Goal: Information Seeking & Learning: Find specific fact

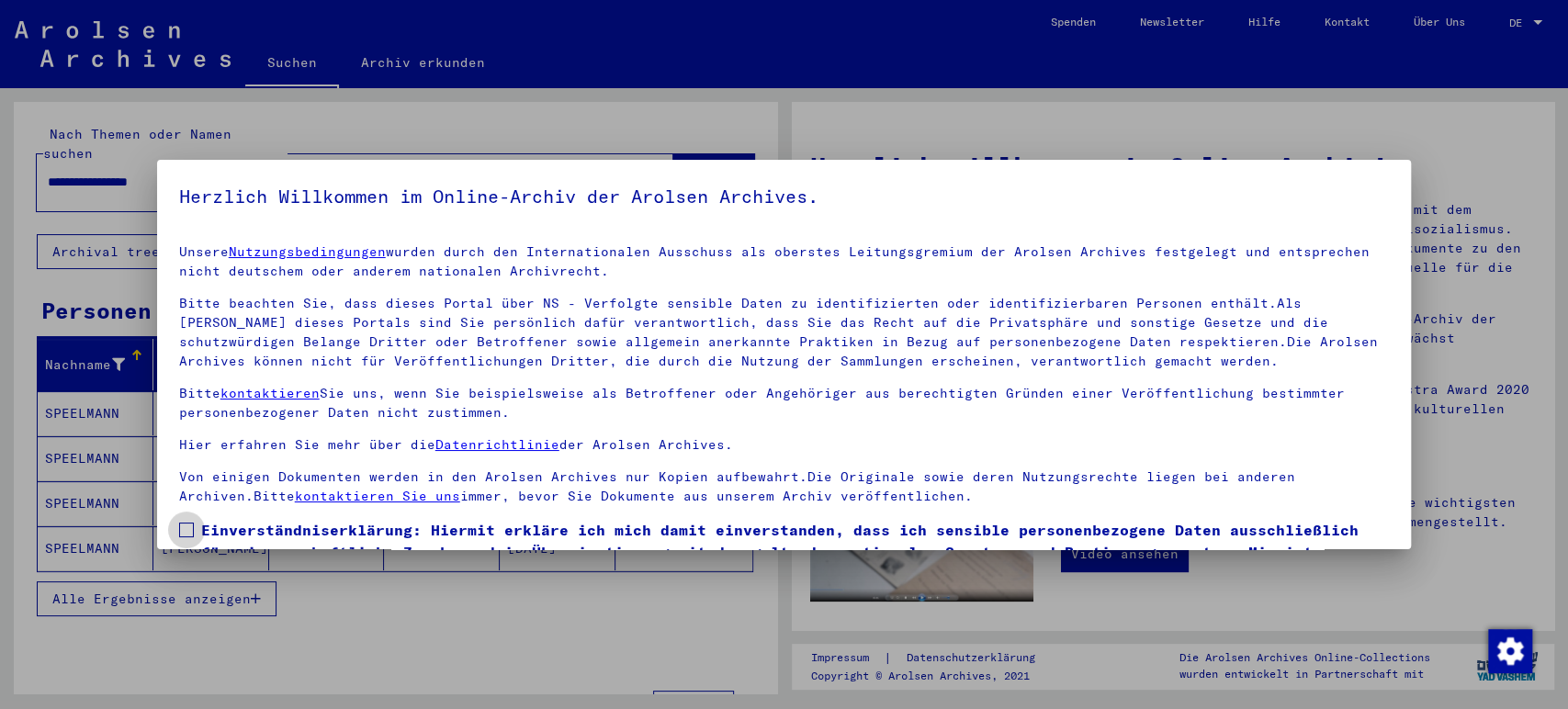
click at [189, 533] on span at bounding box center [186, 530] width 15 height 15
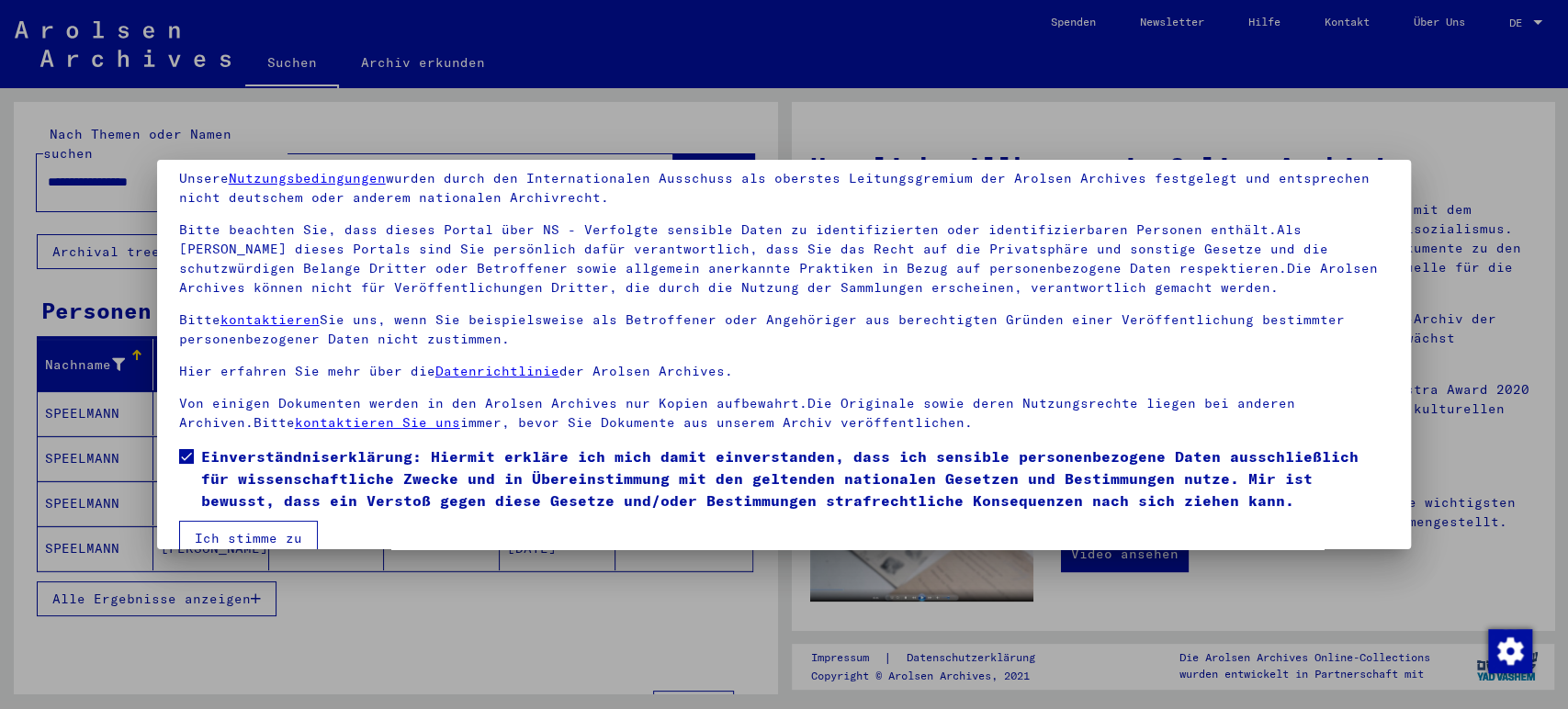
scroll to position [101, 0]
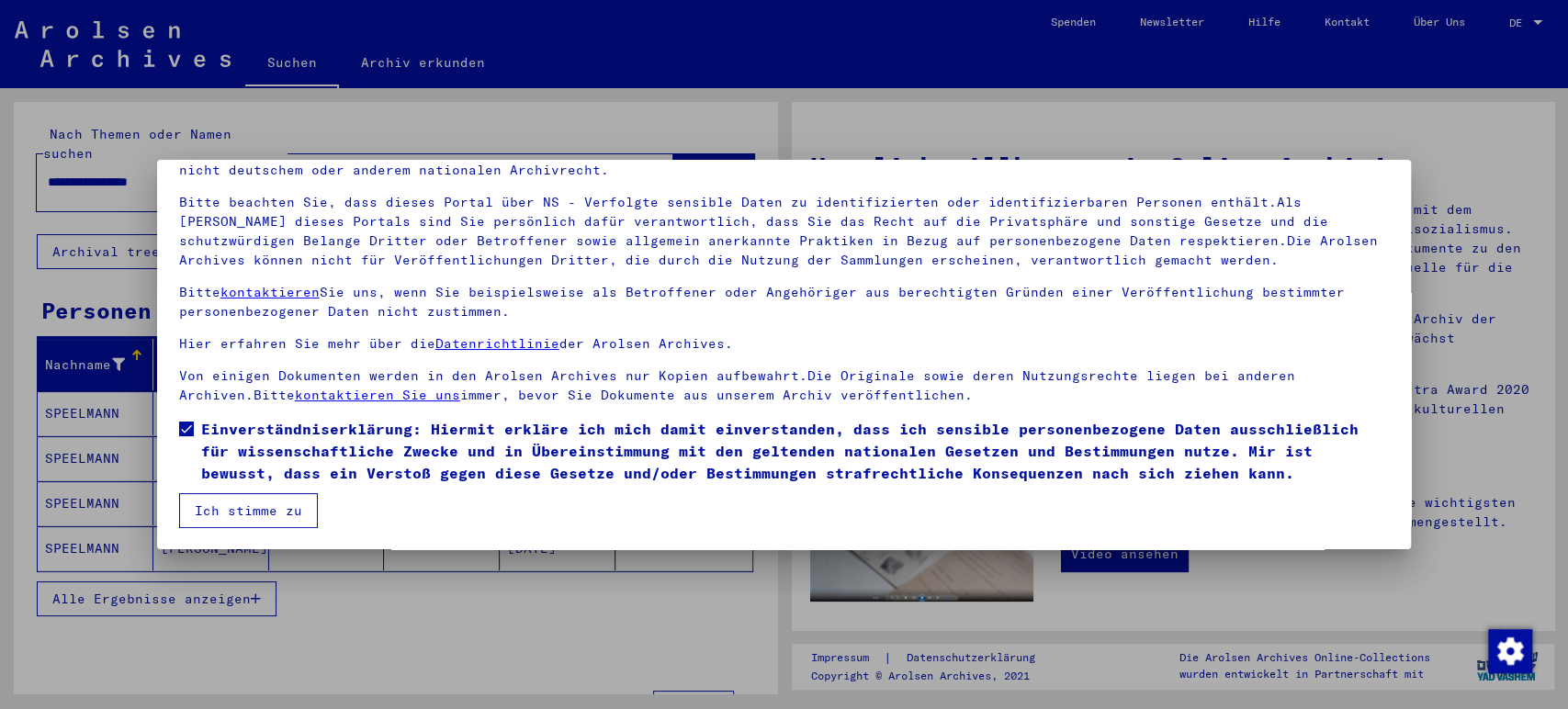
click at [303, 505] on button "Ich stimme zu" at bounding box center [248, 510] width 138 height 35
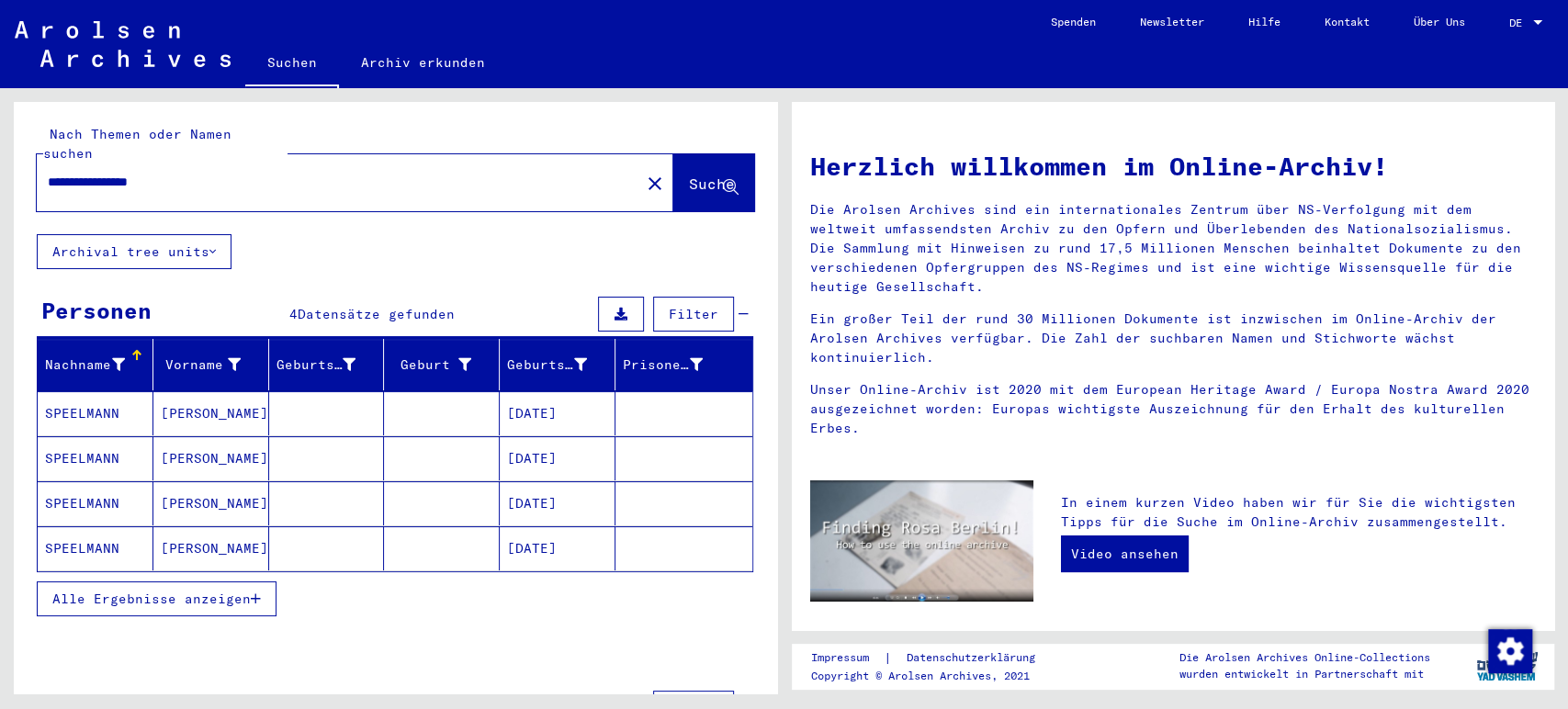
click at [419, 395] on mat-cell at bounding box center [442, 412] width 116 height 44
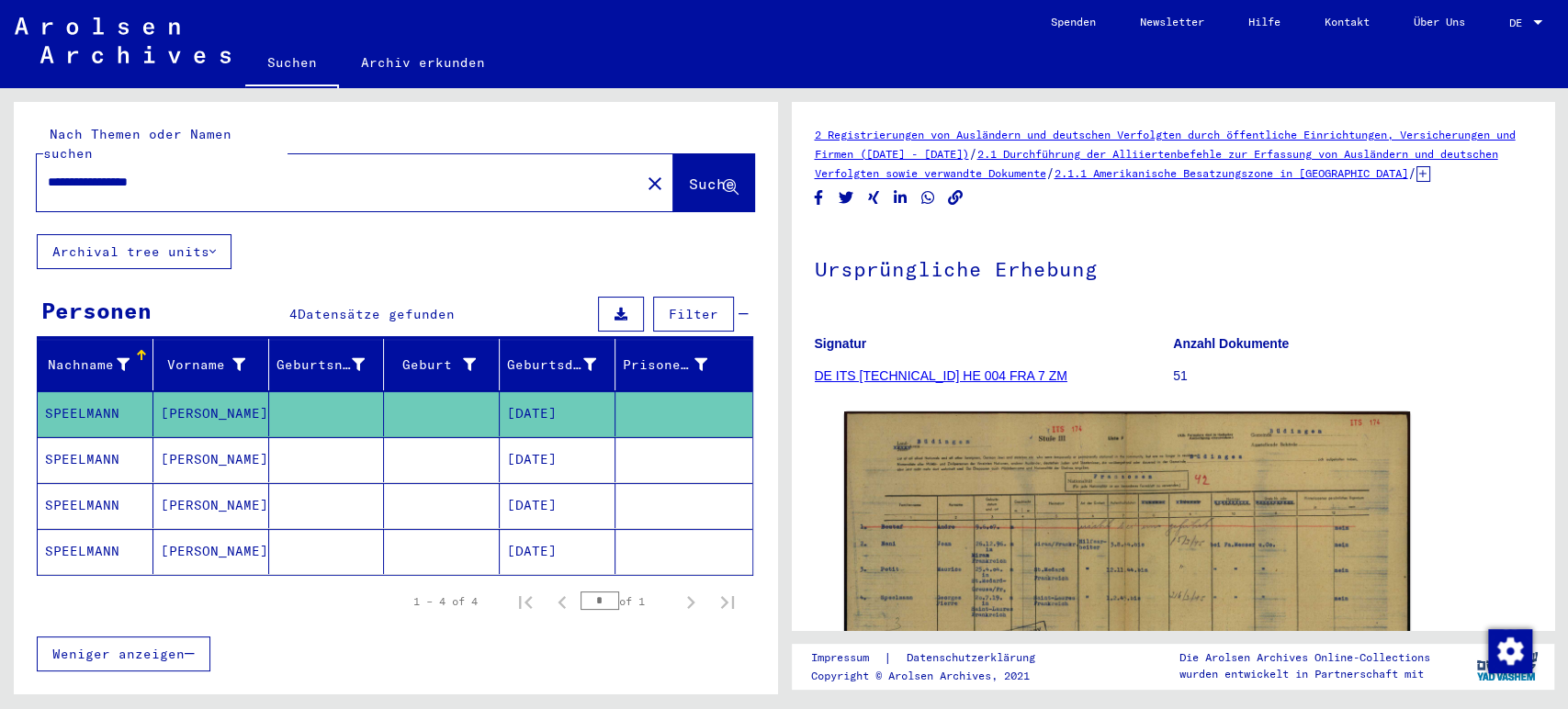
click at [634, 439] on mat-cell at bounding box center [683, 459] width 137 height 45
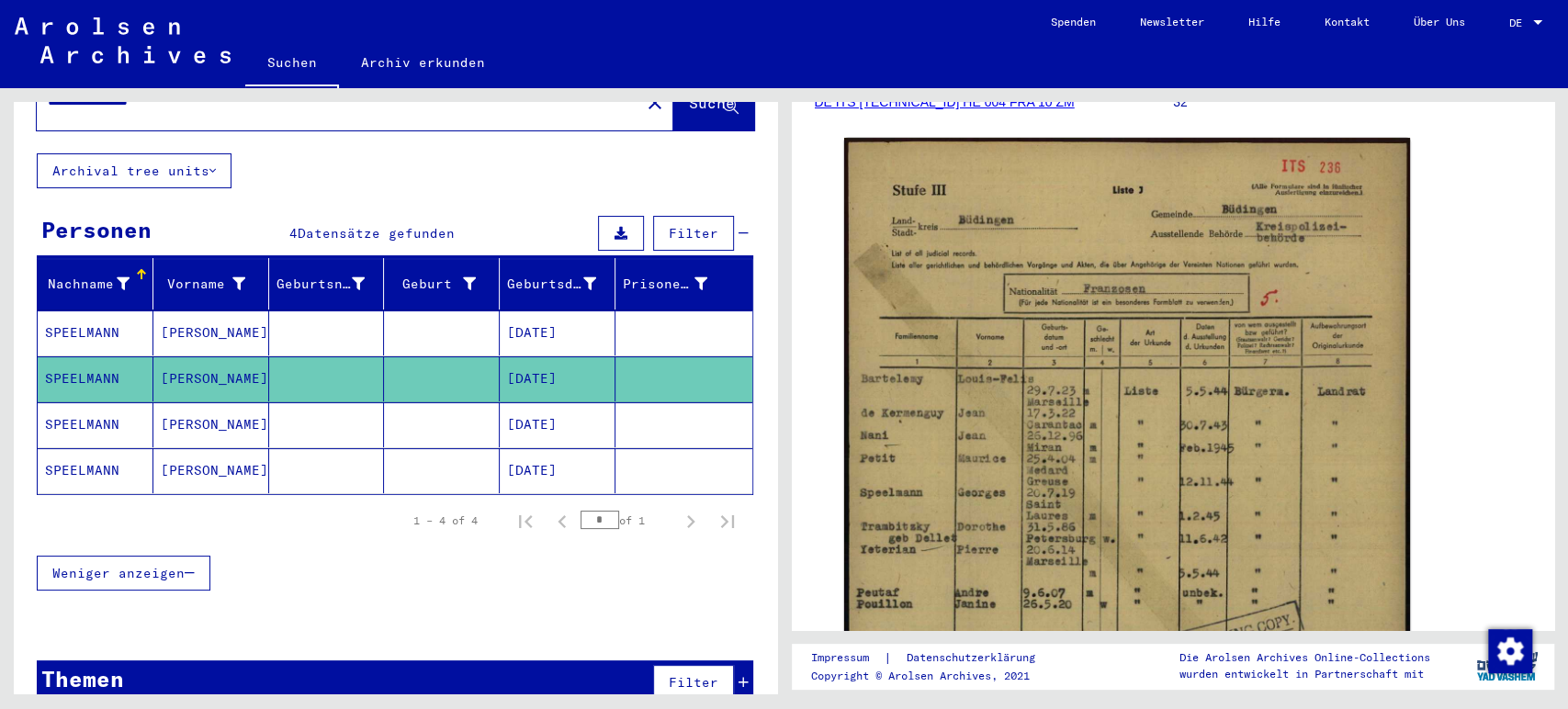
scroll to position [381, 0]
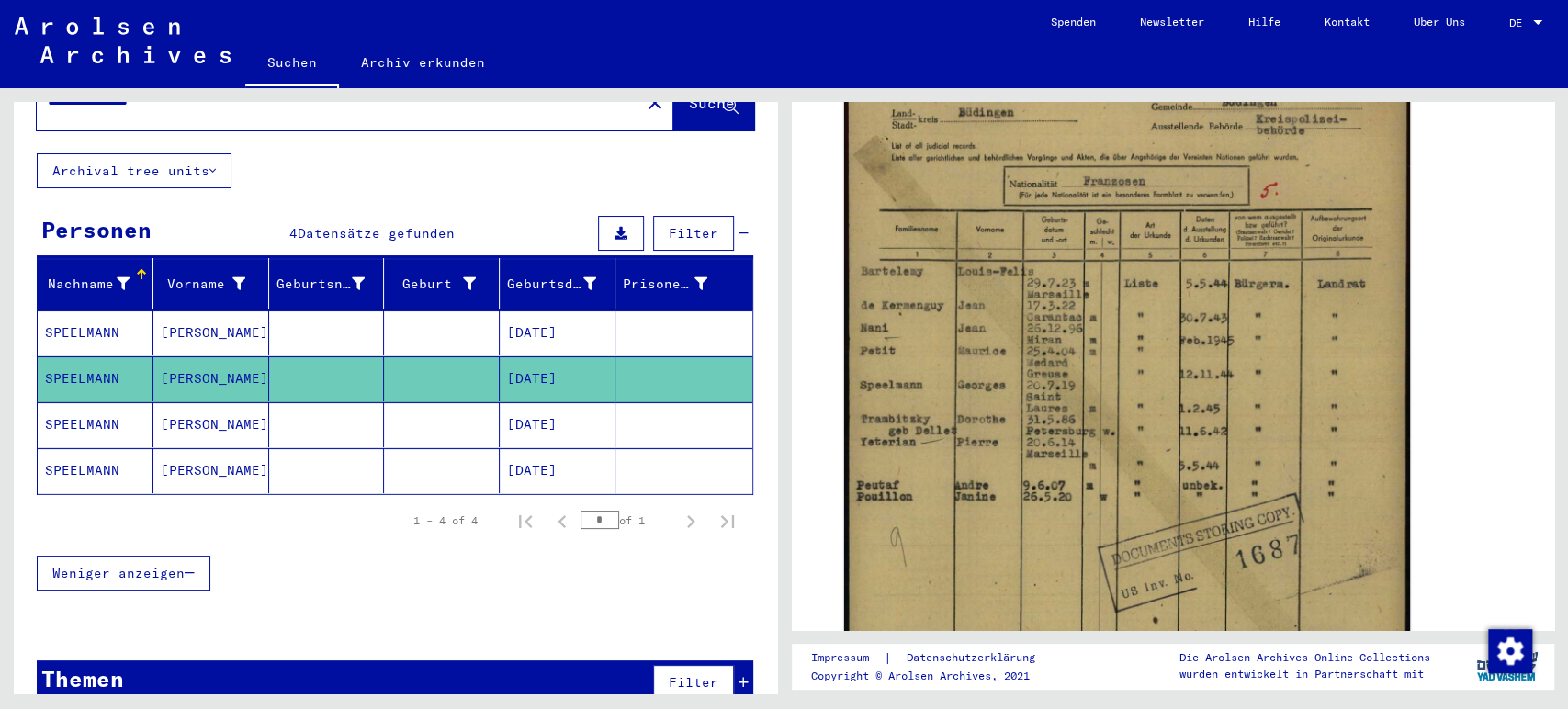
click at [522, 417] on mat-cell "[DATE]" at bounding box center [558, 425] width 116 height 45
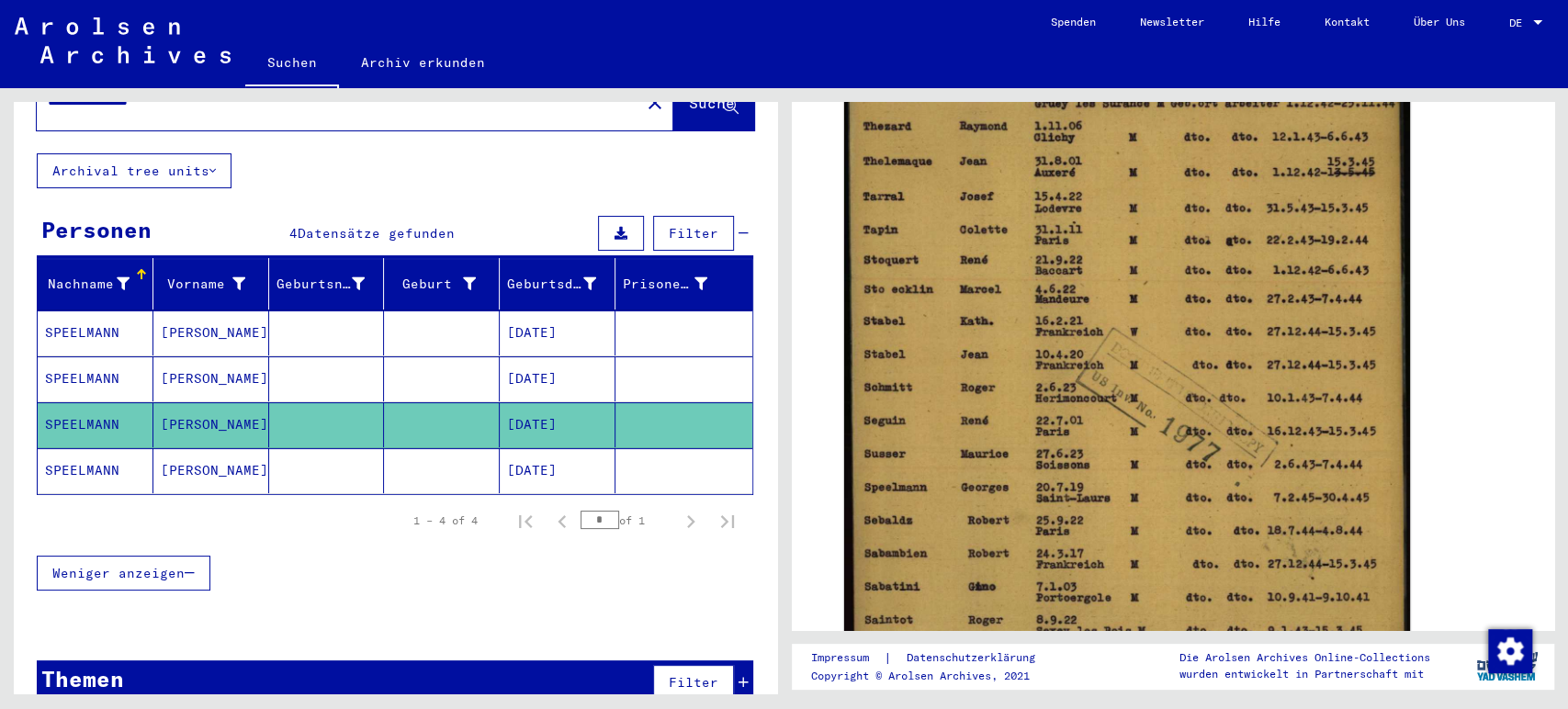
scroll to position [491, 0]
click at [549, 451] on mat-cell "[DATE]" at bounding box center [558, 471] width 116 height 45
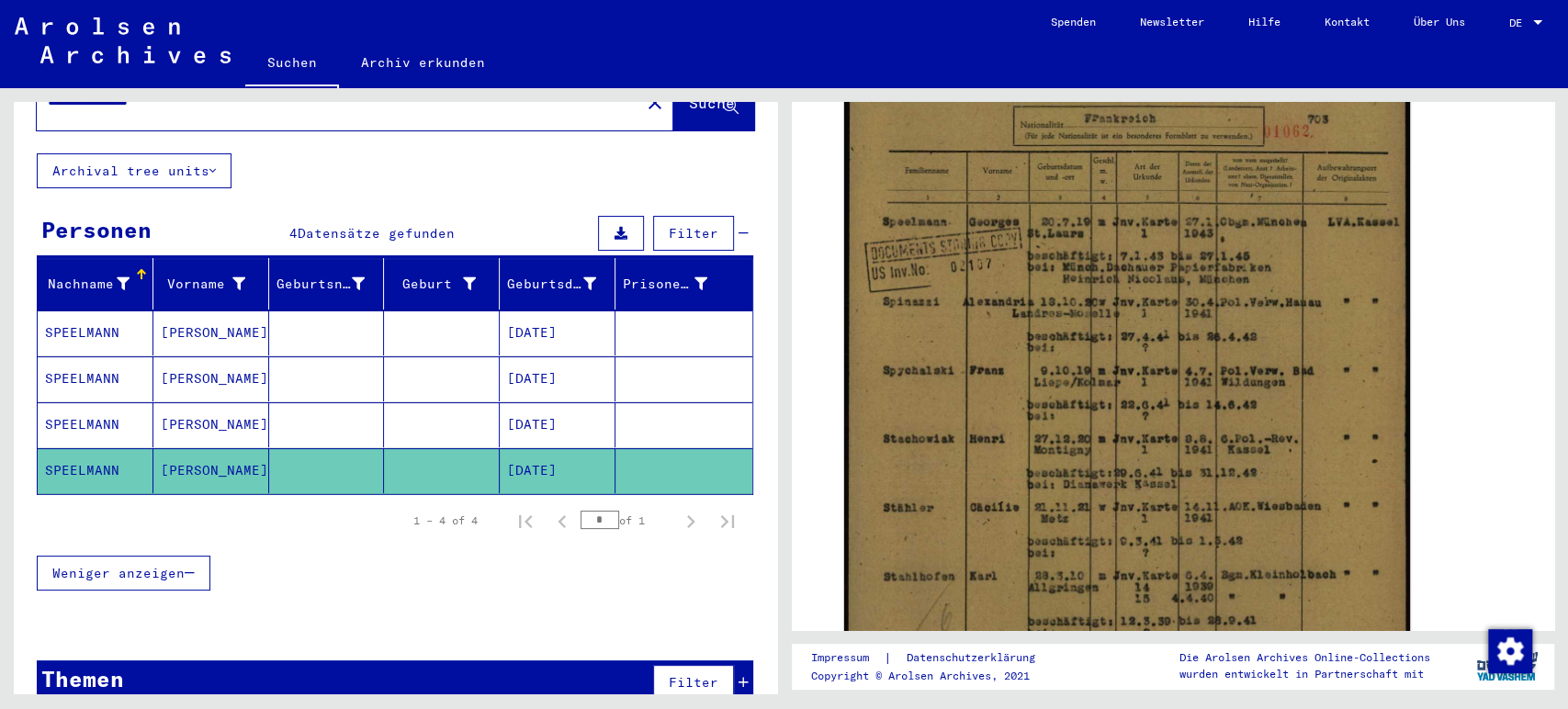
scroll to position [422, 0]
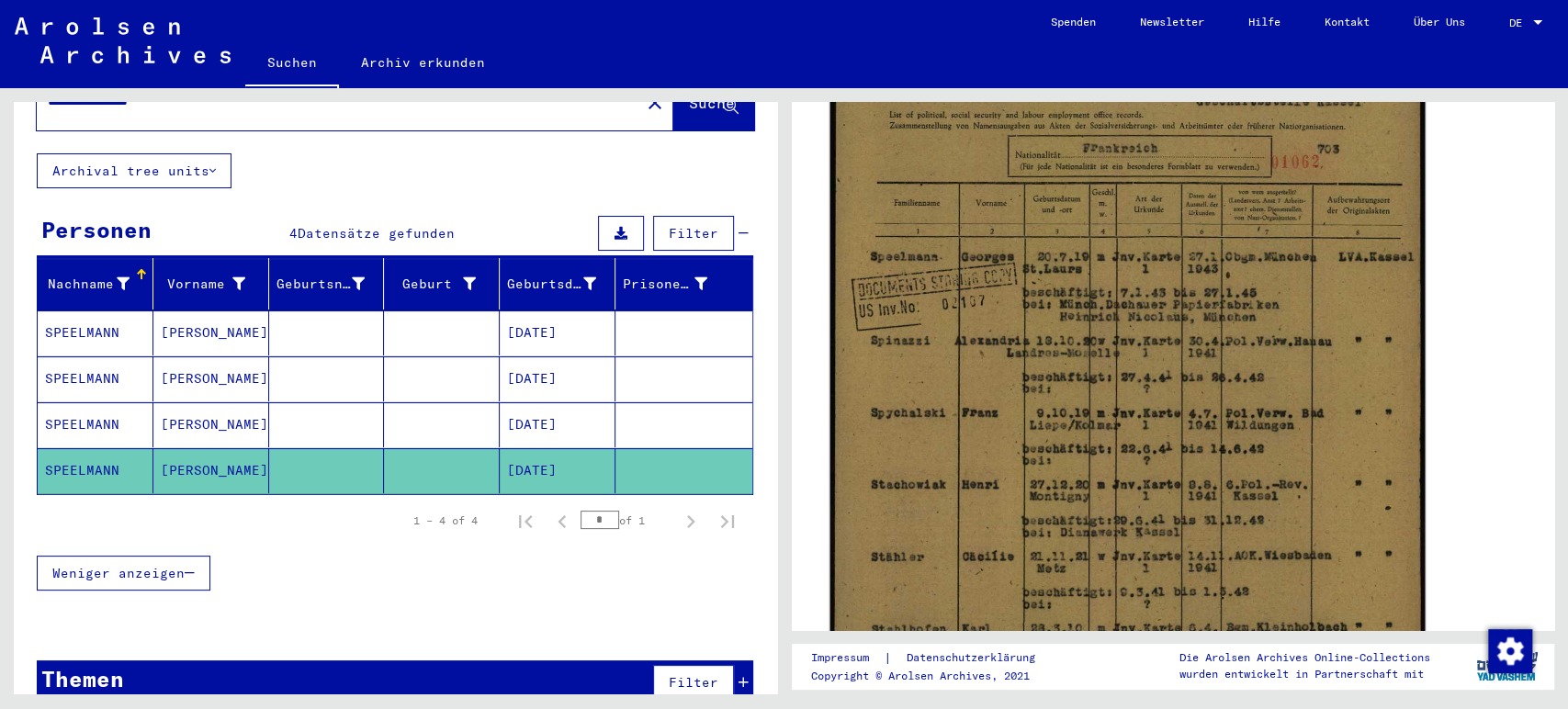
click at [1225, 392] on img at bounding box center [1126, 422] width 594 height 844
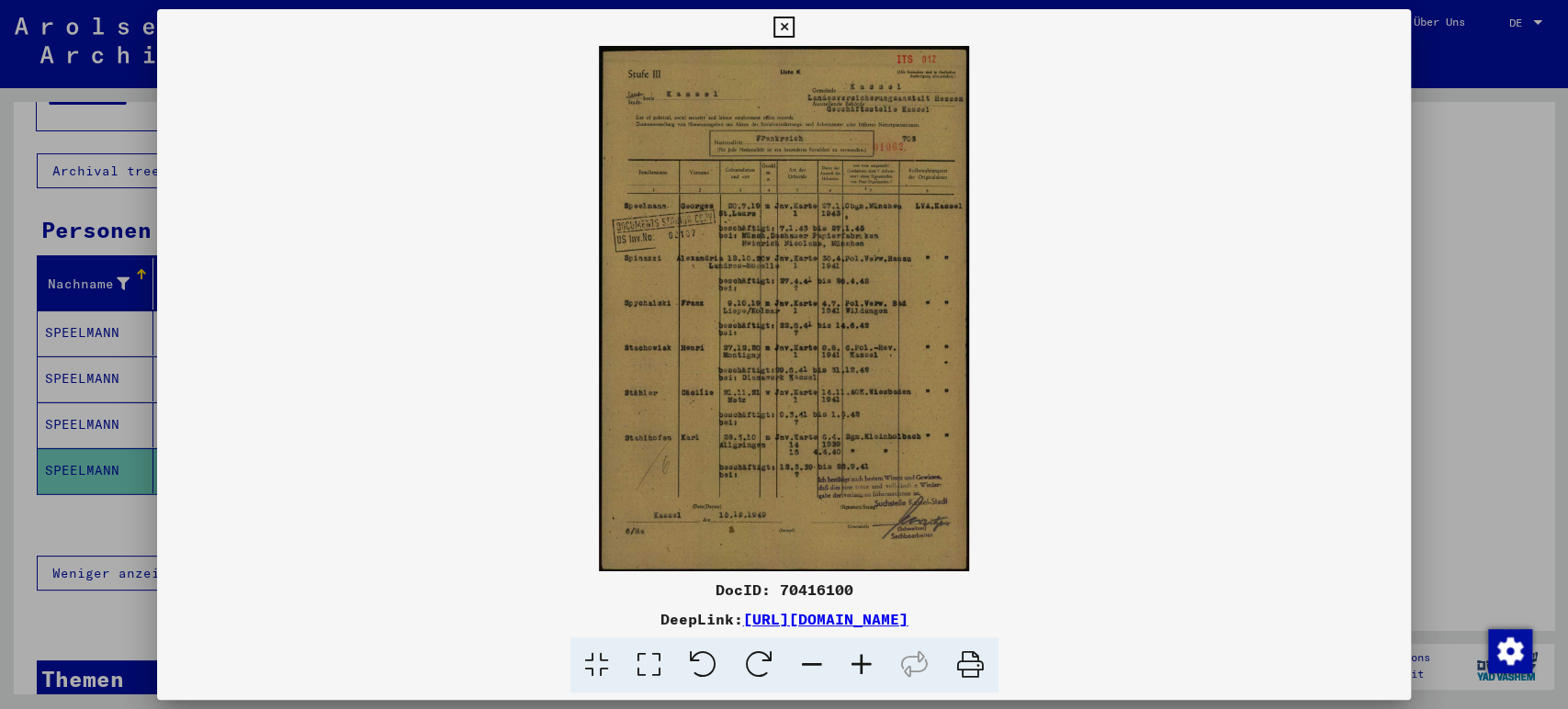
drag, startPoint x: 1118, startPoint y: 619, endPoint x: 552, endPoint y: 612, distance: 566.0
click at [552, 612] on div "DeepLink: [URL][DOMAIN_NAME]" at bounding box center [784, 619] width 1254 height 22
copy link "[URL][DOMAIN_NAME]"
click at [779, 14] on button at bounding box center [784, 27] width 32 height 37
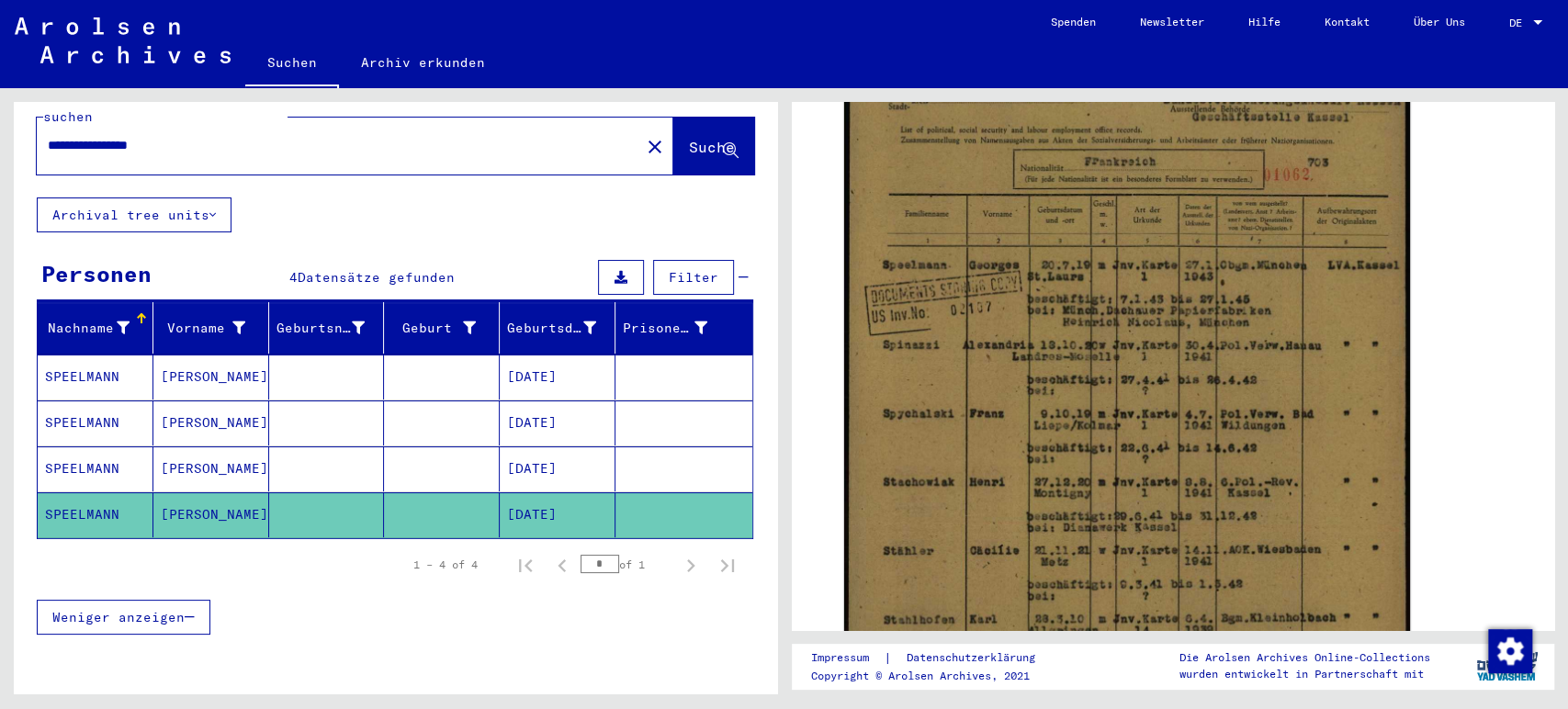
scroll to position [0, 0]
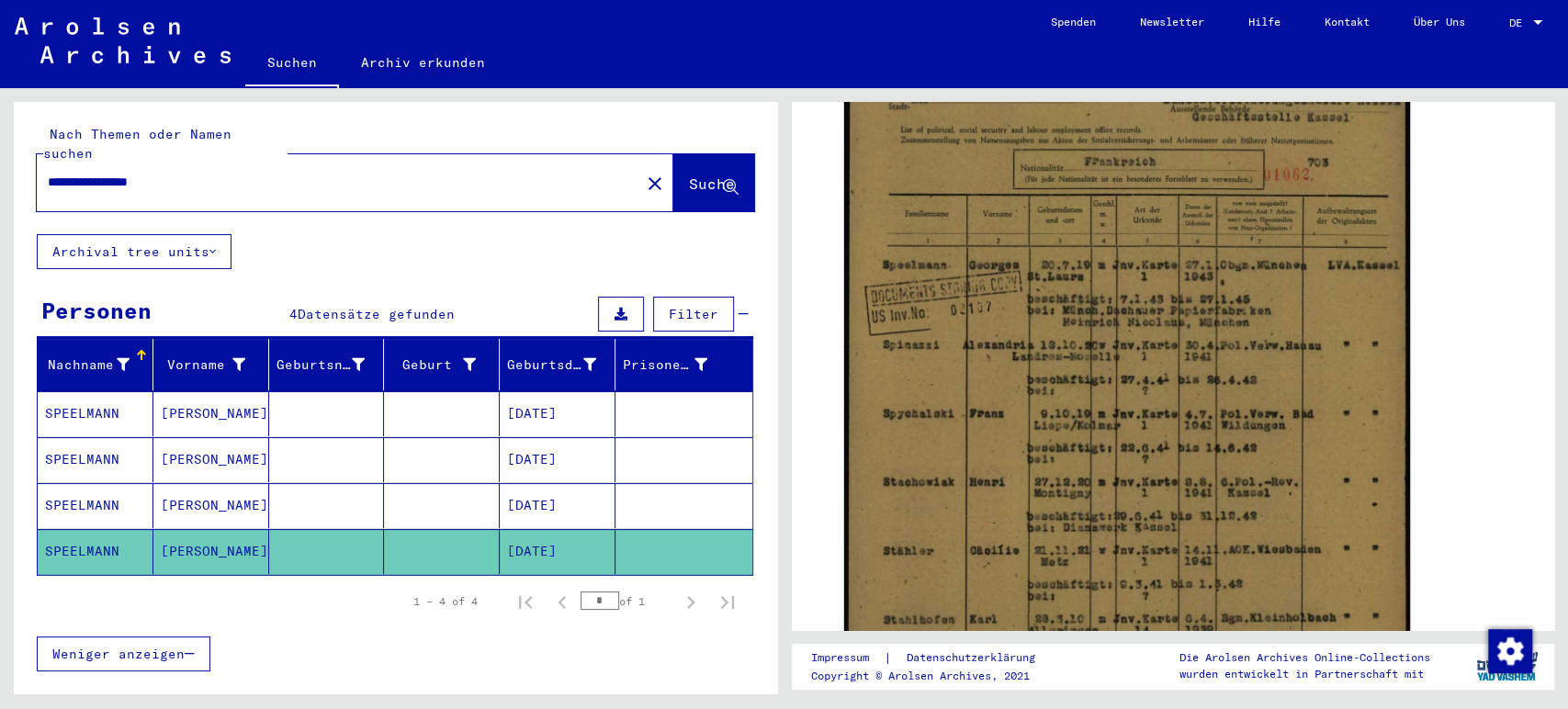
drag, startPoint x: 263, startPoint y: 160, endPoint x: 0, endPoint y: 176, distance: 263.5
click at [0, 176] on div "**********" at bounding box center [392, 391] width 784 height 605
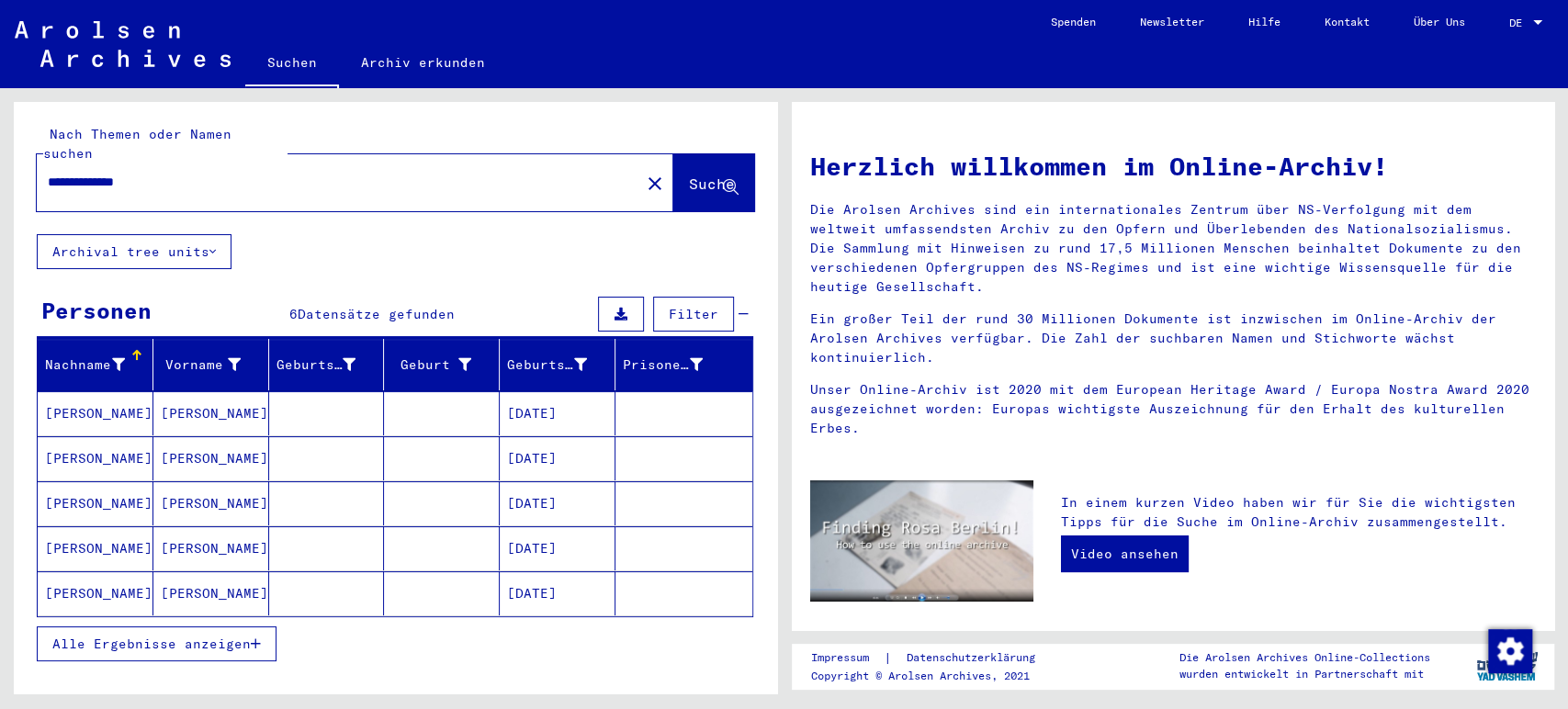
click at [260, 637] on icon "button" at bounding box center [255, 644] width 10 height 13
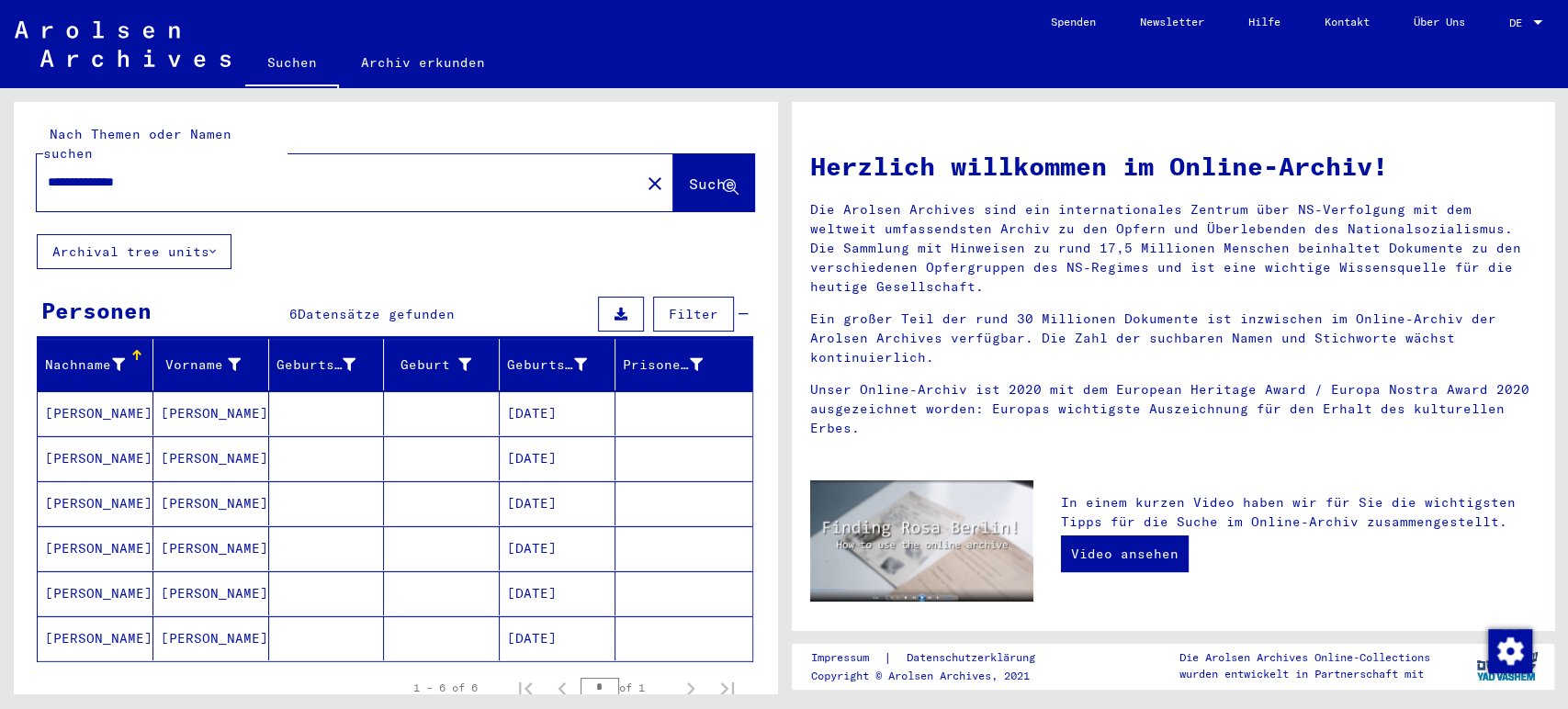
drag, startPoint x: 167, startPoint y: 162, endPoint x: 0, endPoint y: 164, distance: 167.0
click at [0, 164] on div "**********" at bounding box center [392, 391] width 784 height 605
type input "**********"
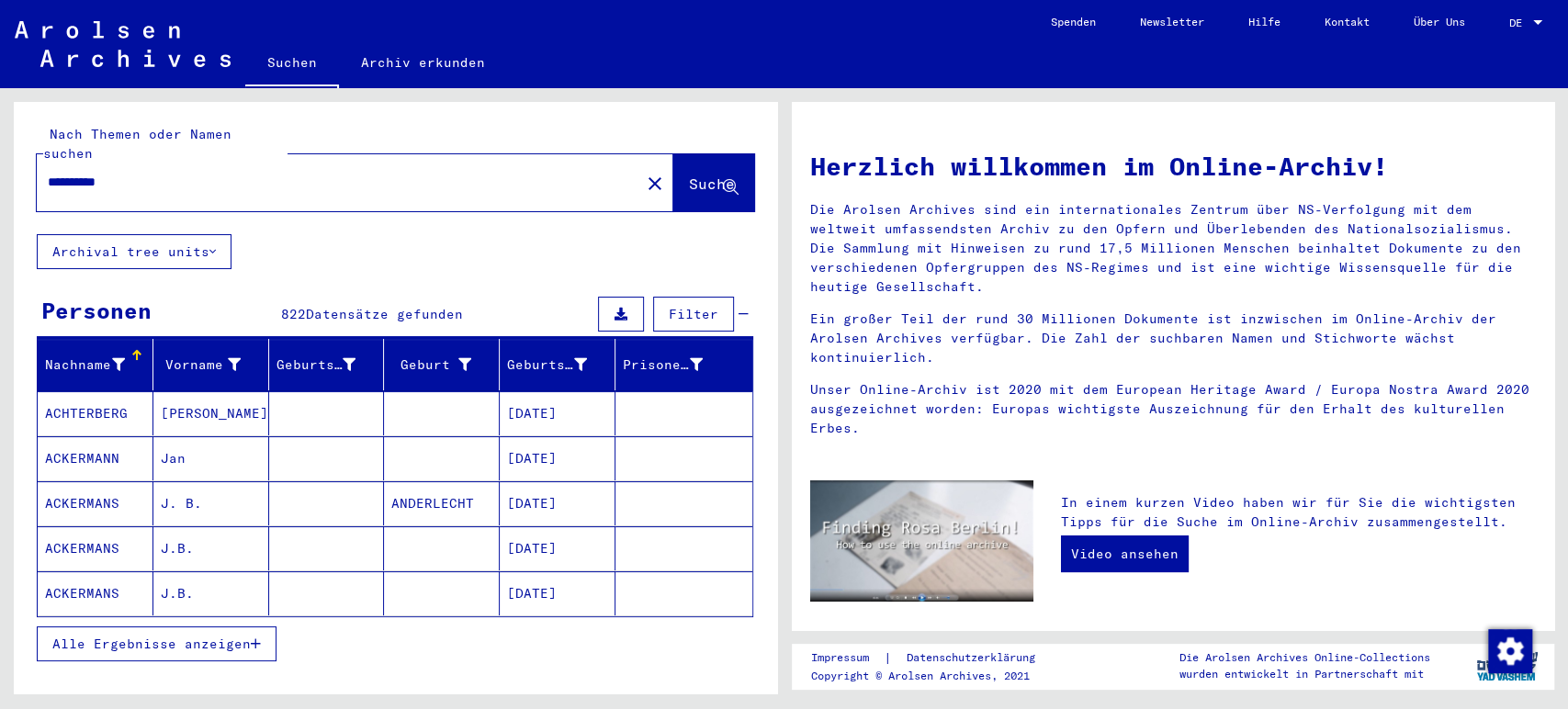
click at [251, 637] on icon "button" at bounding box center [255, 644] width 10 height 13
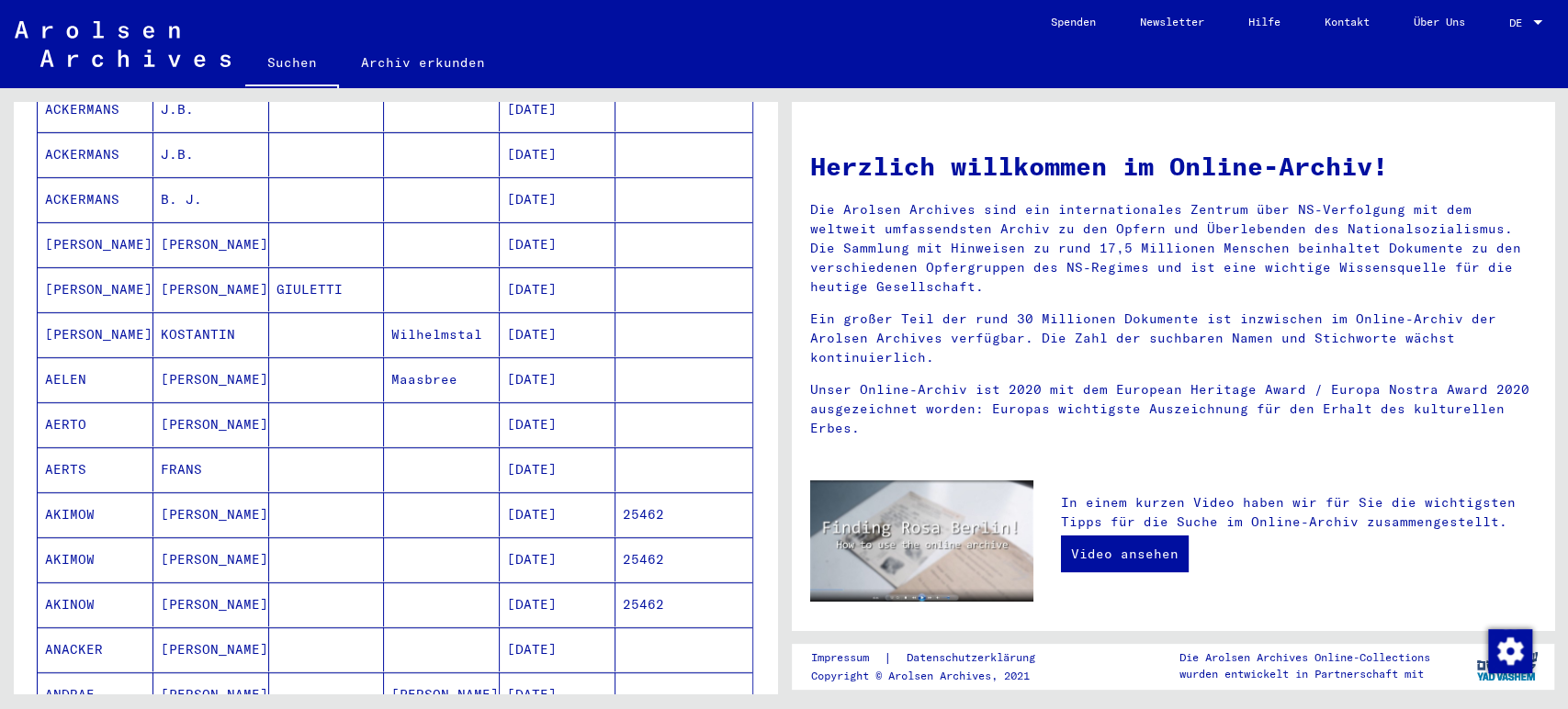
scroll to position [1059, 0]
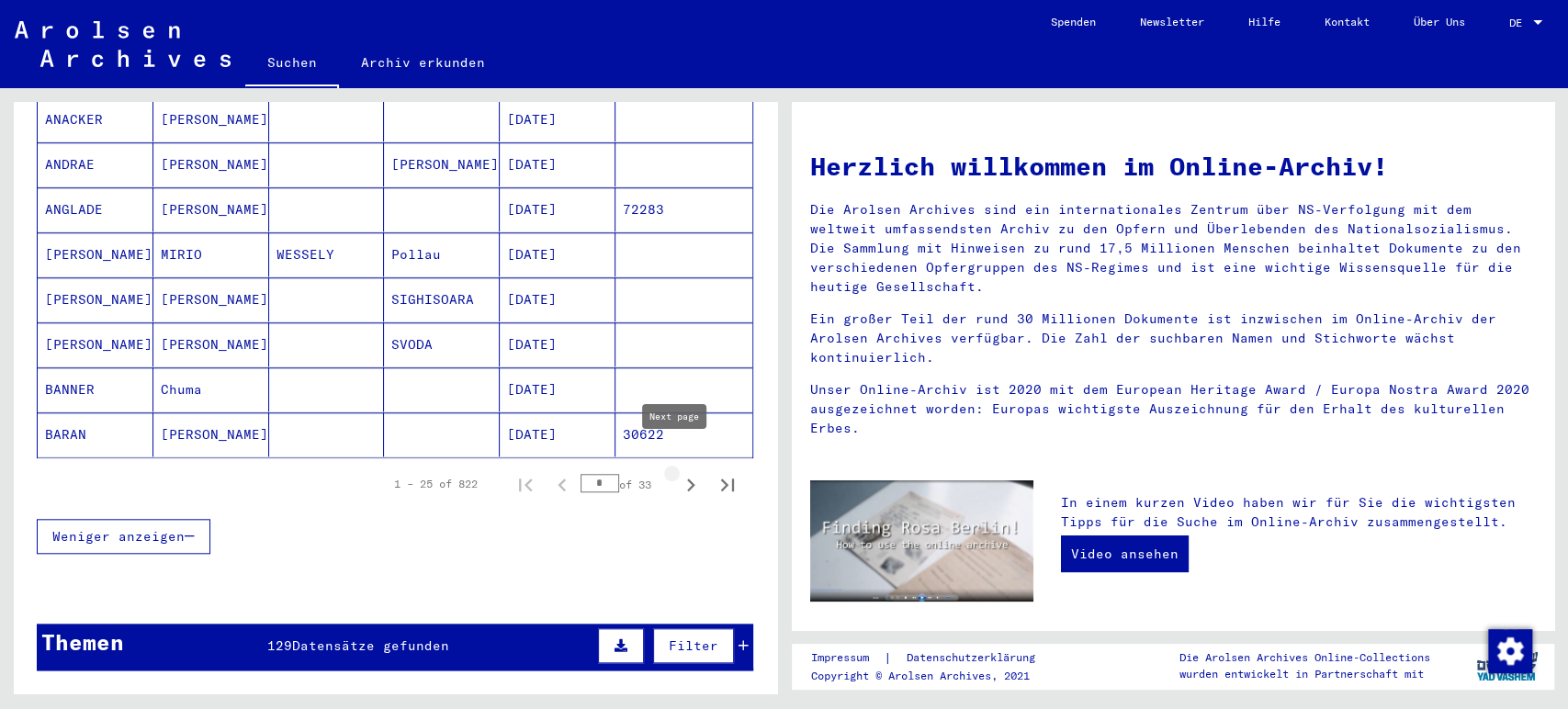
click at [682, 472] on icon "Next page" at bounding box center [690, 484] width 25 height 25
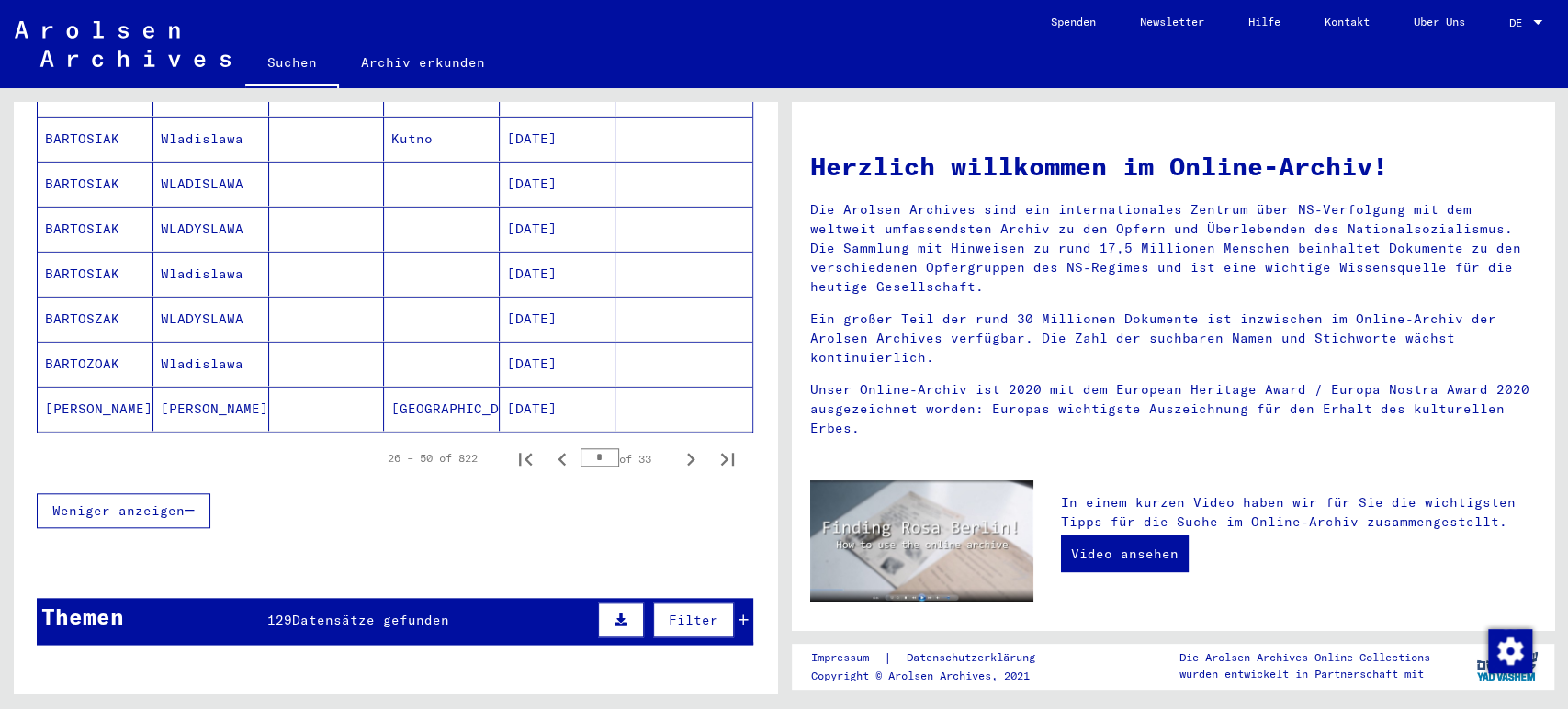
scroll to position [1094, 0]
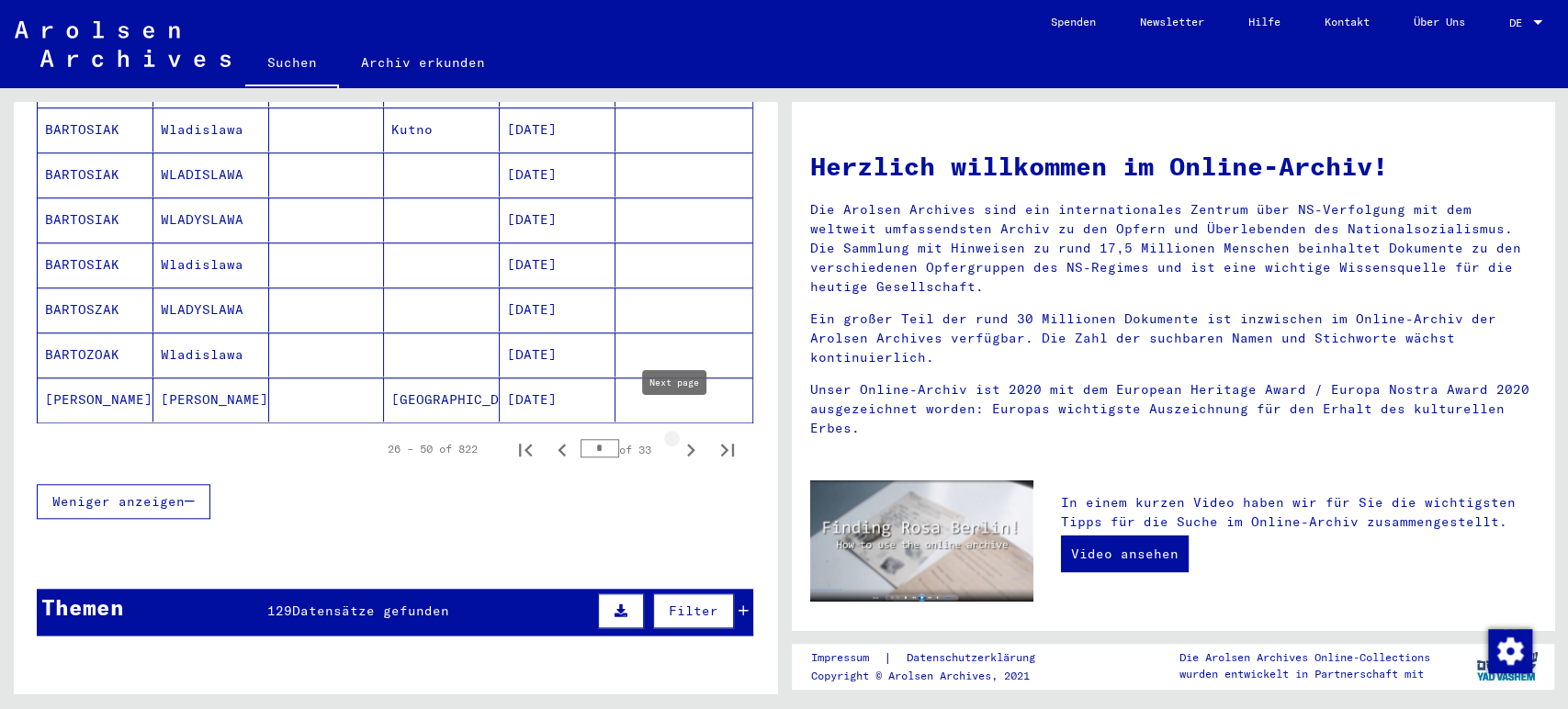
click at [678, 437] on icon "Next page" at bounding box center [690, 449] width 25 height 25
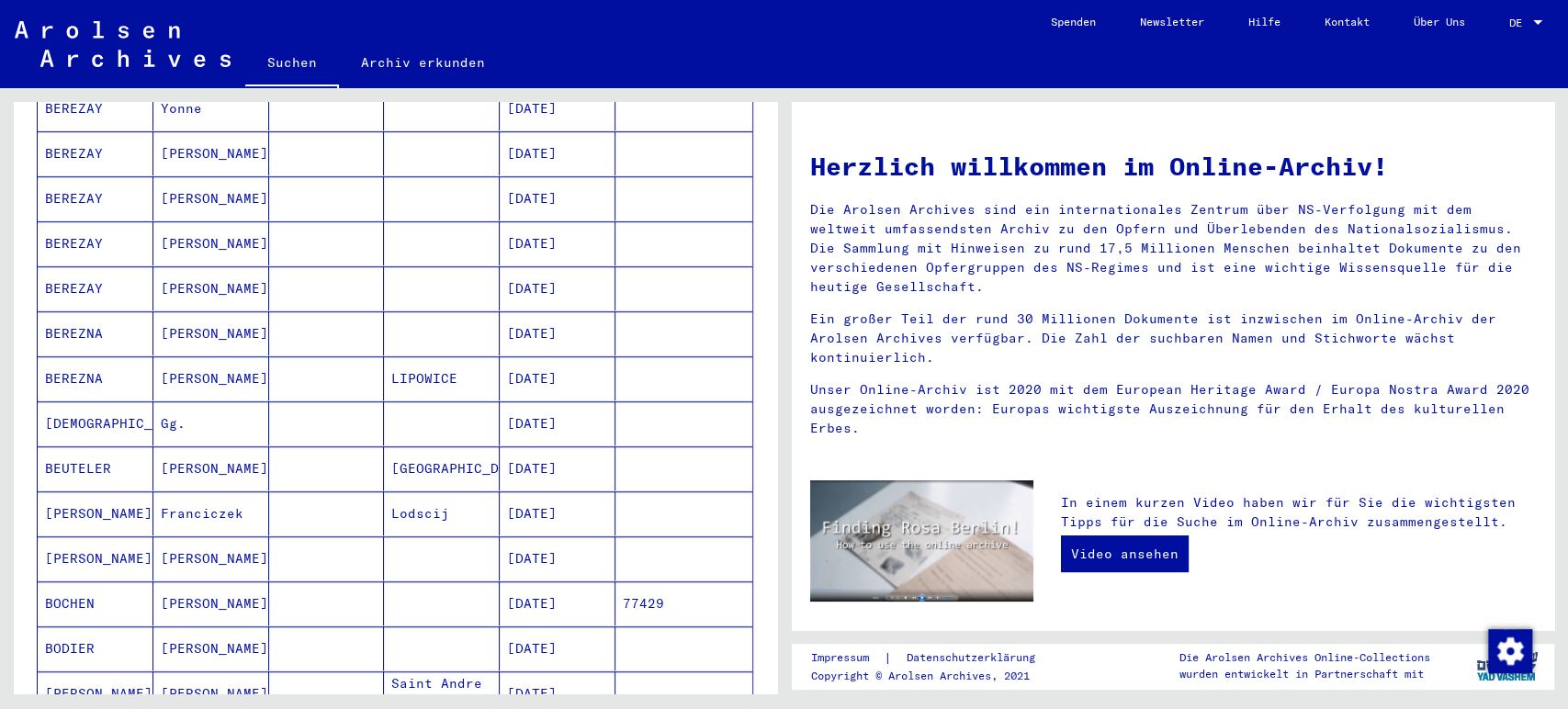
scroll to position [1329, 0]
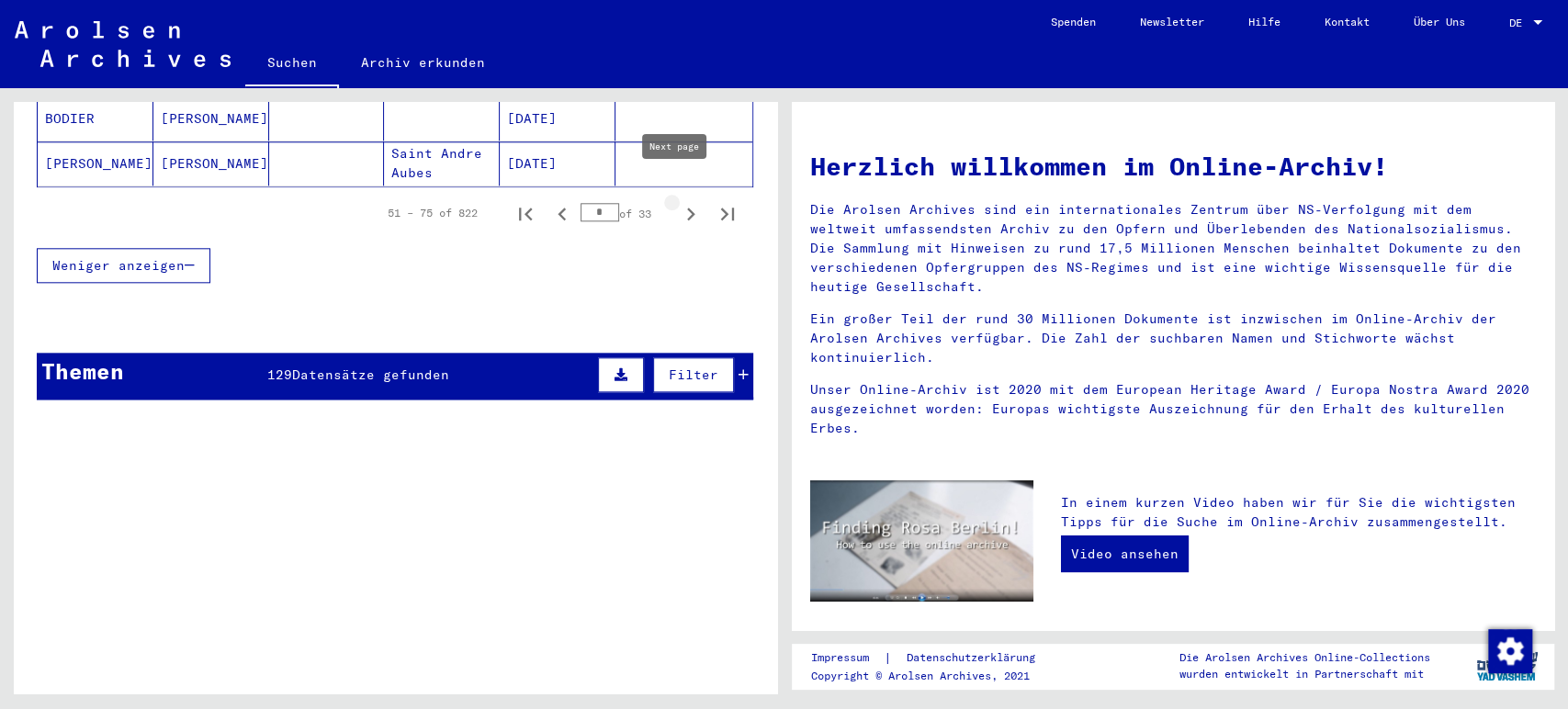
click at [687, 207] on icon "Next page" at bounding box center [691, 214] width 8 height 13
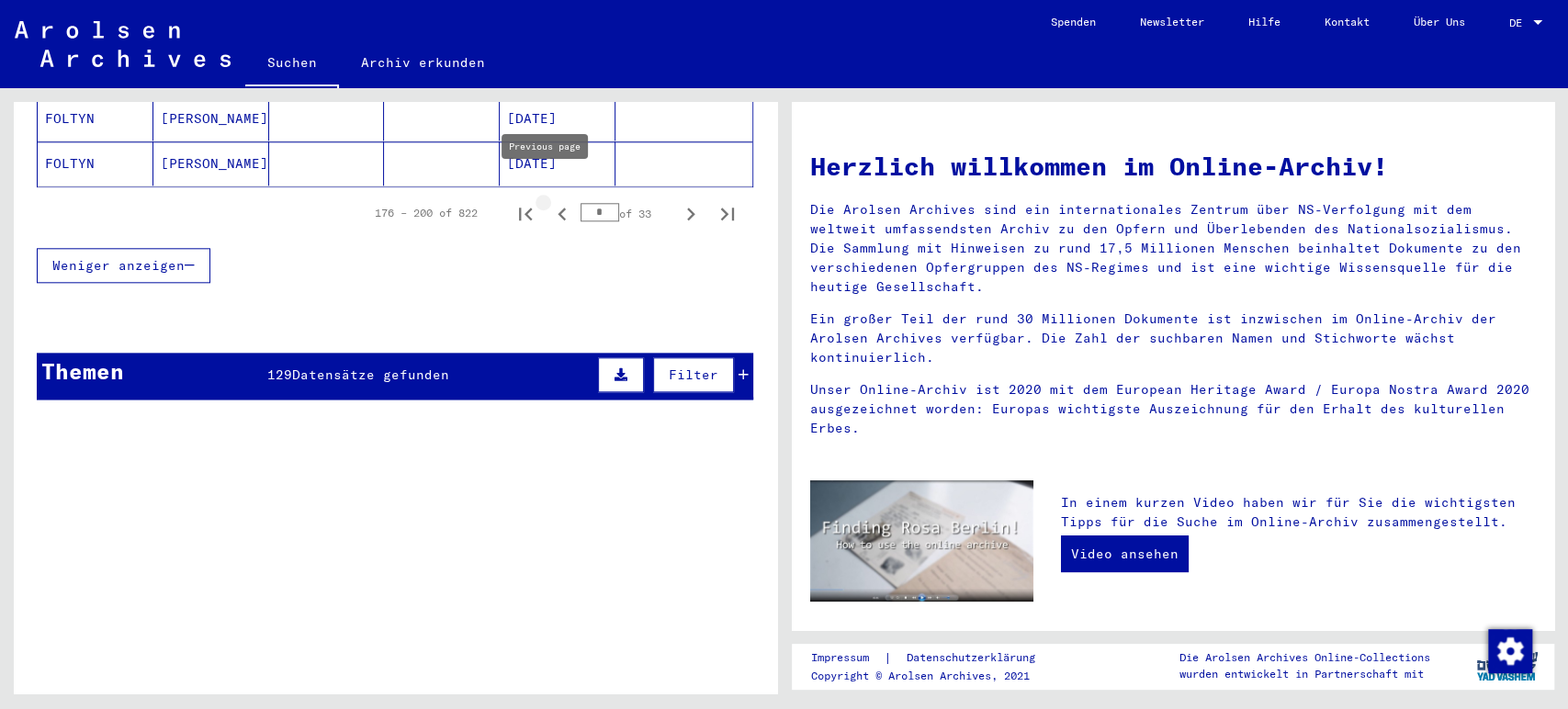
click at [550, 201] on icon "Previous page" at bounding box center [561, 214] width 25 height 25
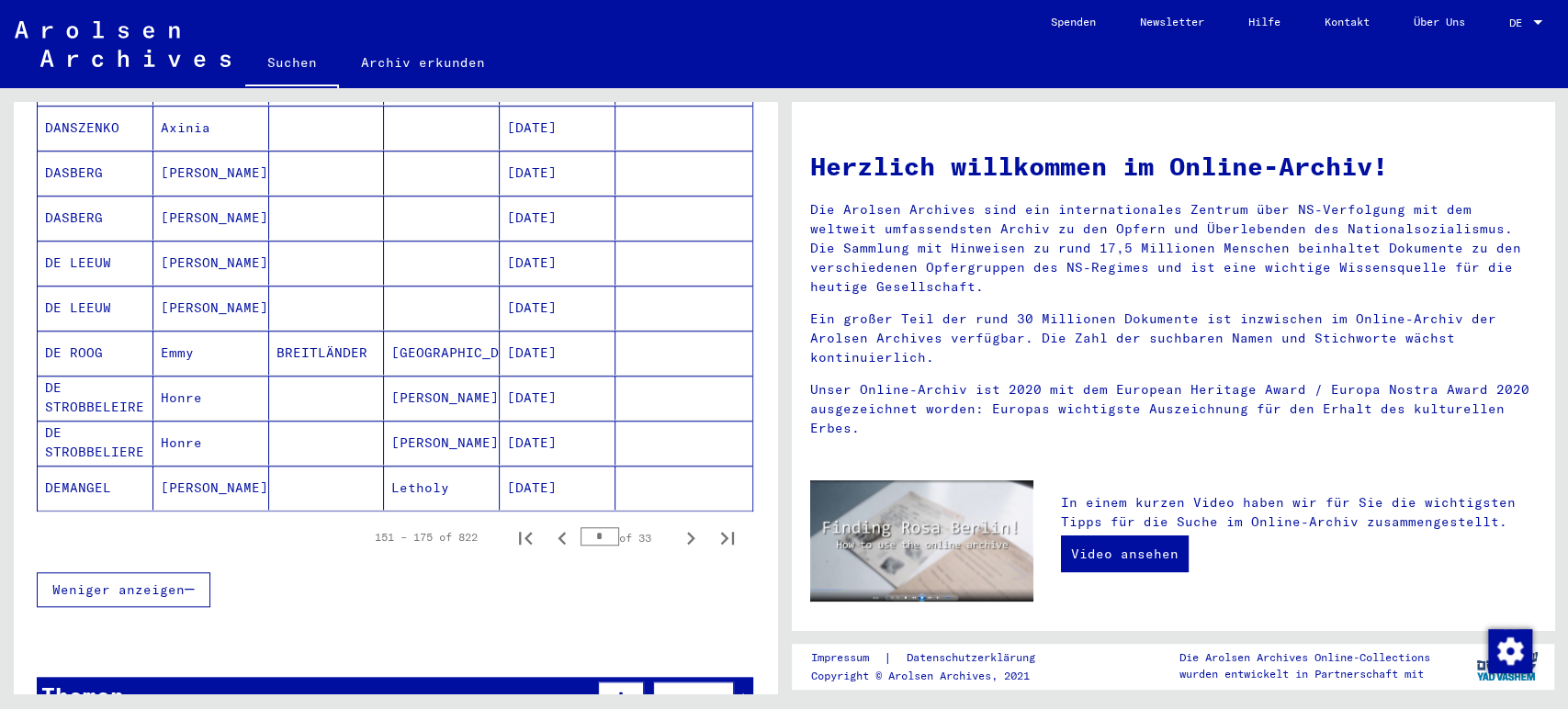
scroll to position [1008, 0]
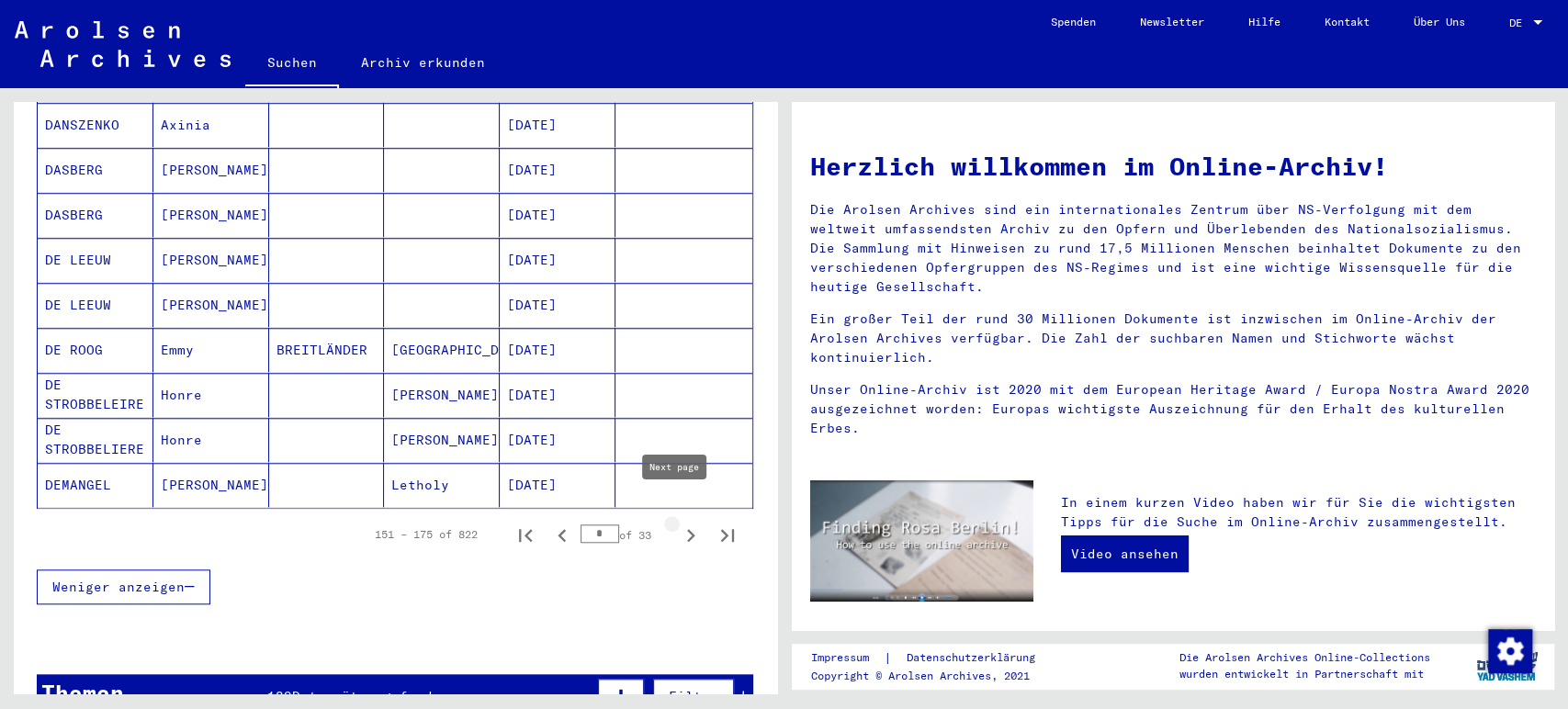
click at [682, 523] on icon "Next page" at bounding box center [690, 535] width 25 height 25
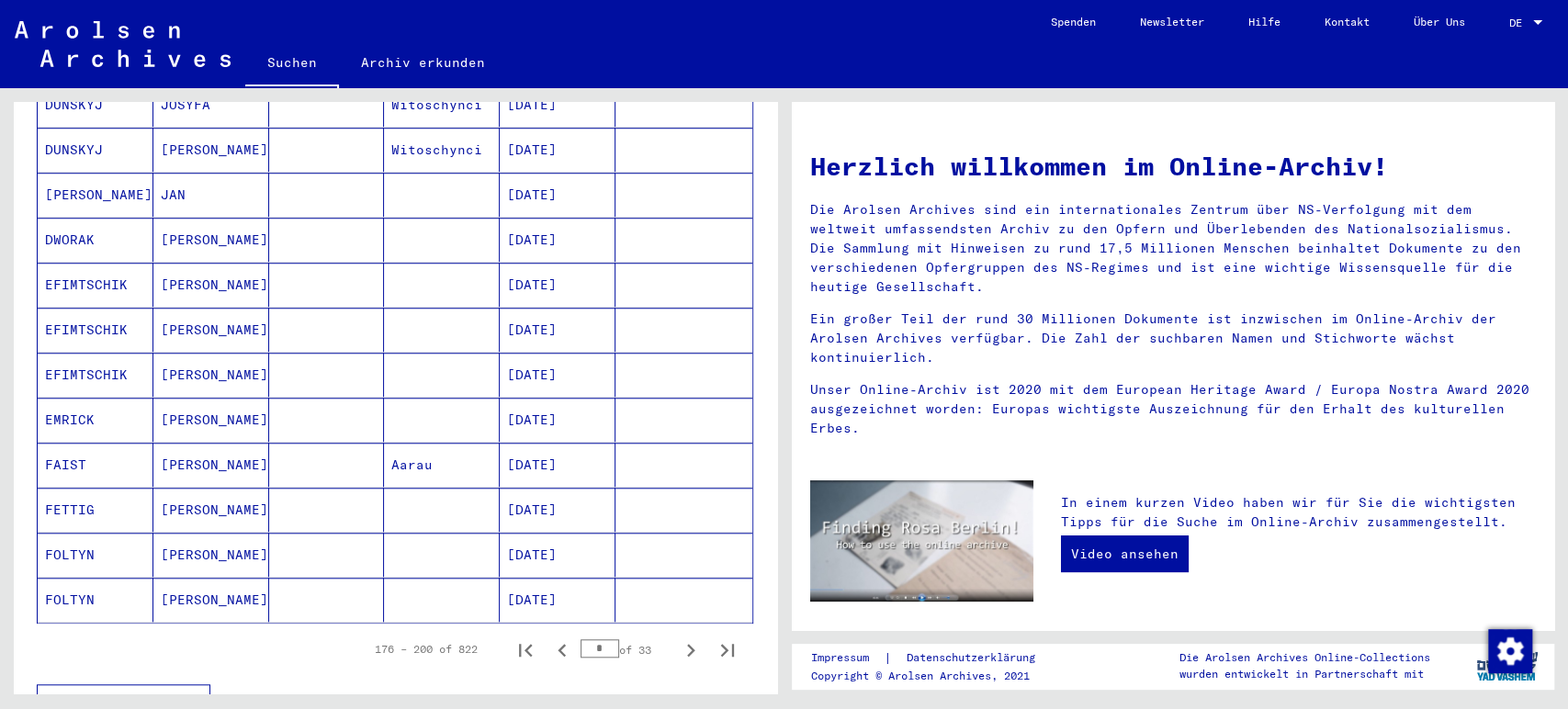
scroll to position [993, 0]
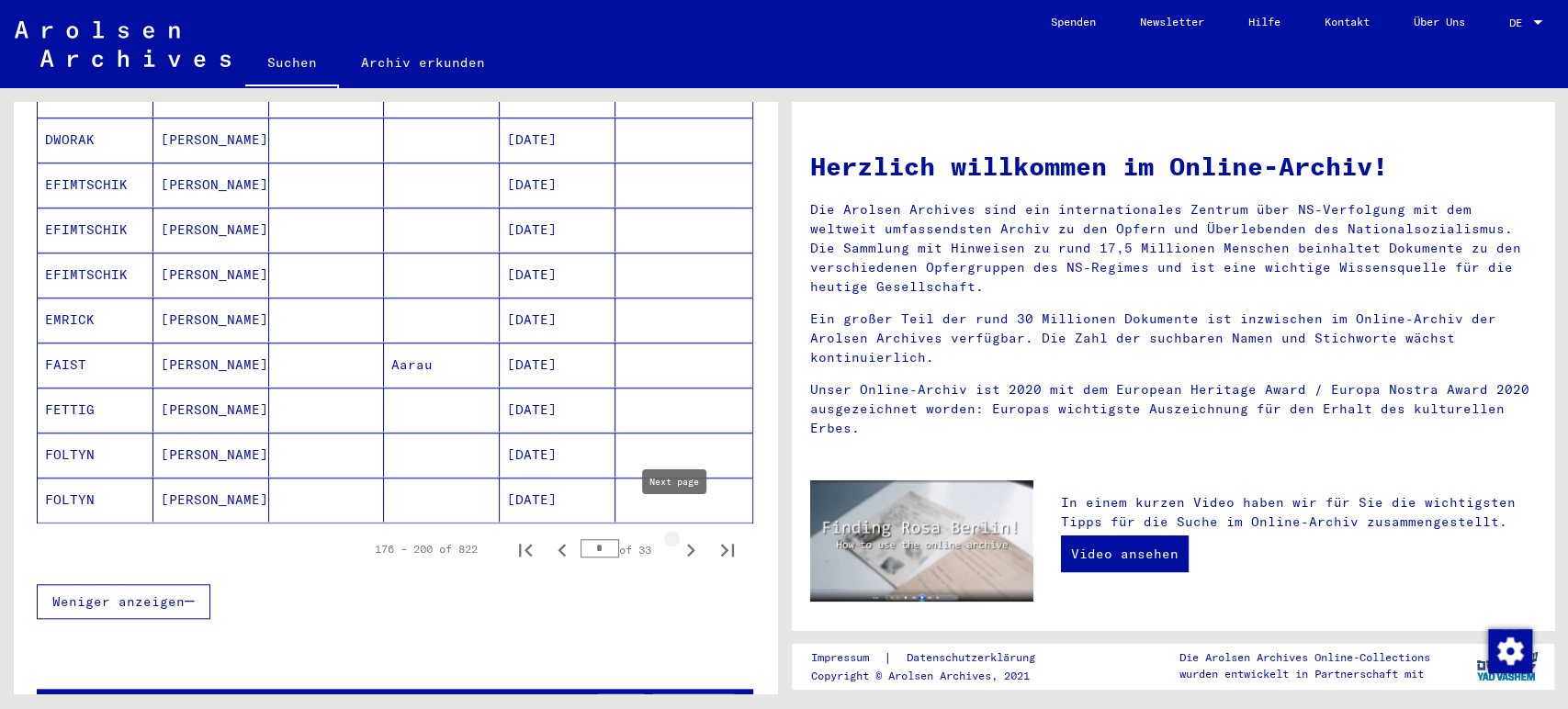
click at [687, 543] on icon "Next page" at bounding box center [691, 550] width 8 height 13
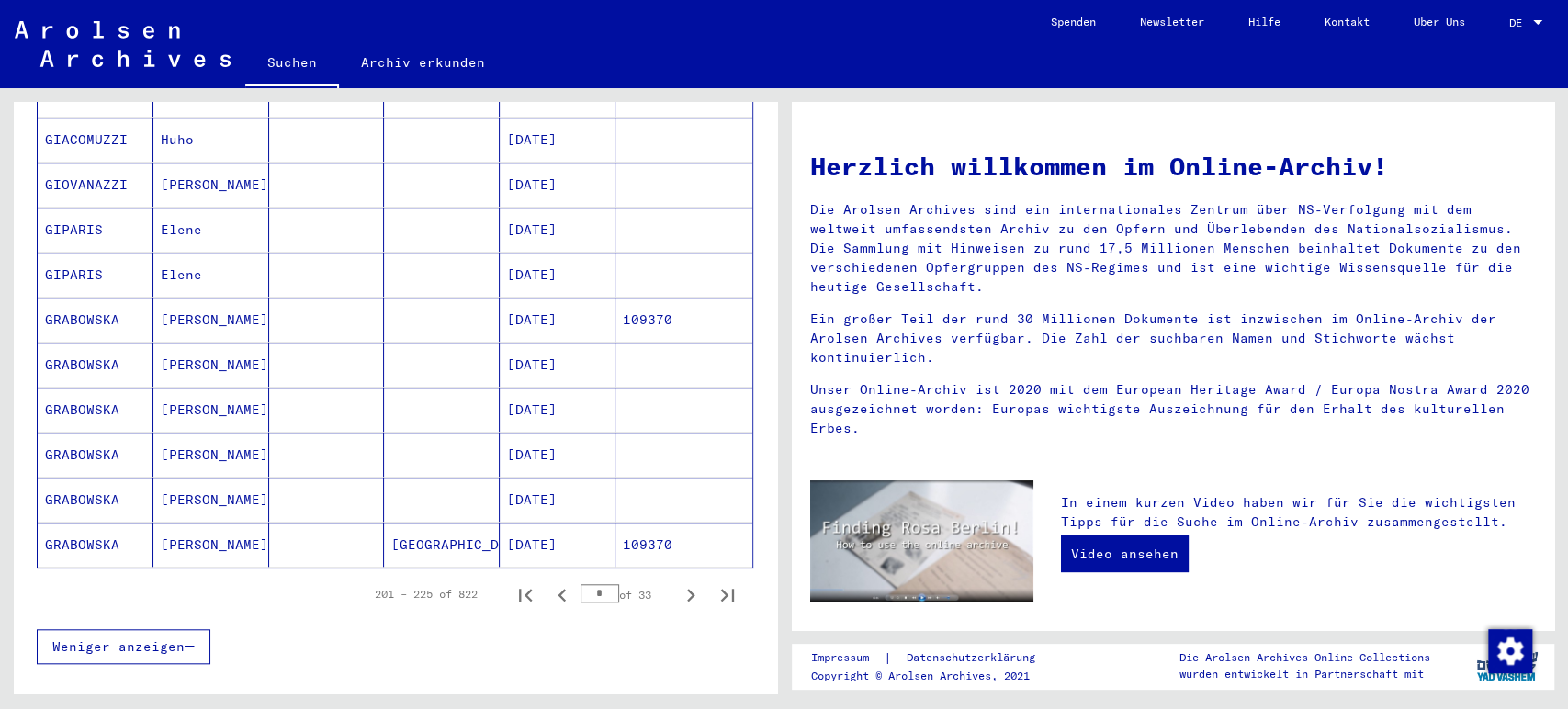
scroll to position [961, 0]
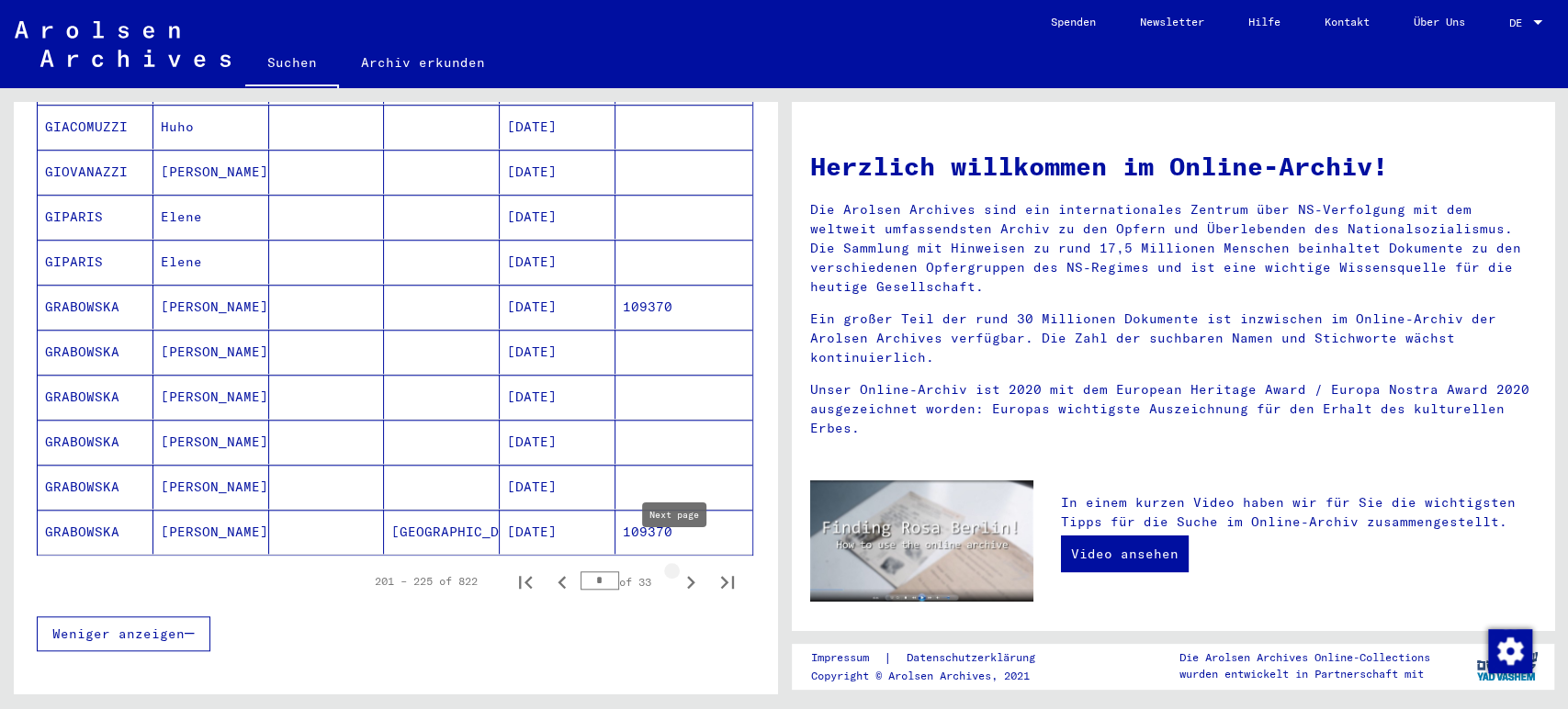
click at [684, 570] on icon "Next page" at bounding box center [690, 582] width 25 height 25
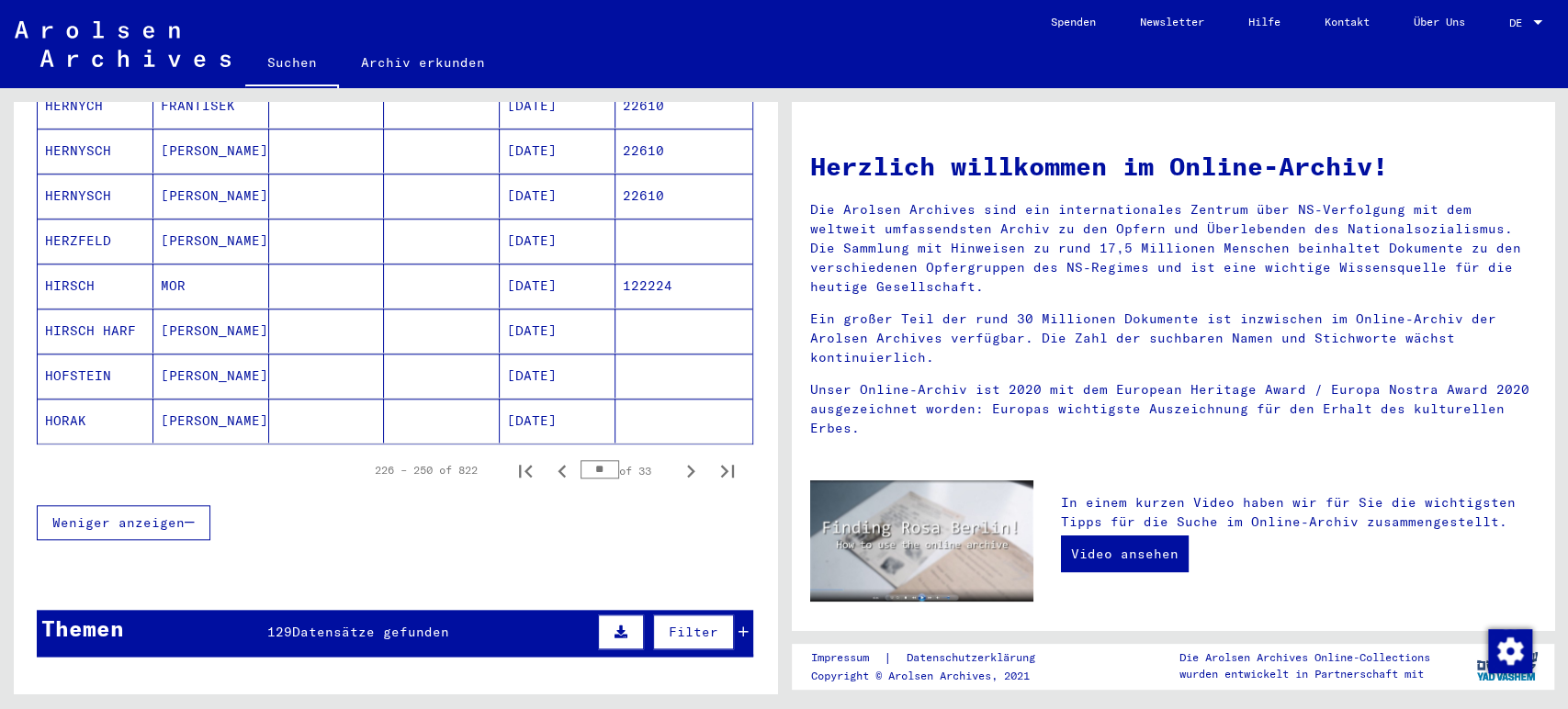
scroll to position [1085, 0]
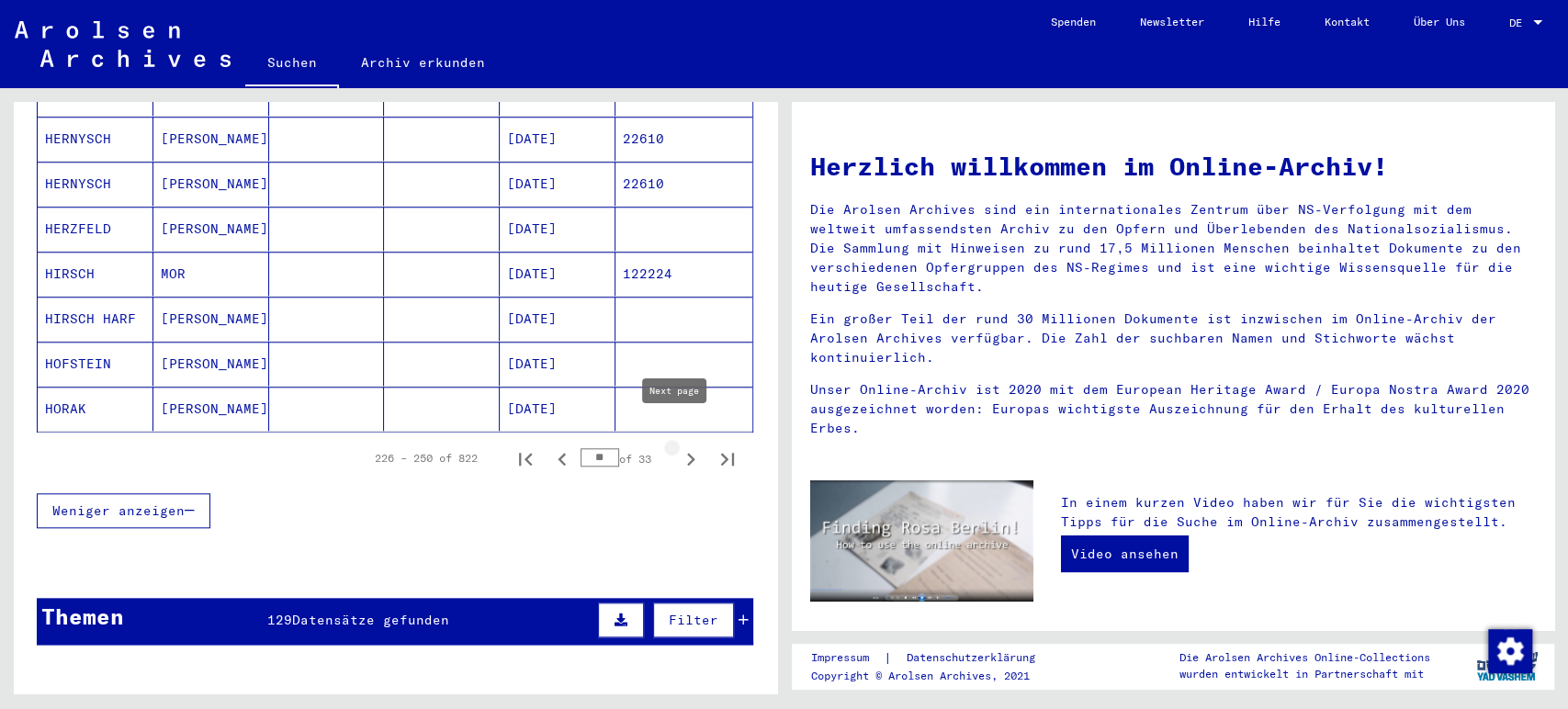
click at [687, 453] on icon "Next page" at bounding box center [691, 459] width 8 height 13
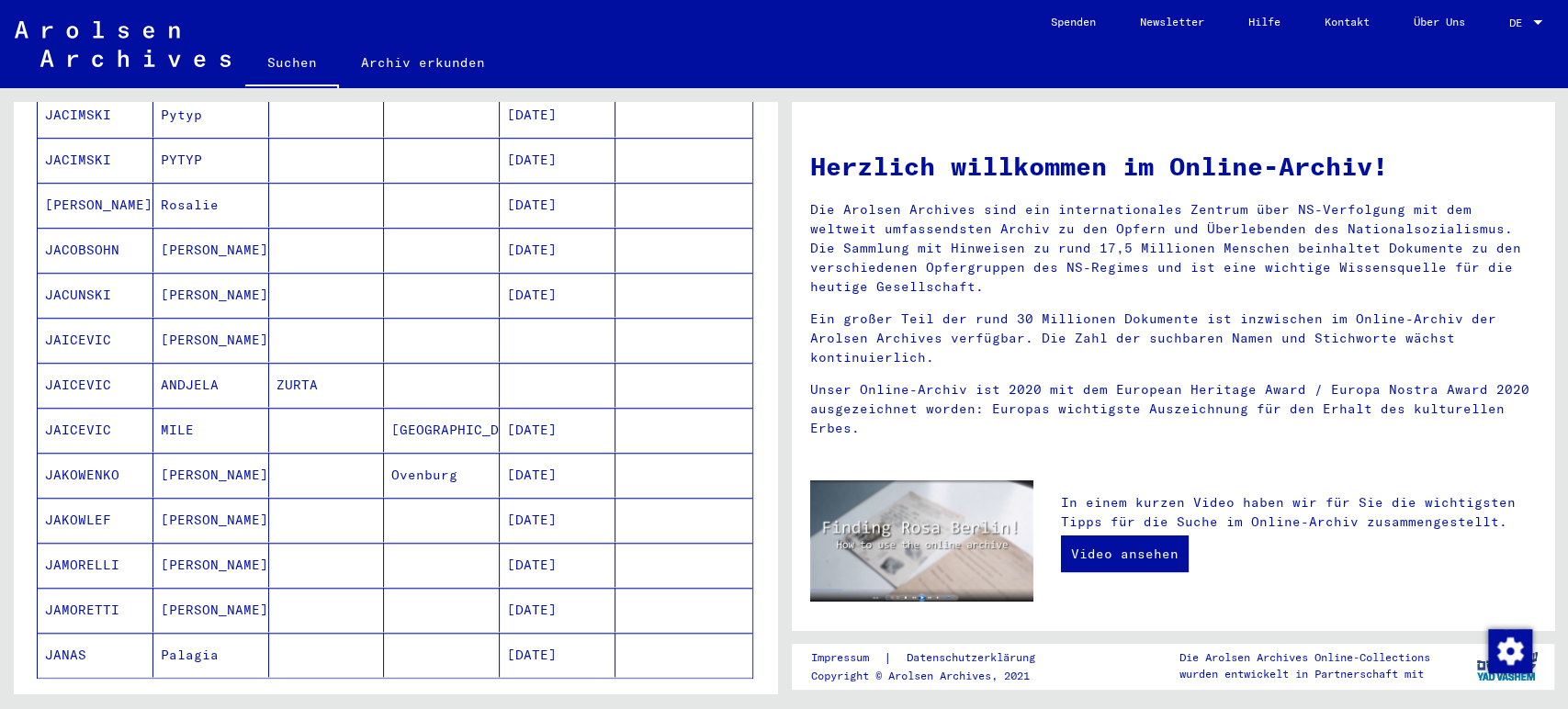
scroll to position [940, 0]
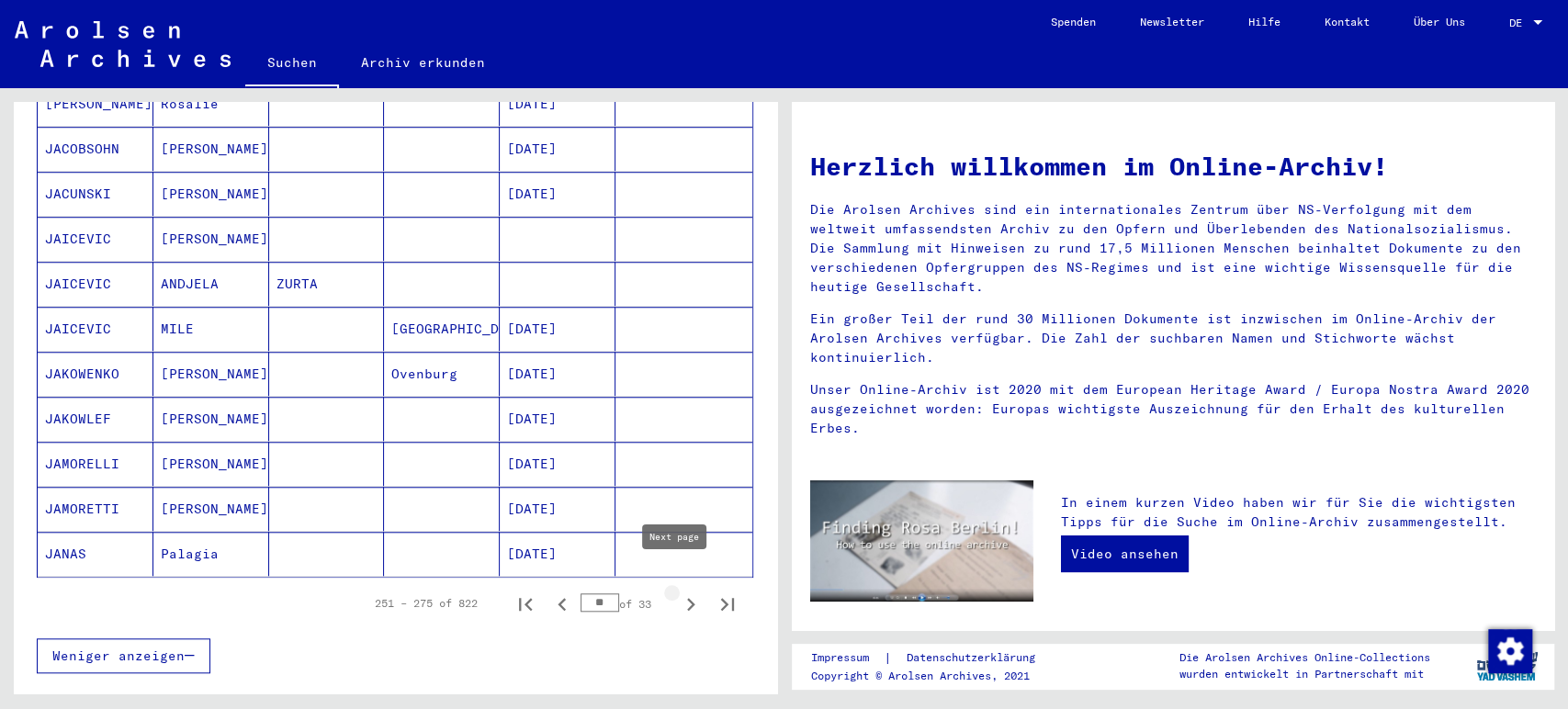
click at [687, 598] on icon "Next page" at bounding box center [691, 604] width 8 height 13
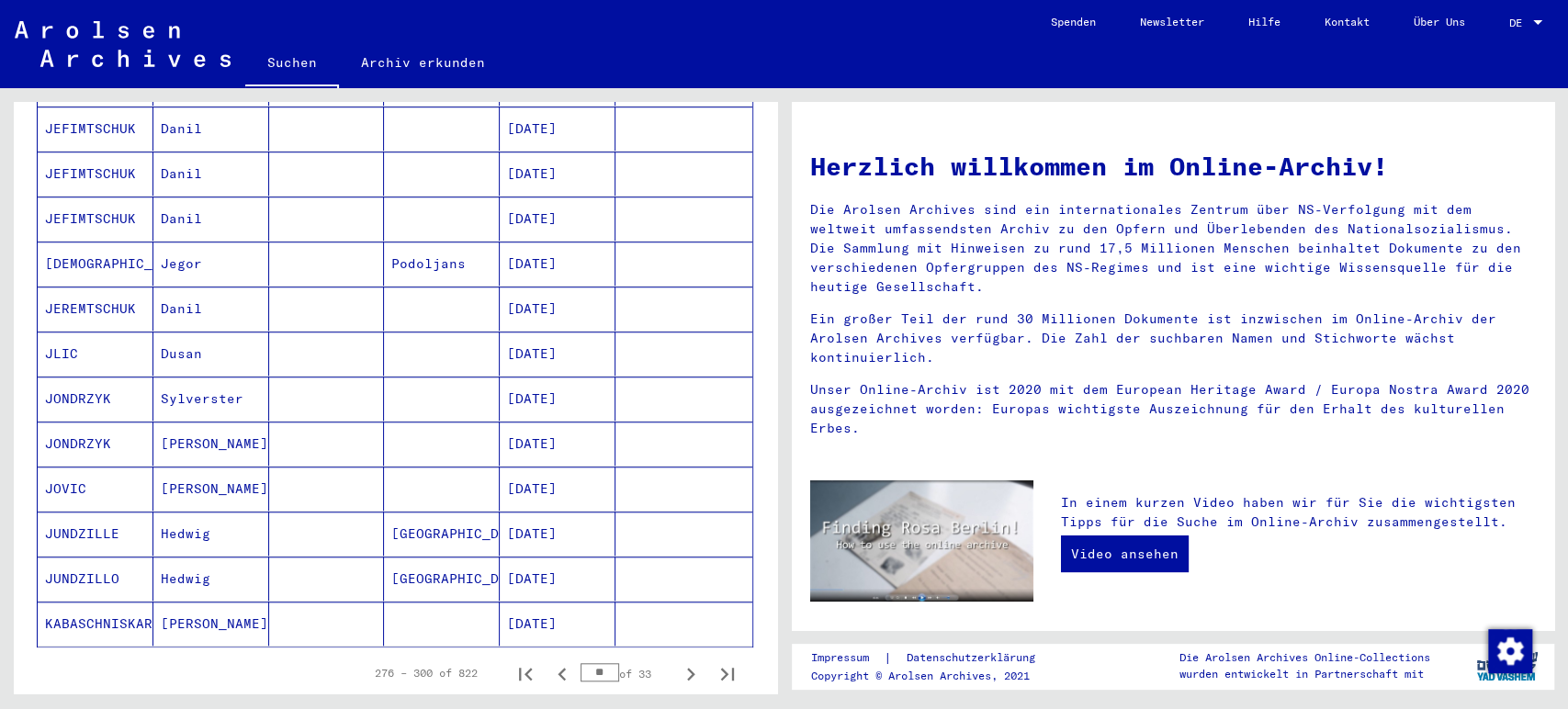
scroll to position [881, 0]
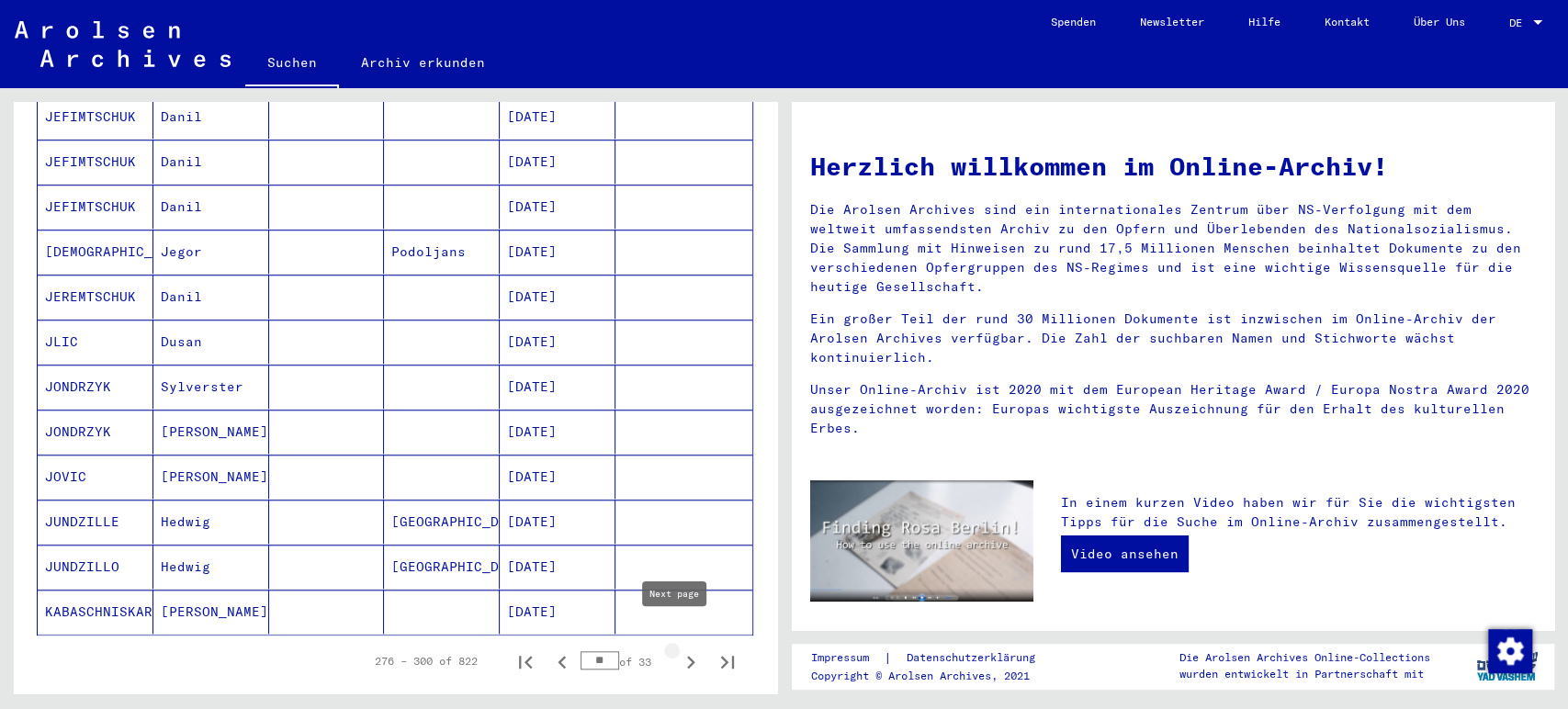
click at [678, 650] on icon "Next page" at bounding box center [690, 662] width 25 height 25
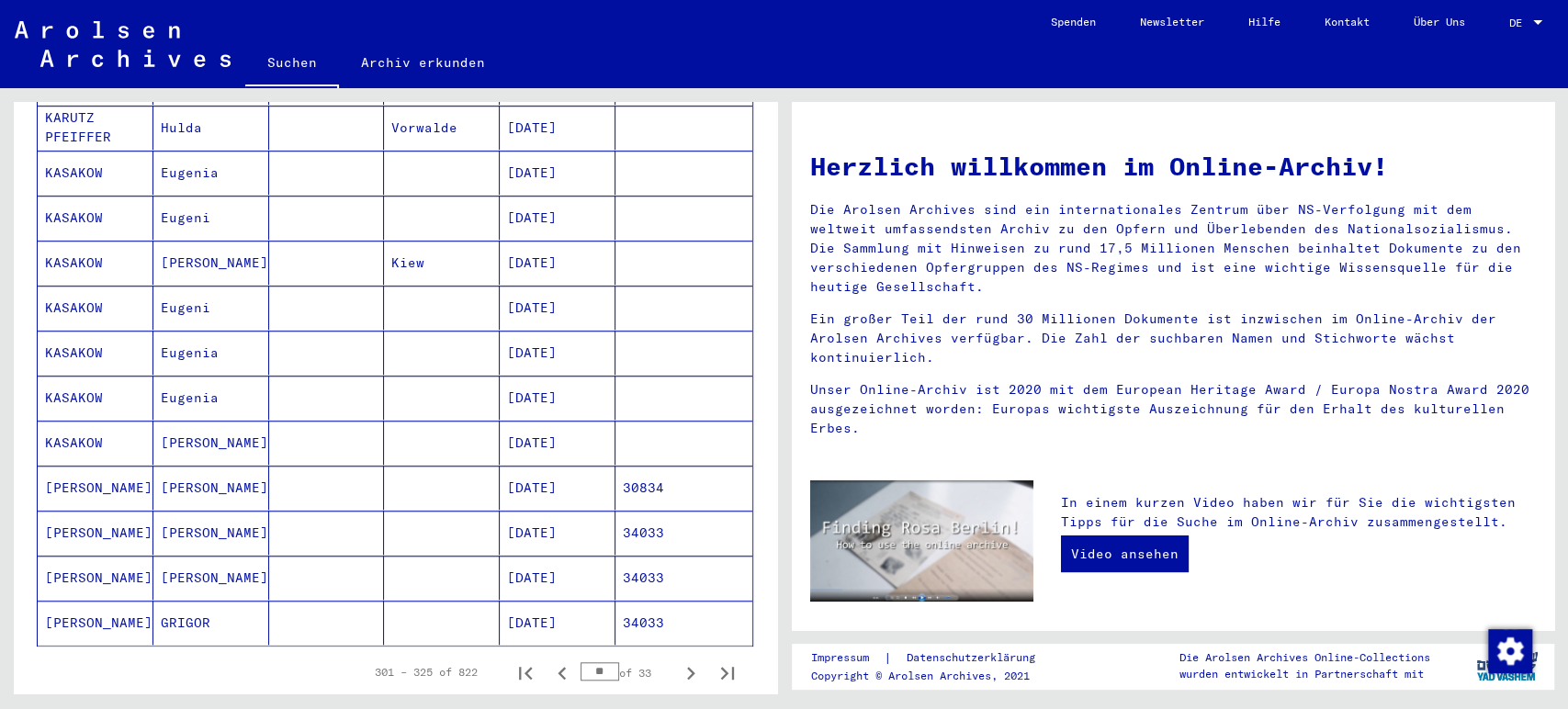
scroll to position [886, 0]
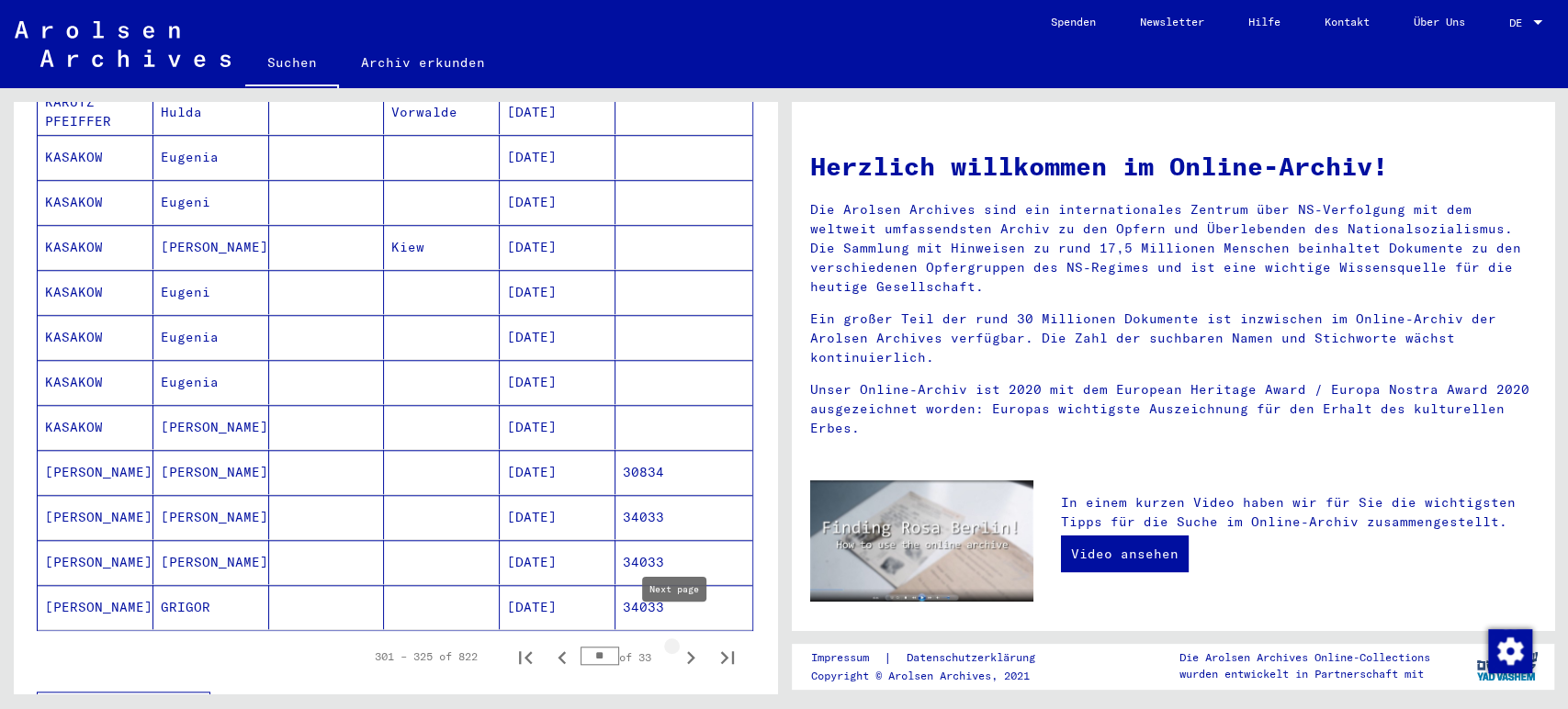
click at [678, 645] on icon "Next page" at bounding box center [690, 657] width 25 height 25
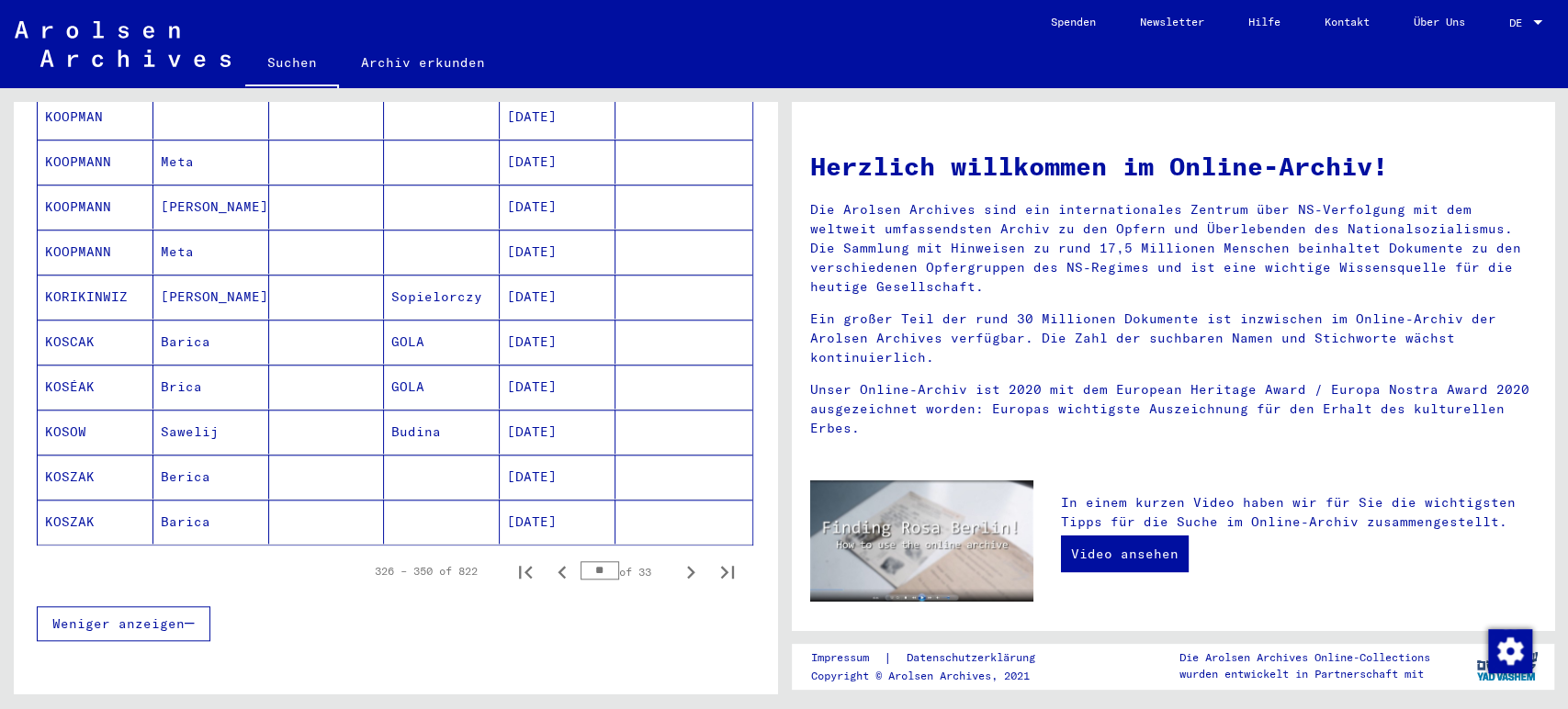
scroll to position [990, 0]
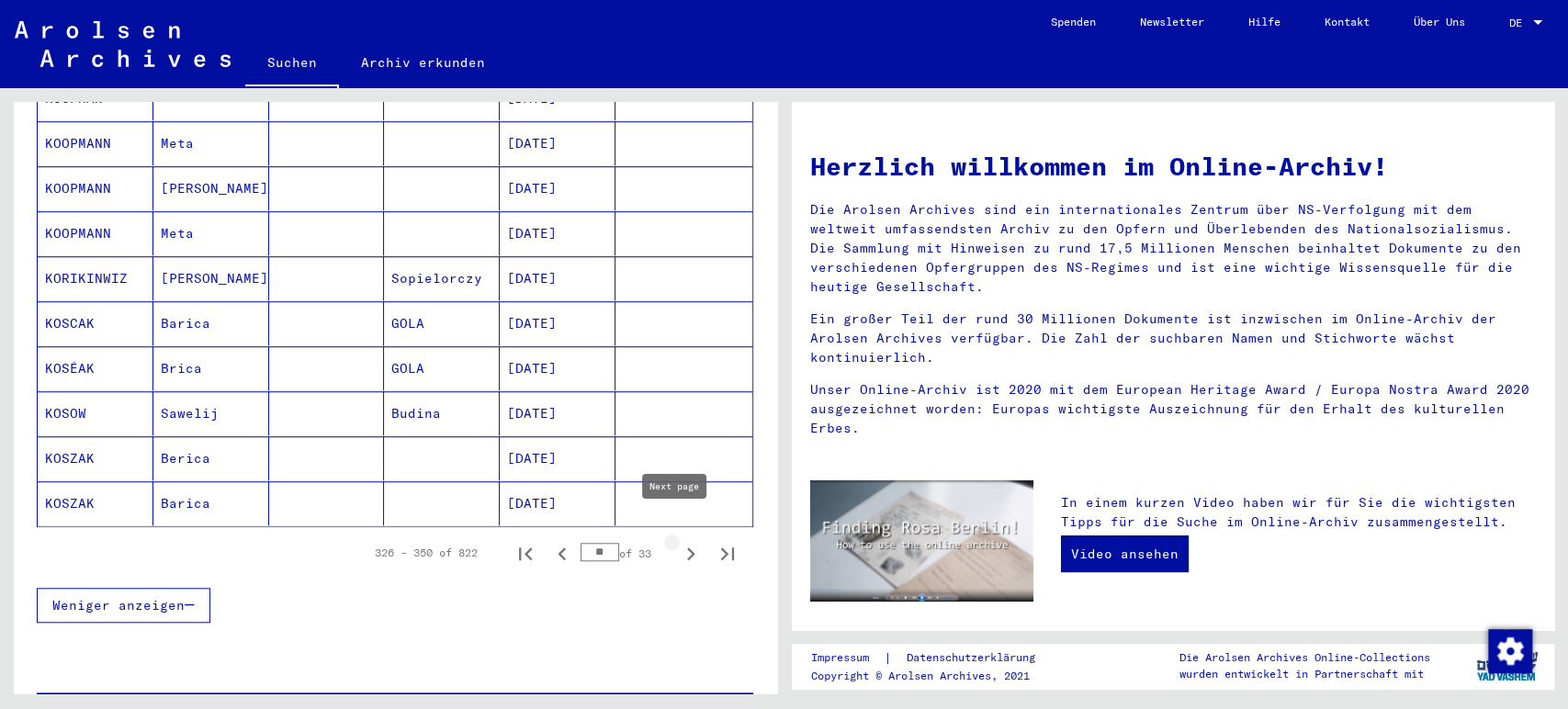
click at [678, 540] on icon "Next page" at bounding box center [690, 553] width 25 height 25
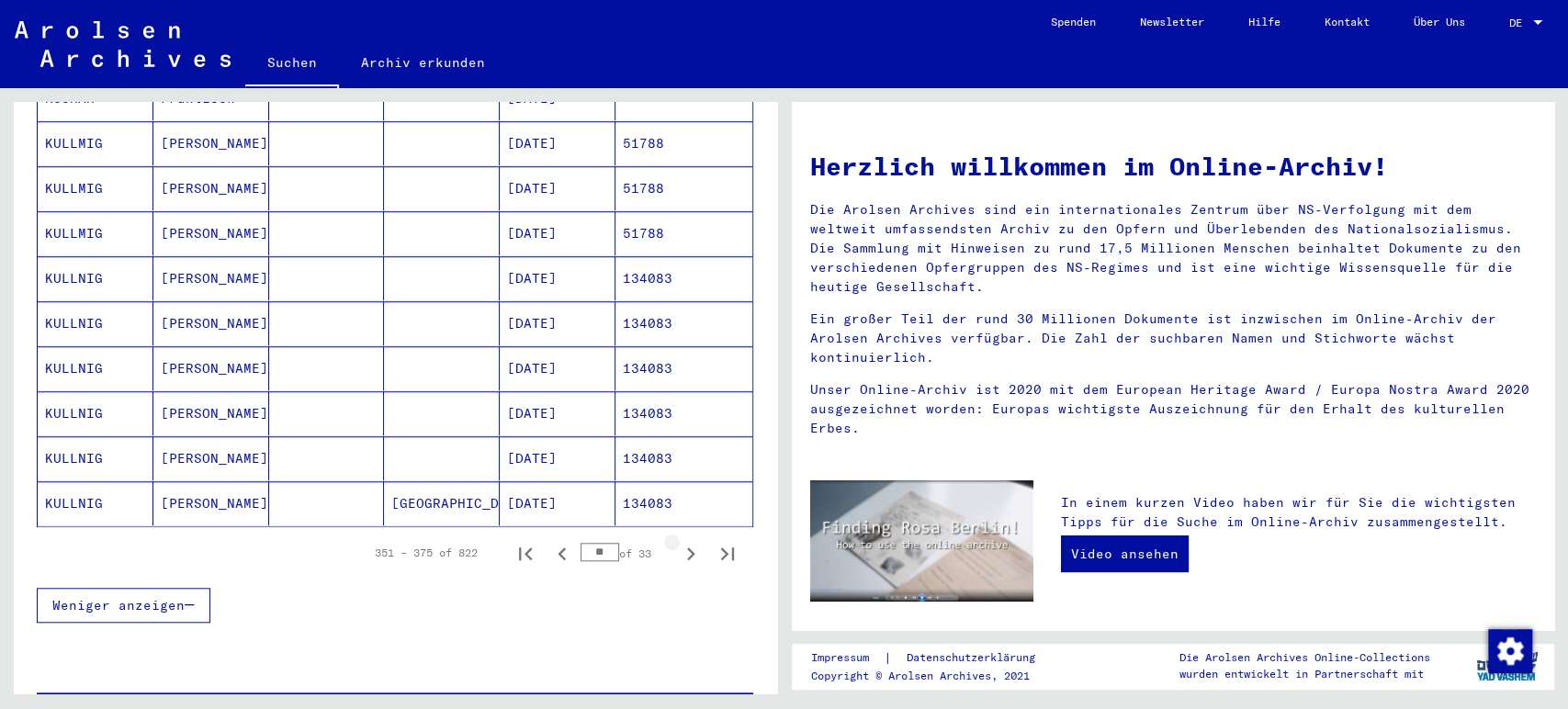
click at [678, 540] on icon "Next page" at bounding box center [690, 553] width 25 height 25
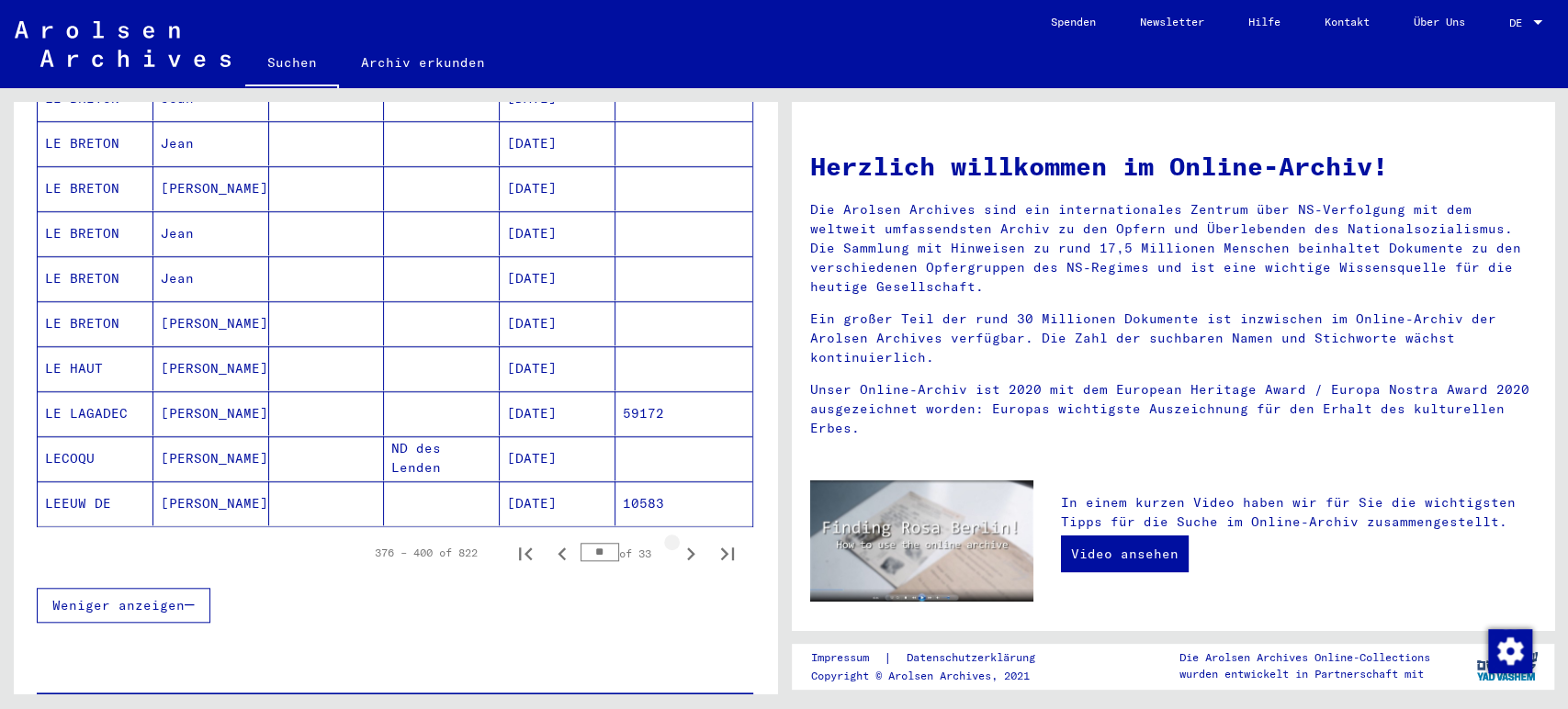
click at [678, 540] on icon "Next page" at bounding box center [690, 553] width 25 height 25
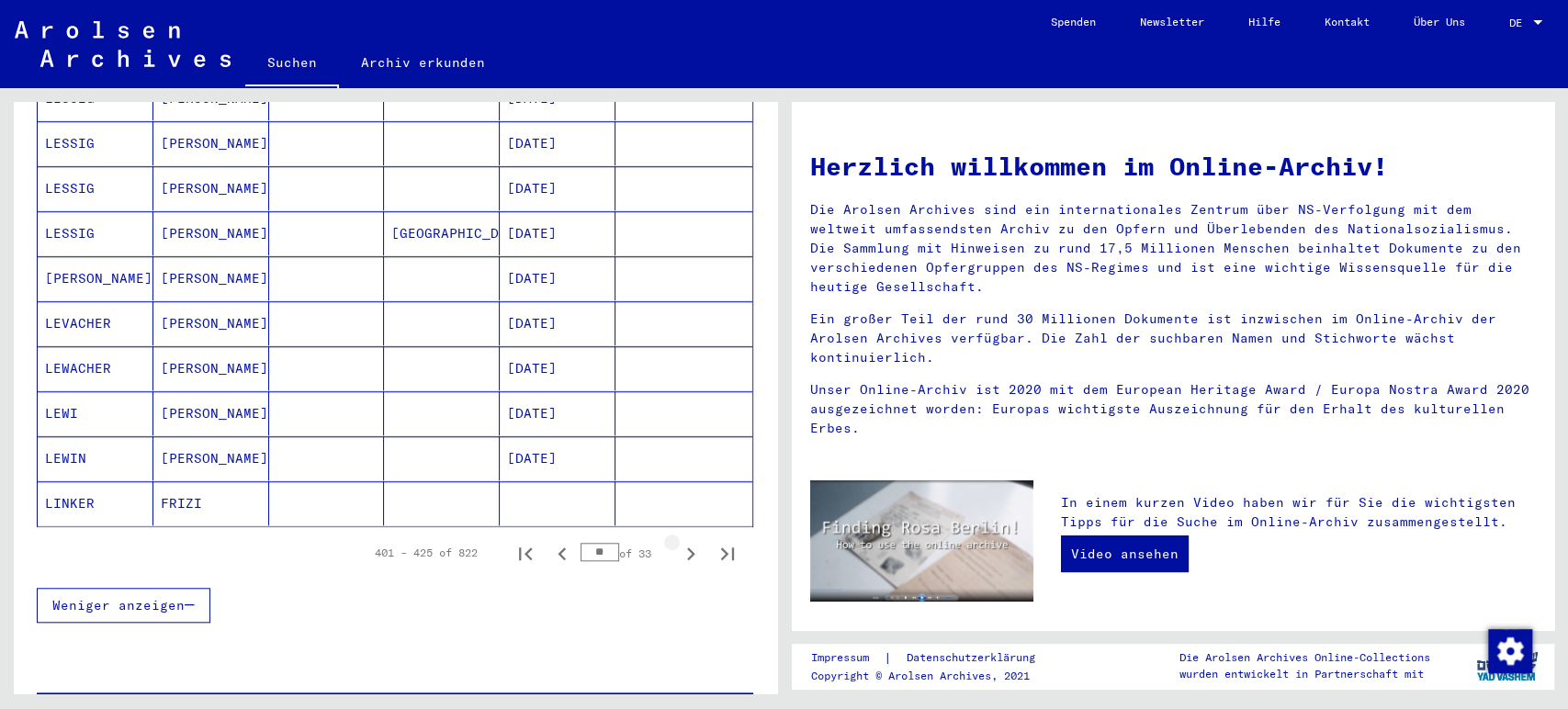
click at [678, 540] on icon "Next page" at bounding box center [690, 553] width 25 height 25
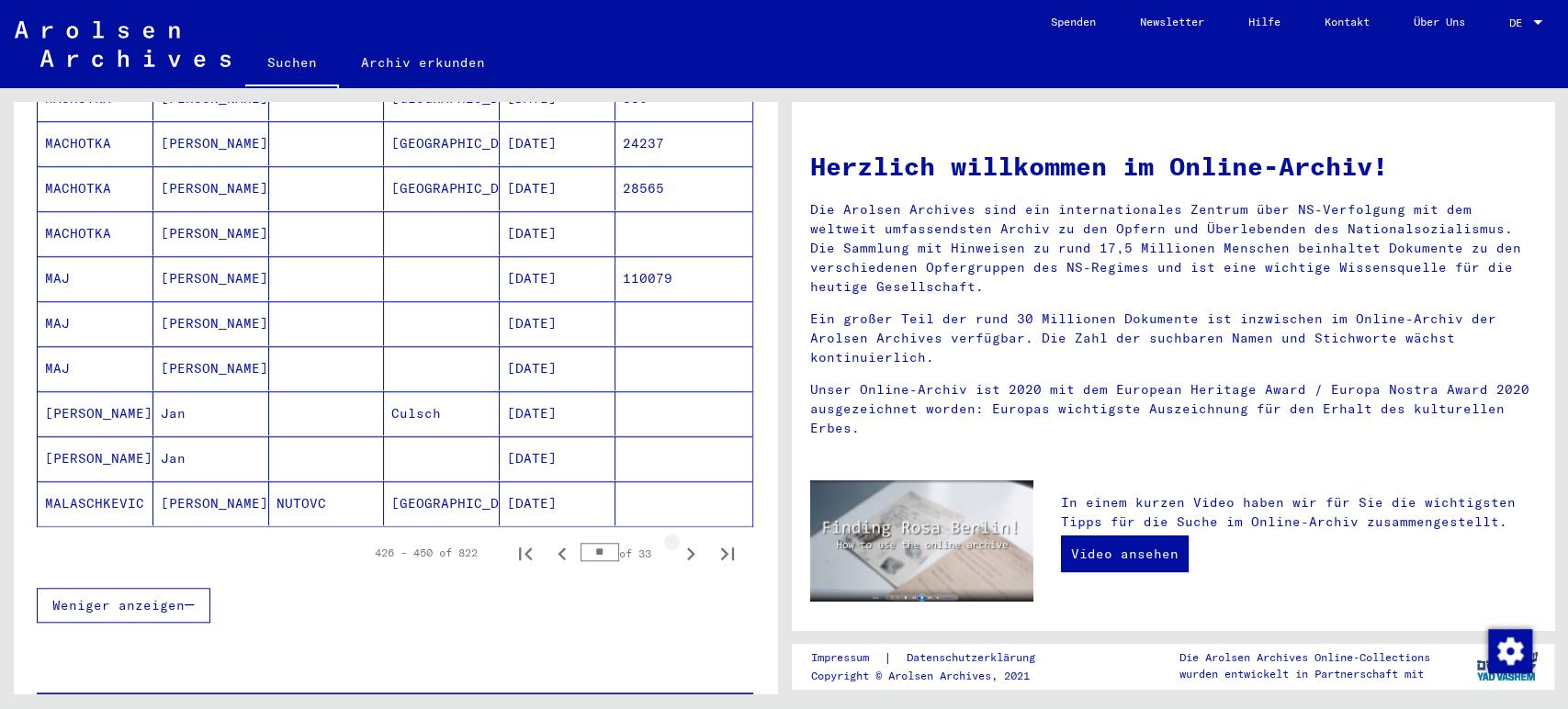
click at [678, 540] on icon "Next page" at bounding box center [690, 553] width 25 height 25
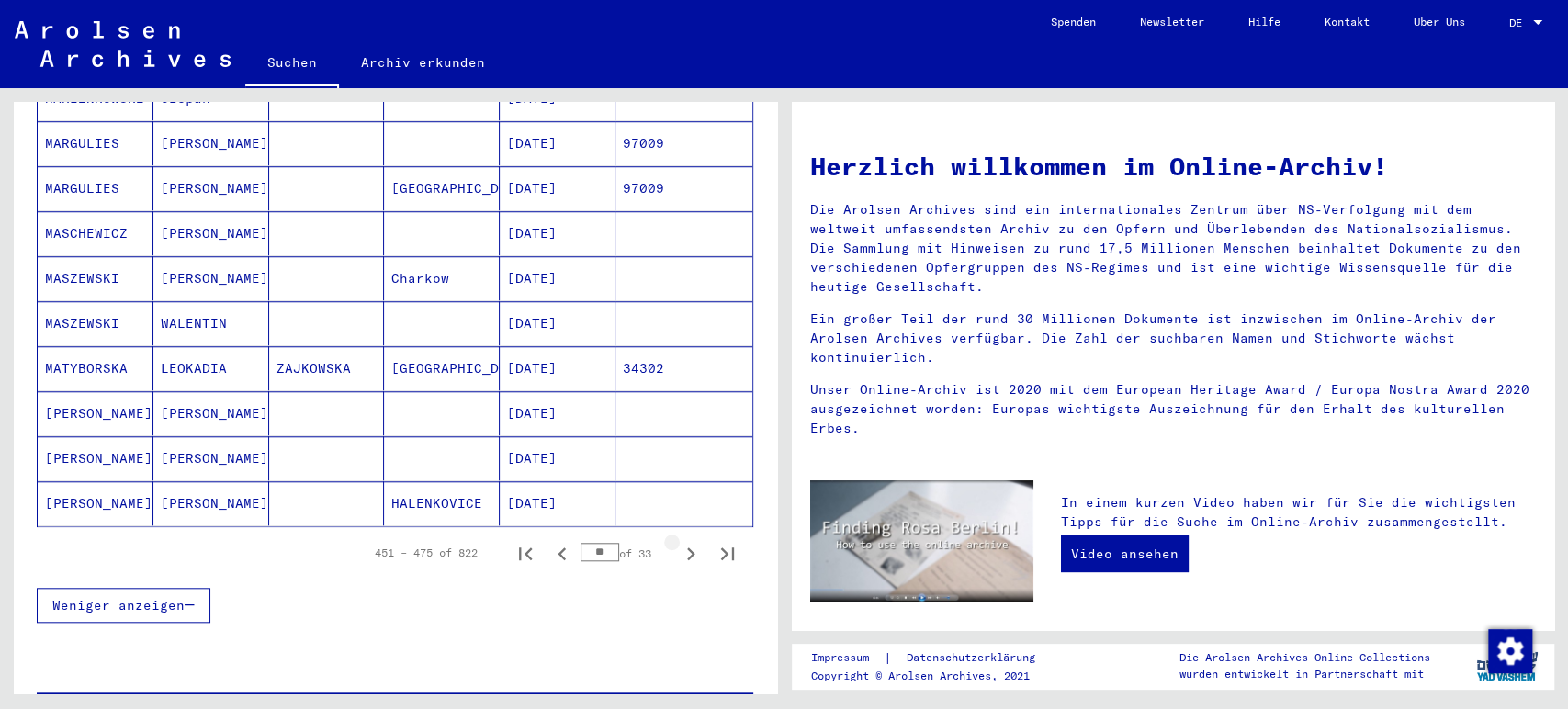
click at [678, 540] on icon "Next page" at bounding box center [690, 553] width 25 height 25
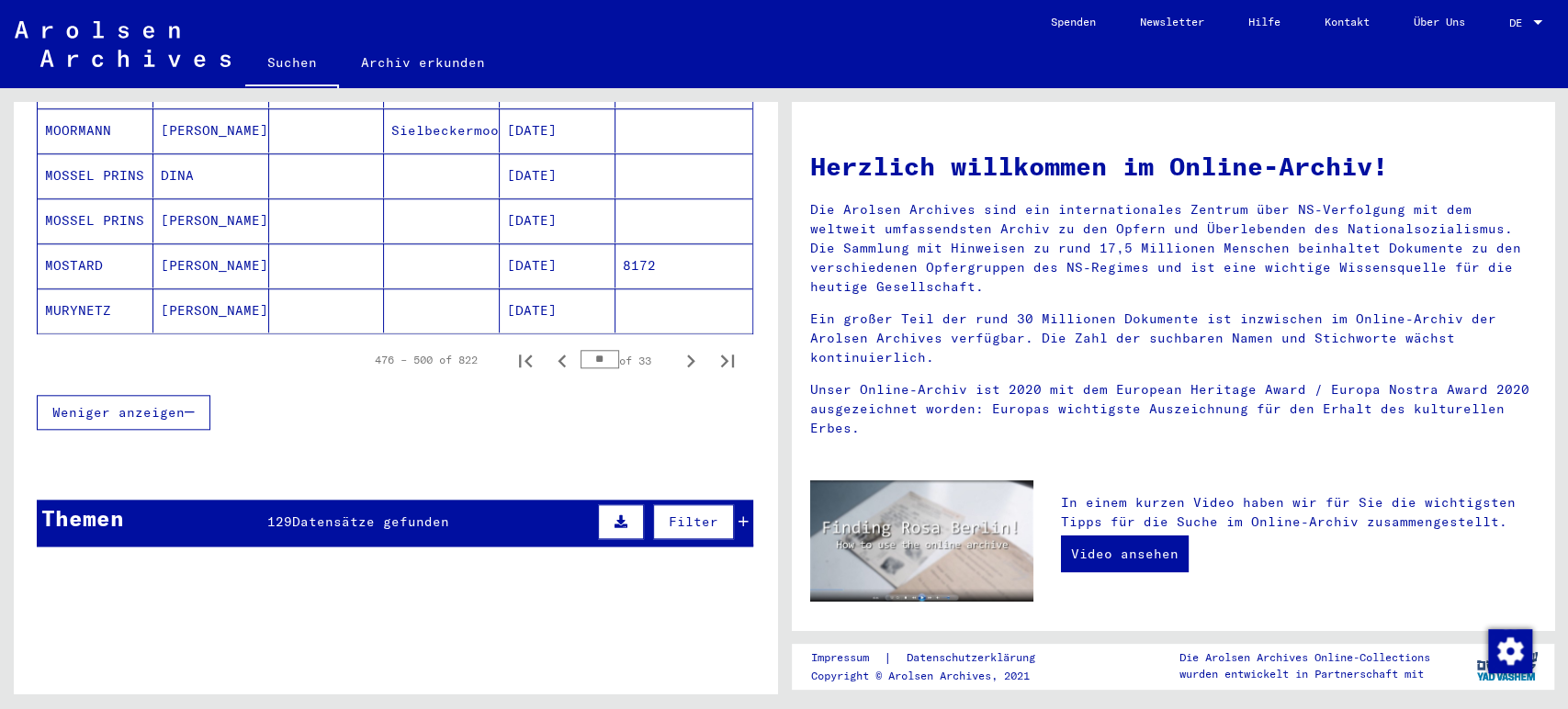
scroll to position [1194, 0]
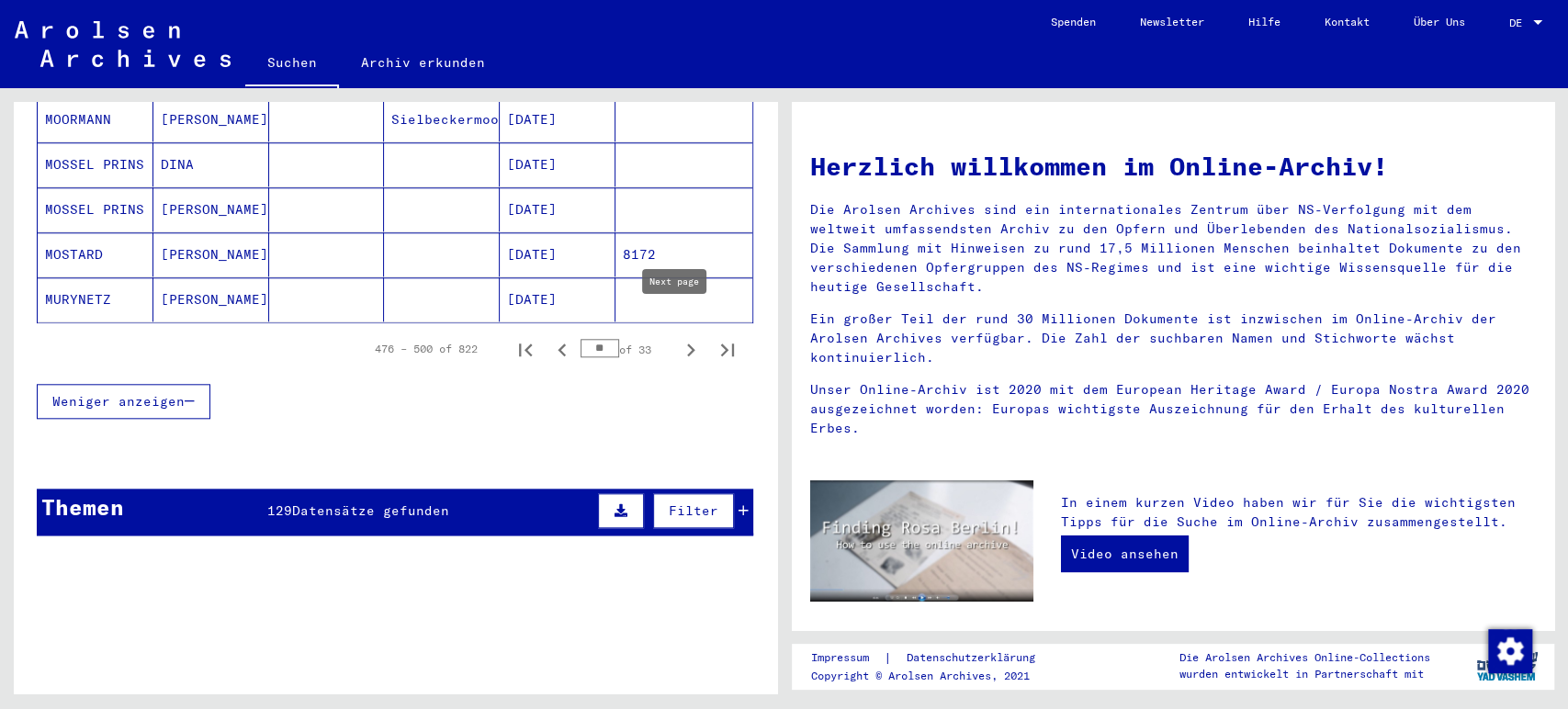
click at [678, 337] on icon "Next page" at bounding box center [690, 349] width 25 height 25
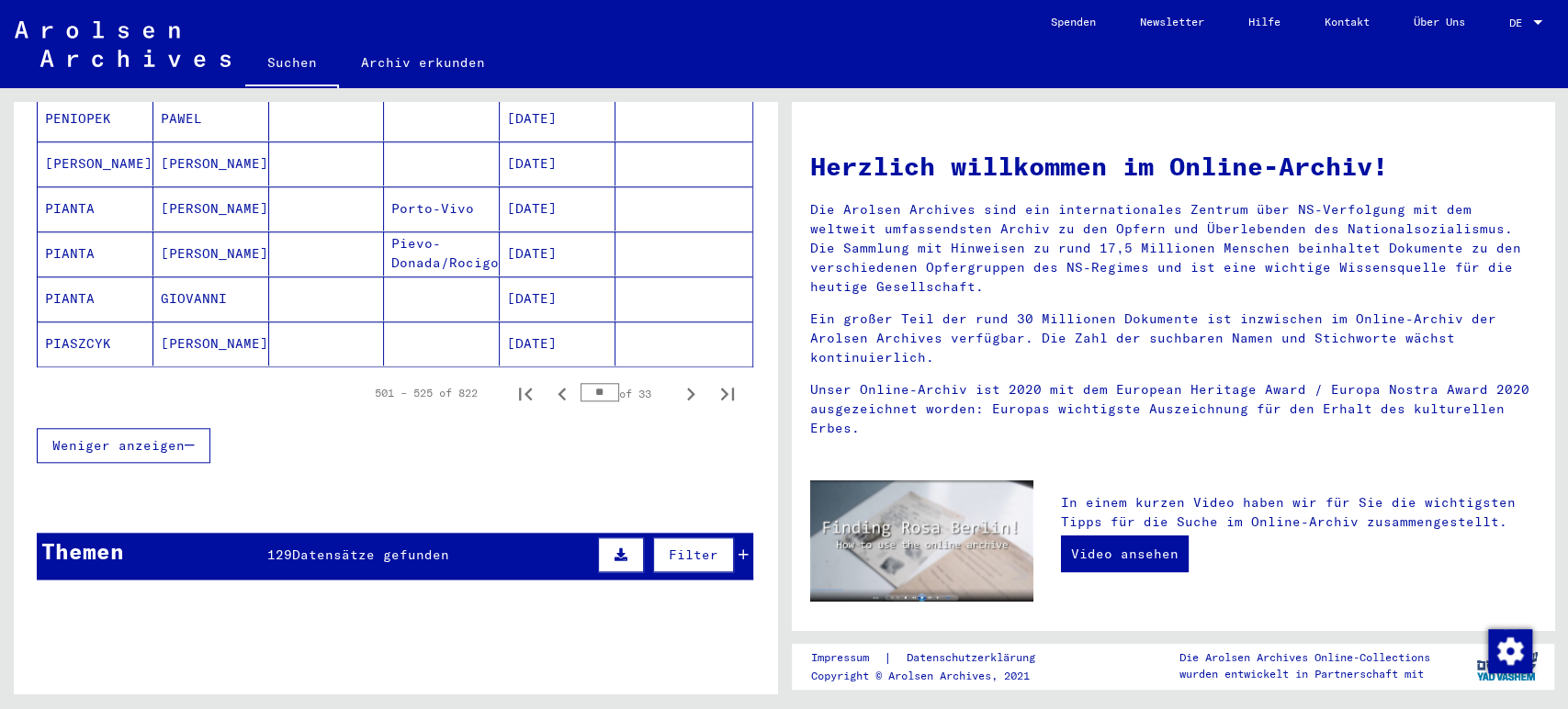
scroll to position [1165, 0]
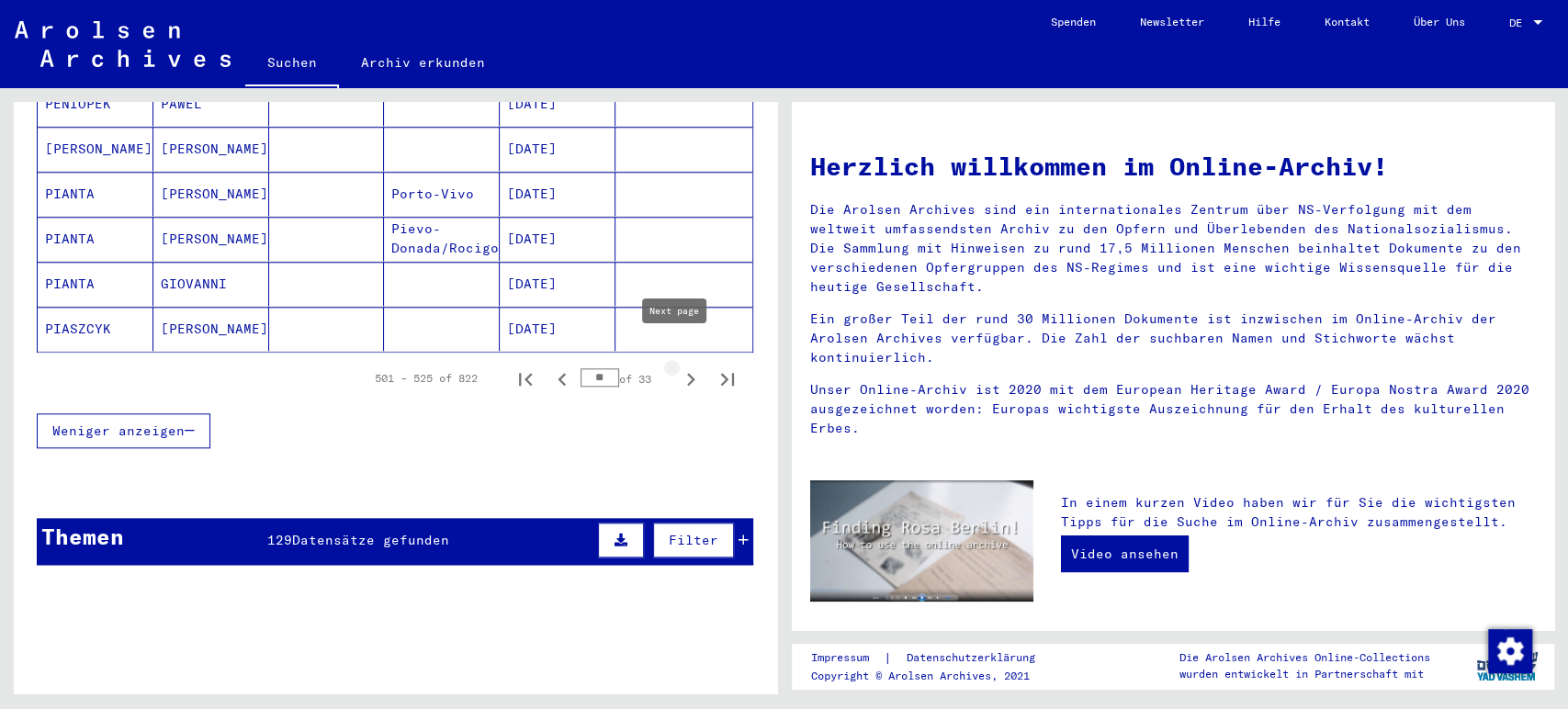
click at [672, 360] on button "Next page" at bounding box center [690, 378] width 37 height 37
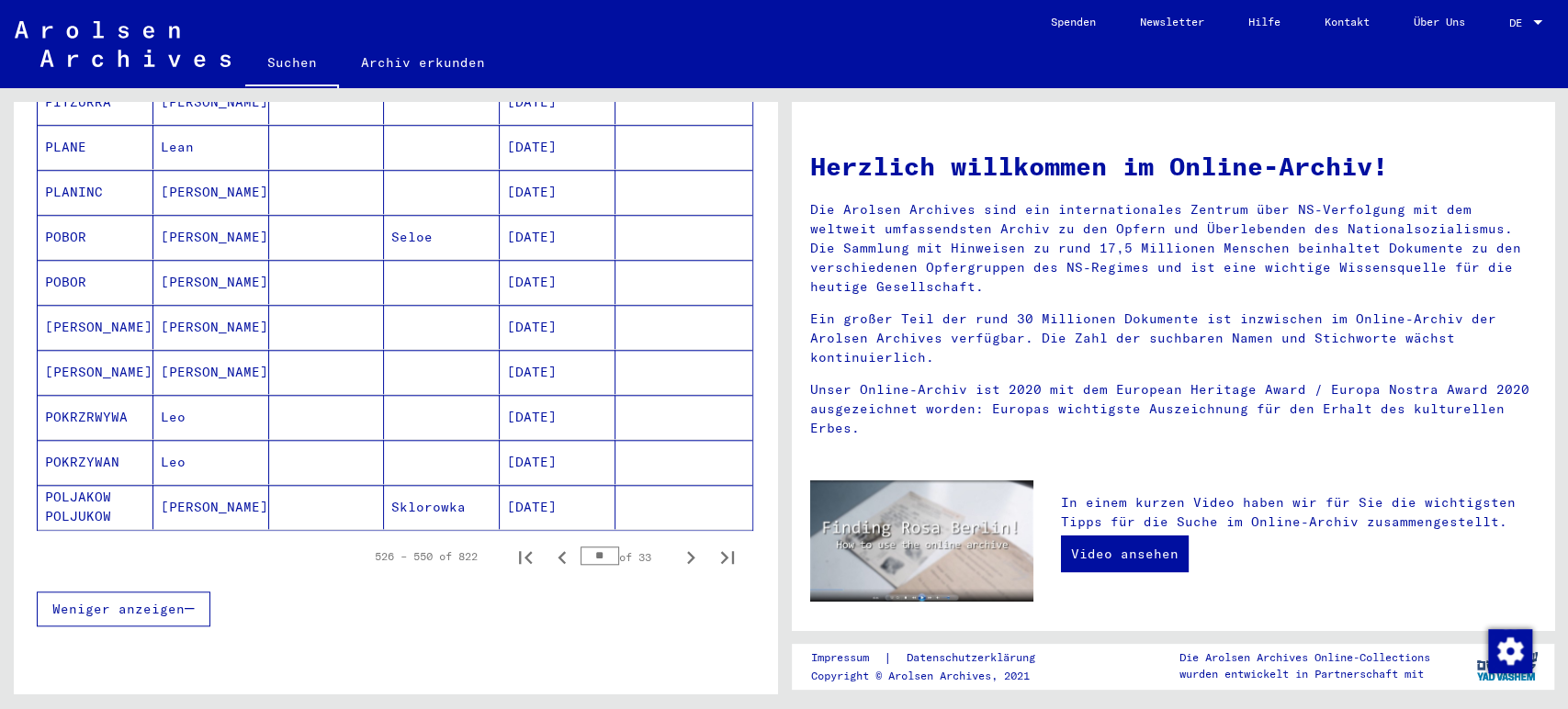
scroll to position [999, 0]
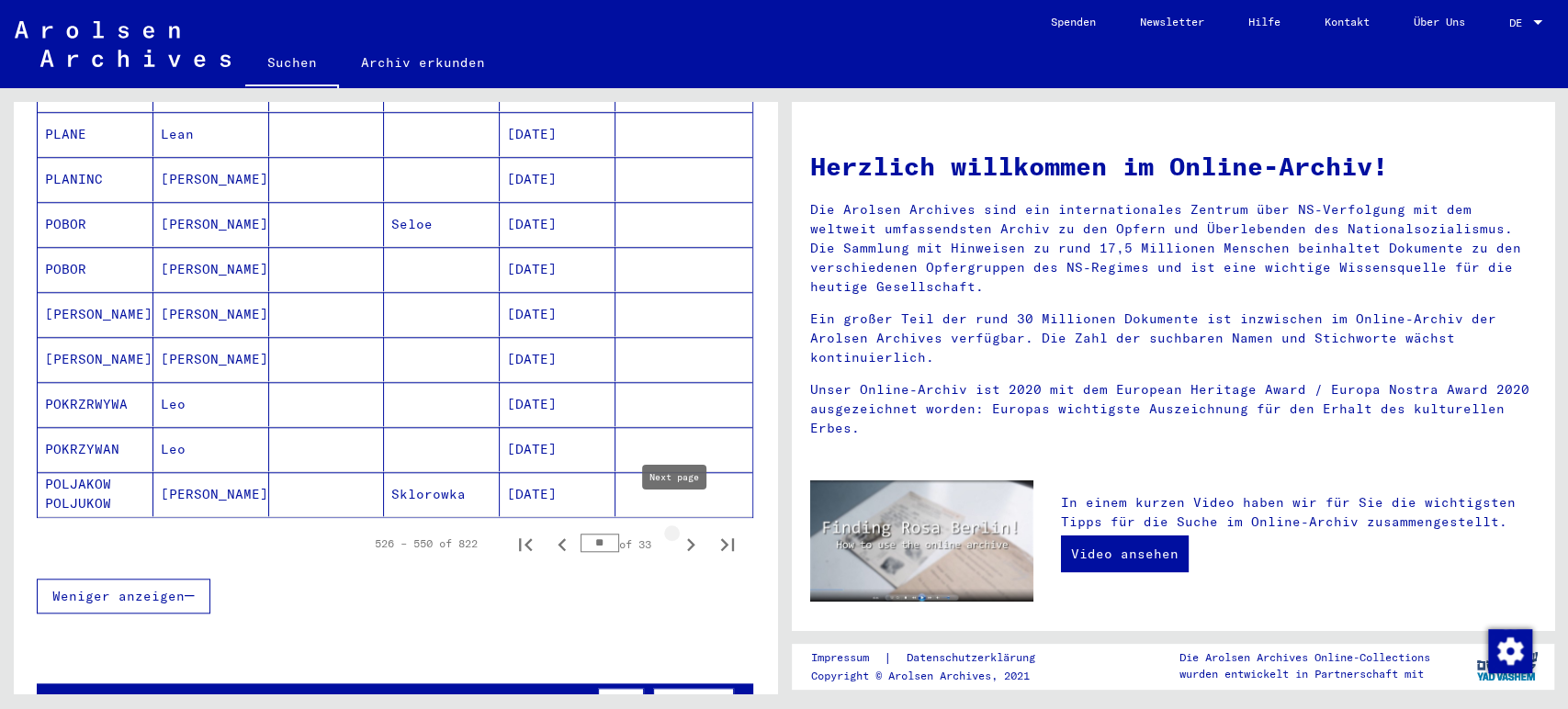
click at [678, 532] on icon "Next page" at bounding box center [690, 544] width 25 height 25
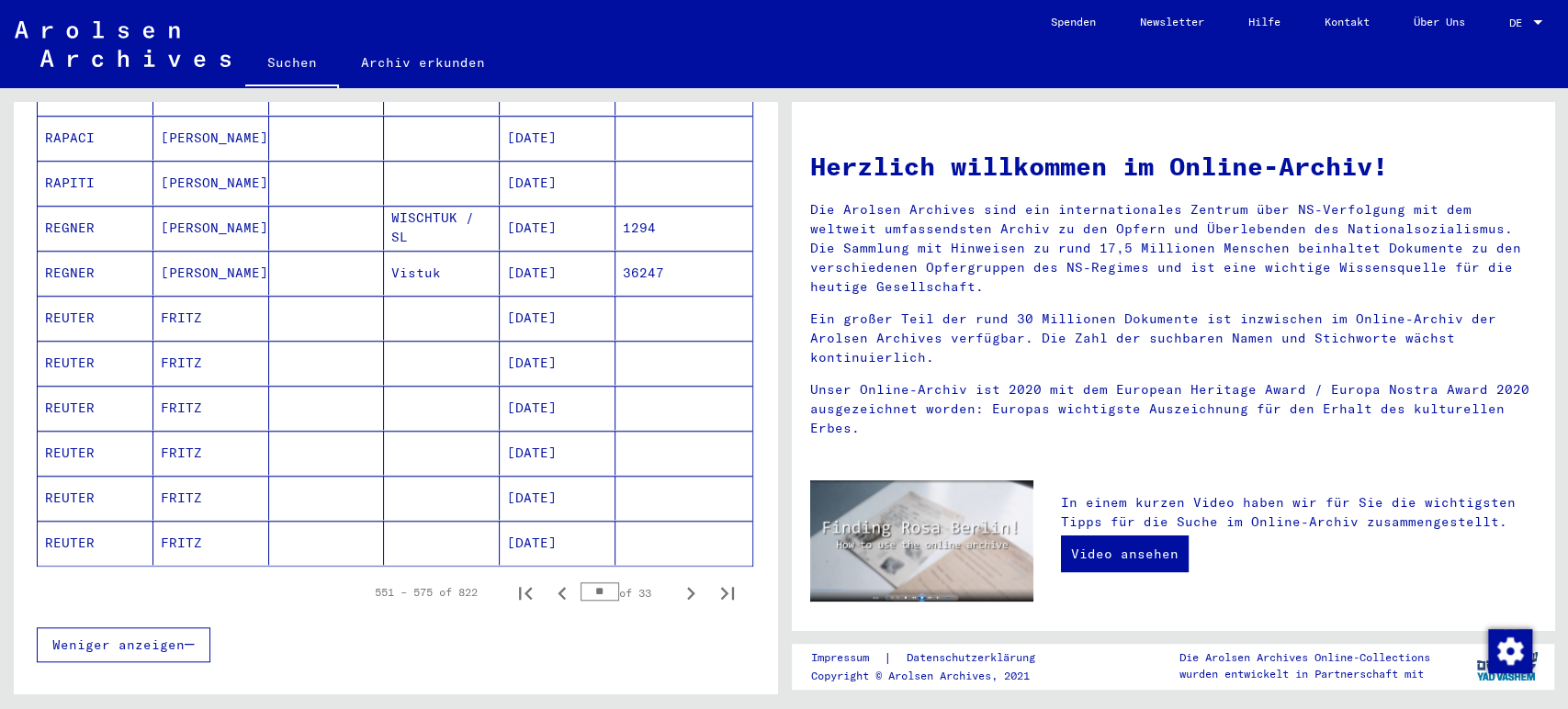
scroll to position [954, 0]
click at [678, 577] on icon "Next page" at bounding box center [690, 589] width 25 height 25
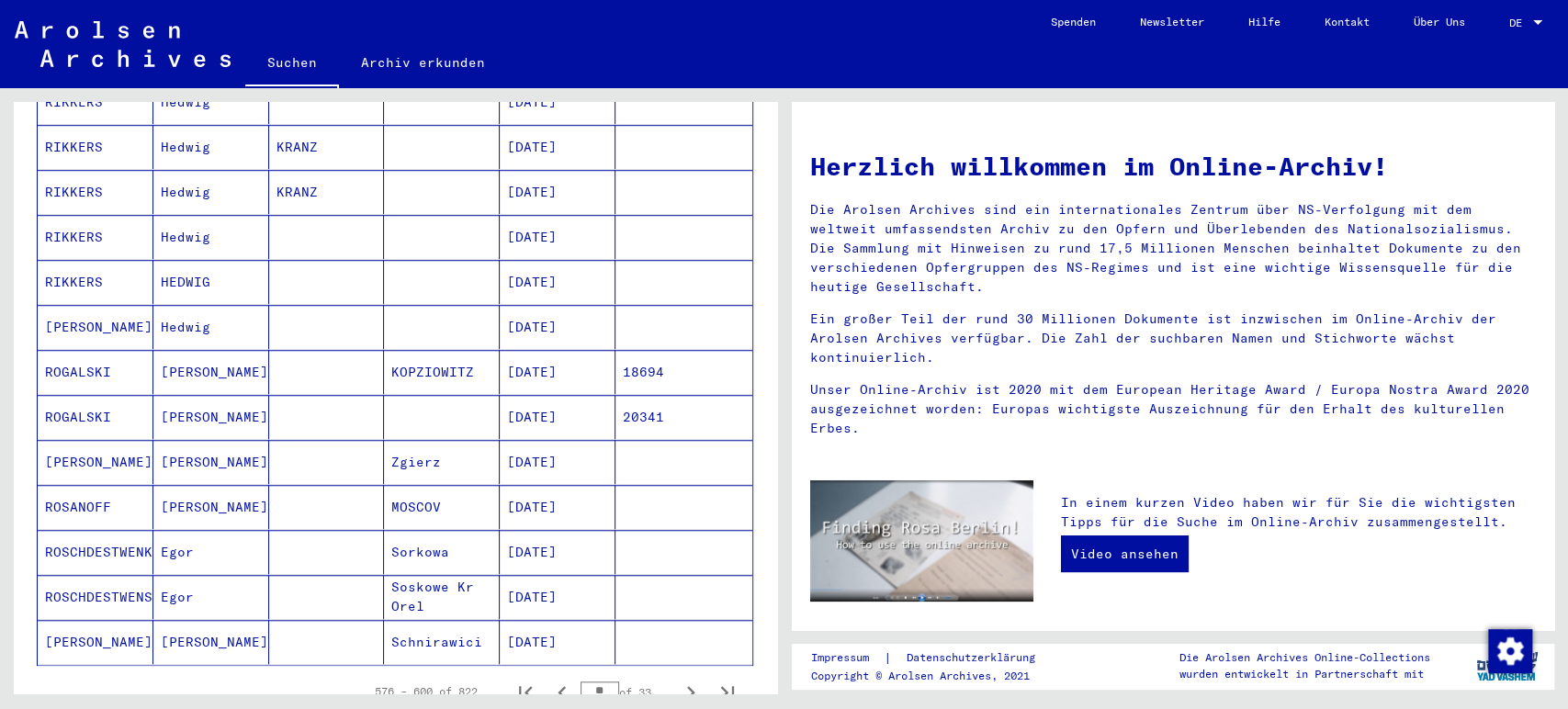
scroll to position [873, 0]
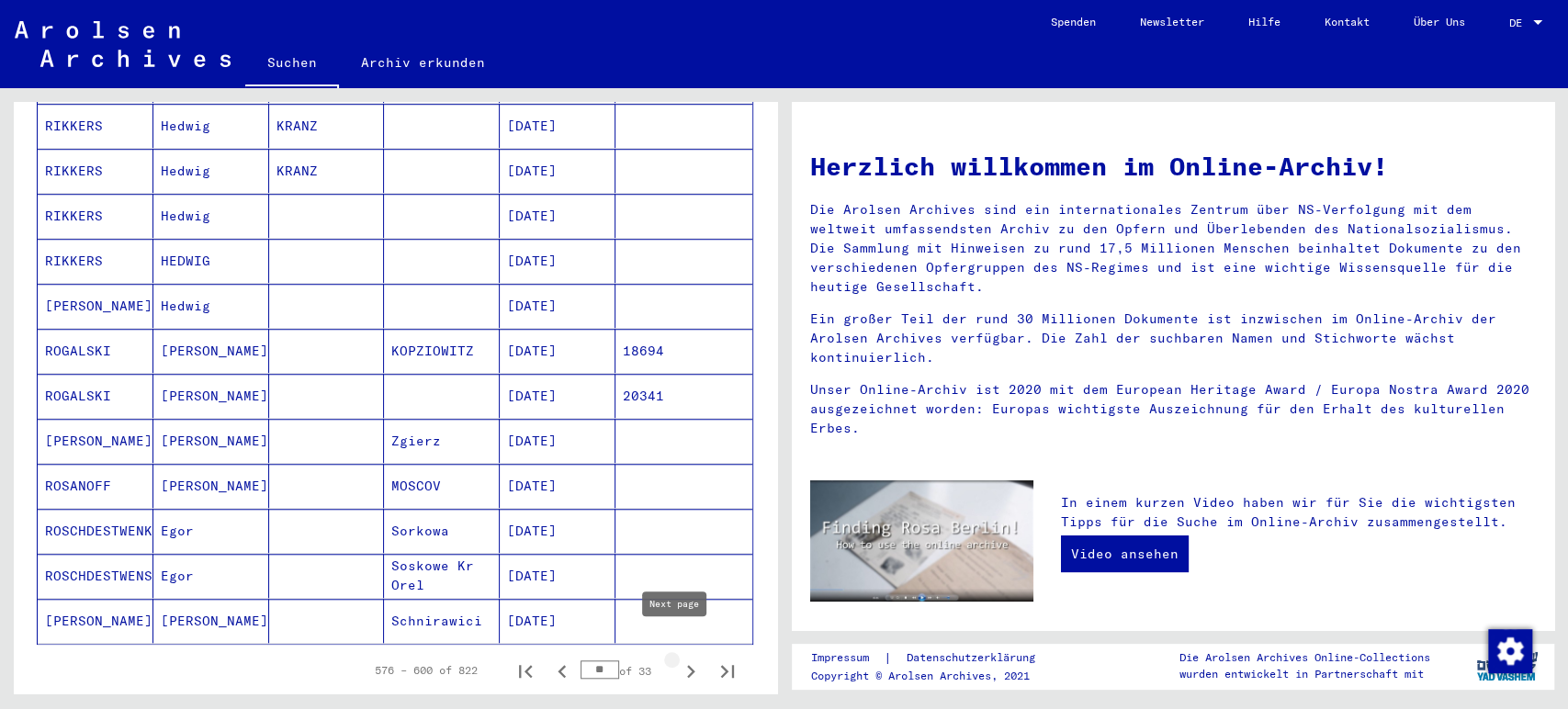
click at [678, 658] on icon "Next page" at bounding box center [690, 670] width 25 height 25
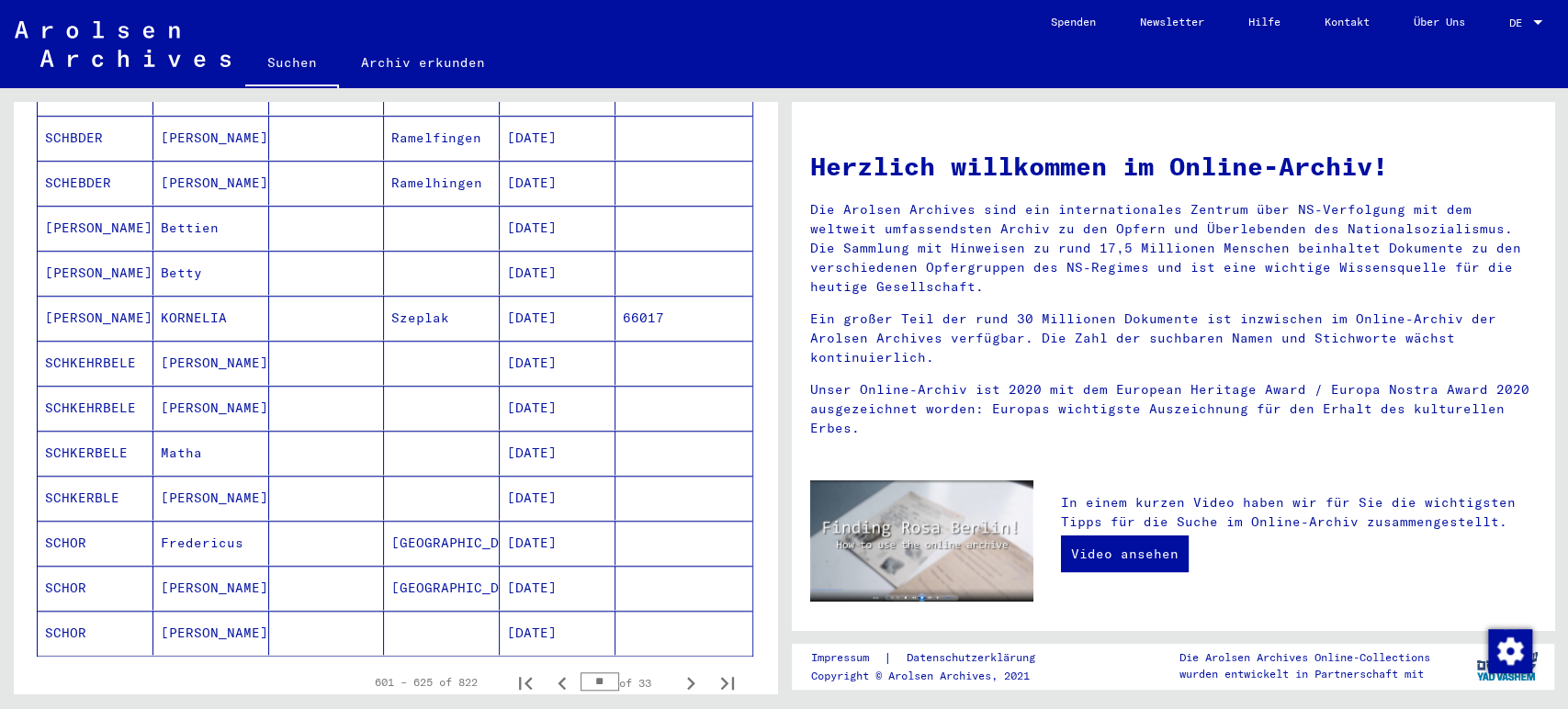
scroll to position [879, 0]
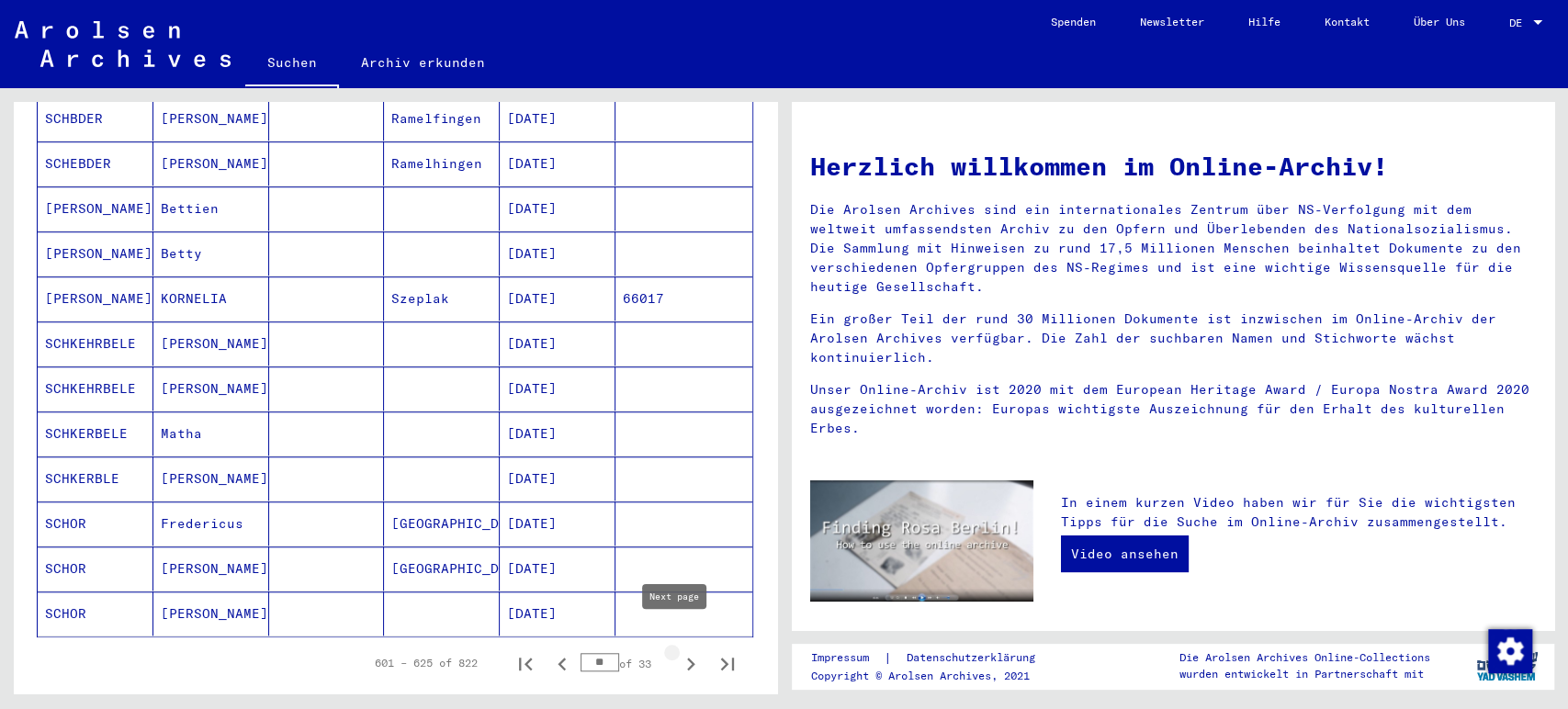
click at [681, 652] on icon "Next page" at bounding box center [690, 664] width 25 height 25
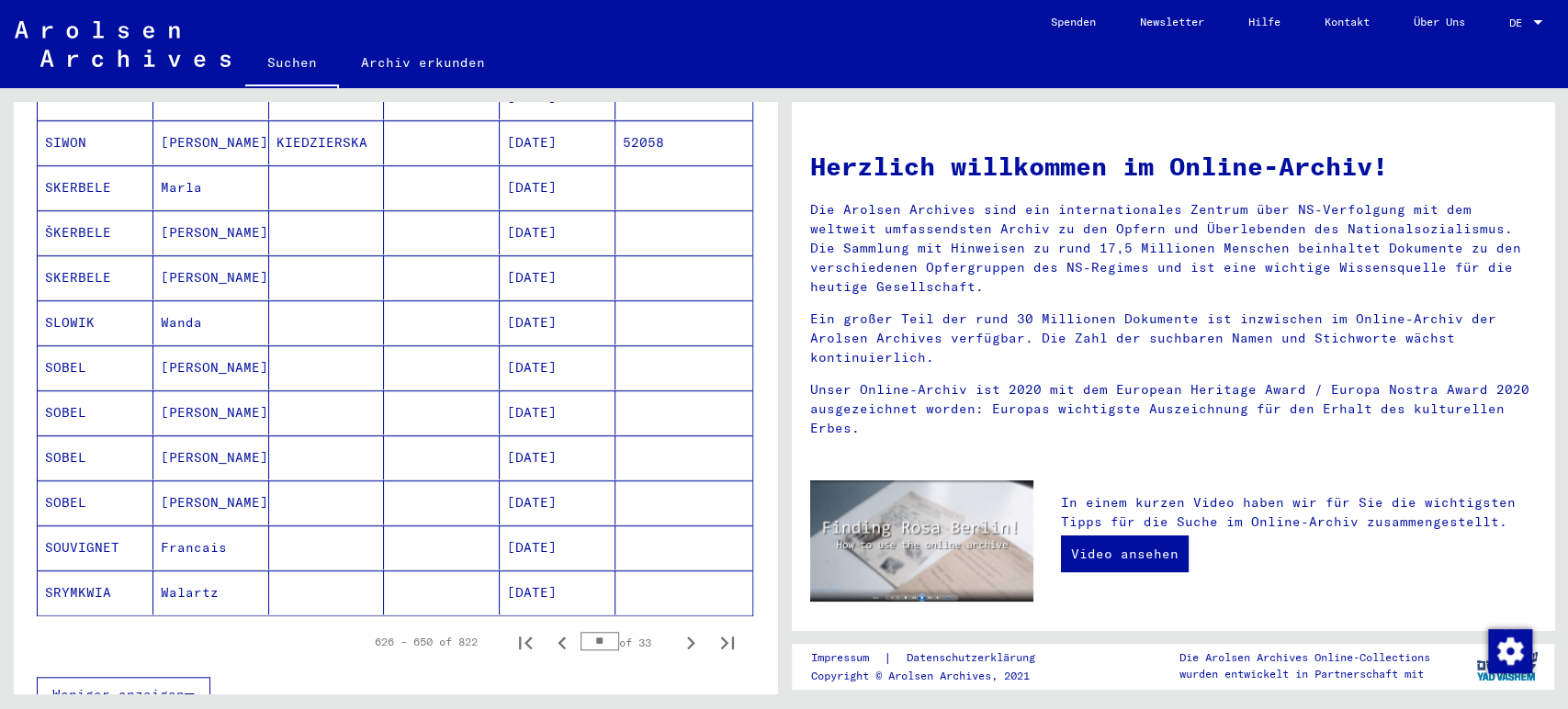
scroll to position [962, 0]
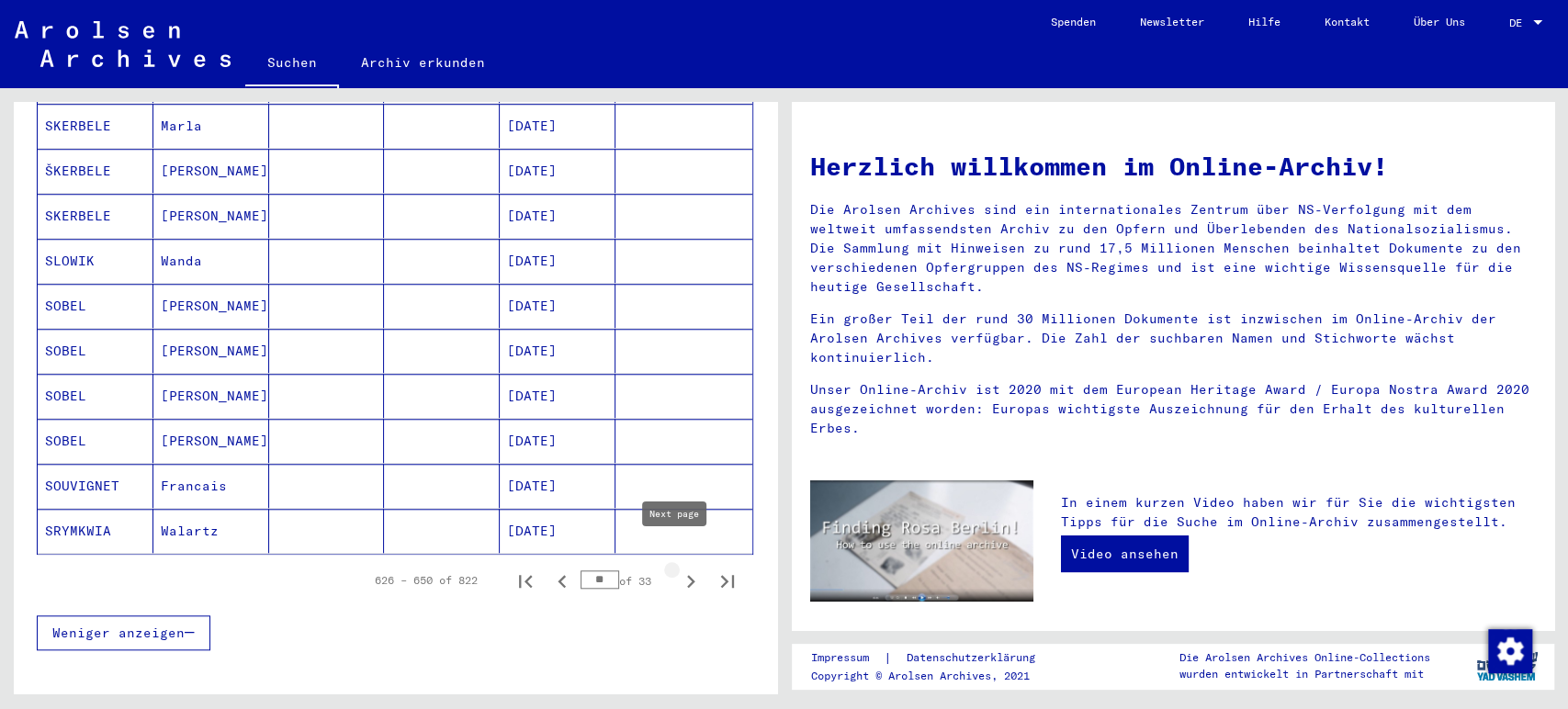
click at [678, 569] on icon "Next page" at bounding box center [690, 581] width 25 height 25
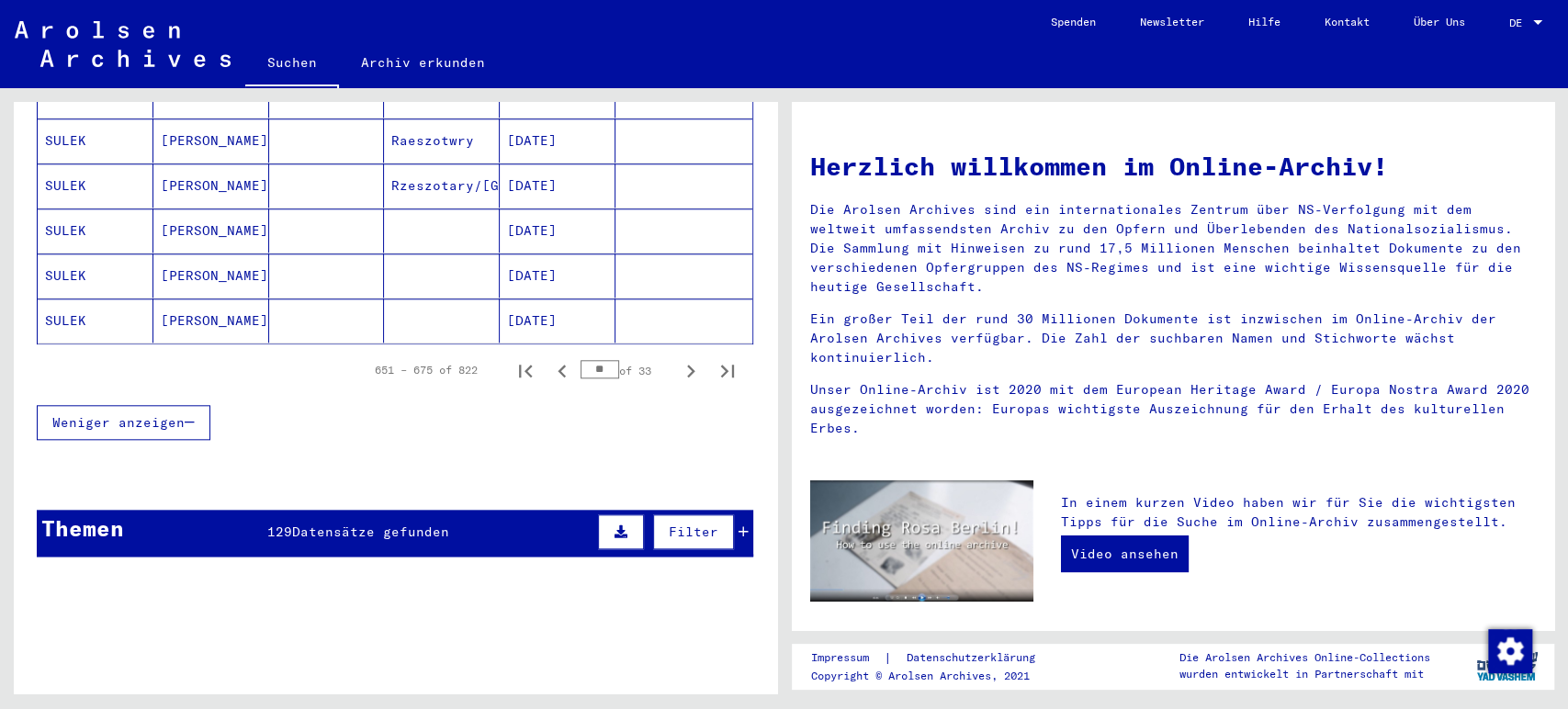
scroll to position [1170, 0]
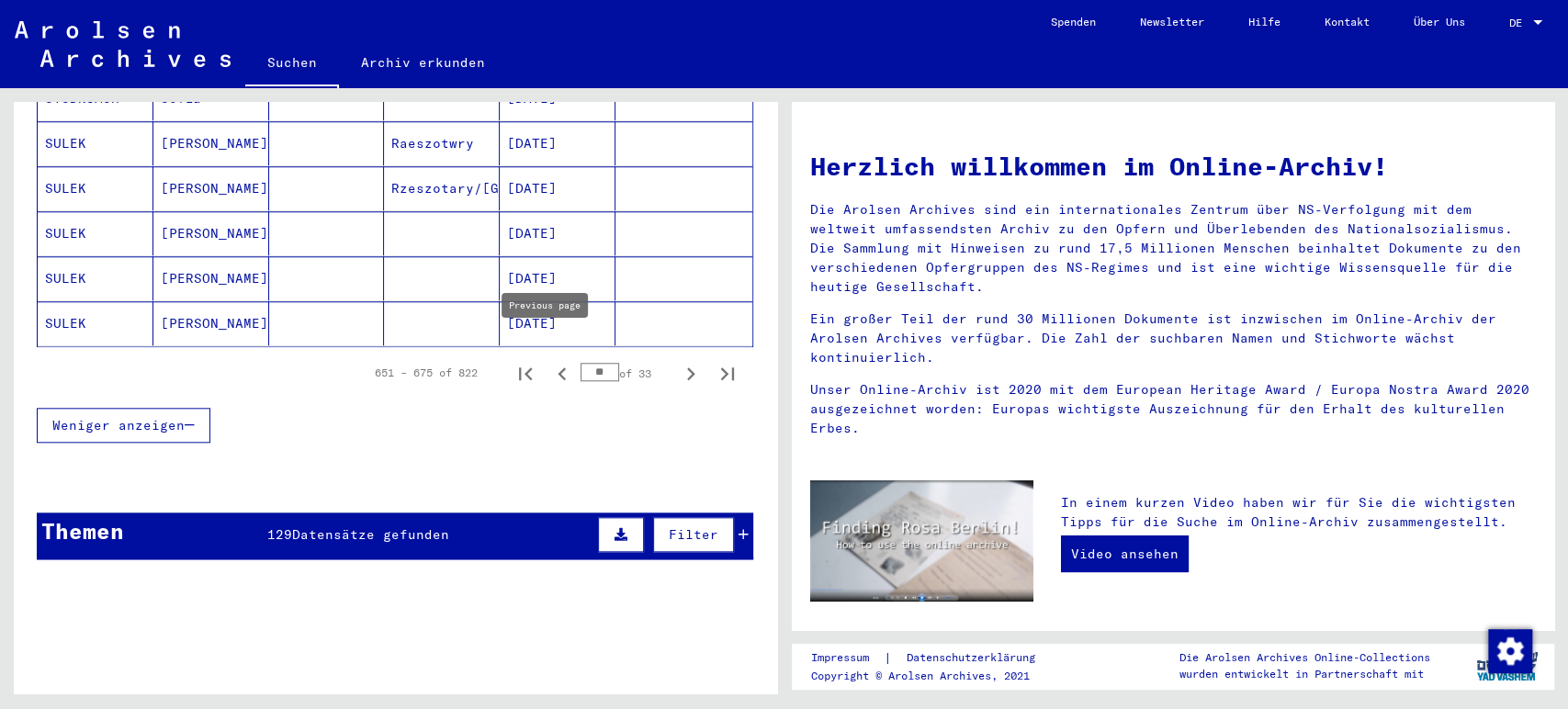
drag, startPoint x: 593, startPoint y: 348, endPoint x: 525, endPoint y: 341, distance: 68.4
click at [525, 354] on div "651 – 675 of 822 ** of 33" at bounding box center [549, 372] width 393 height 37
type input "*"
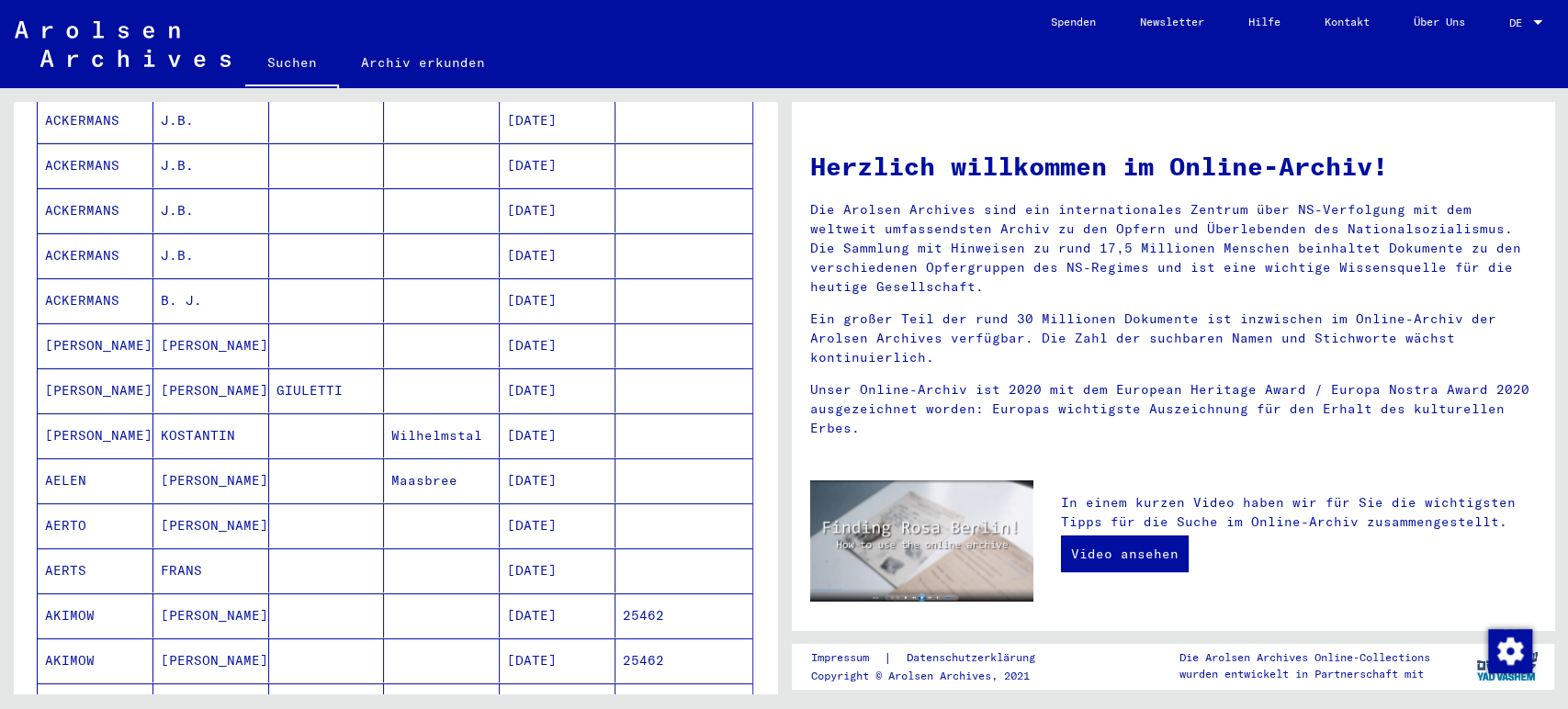
scroll to position [0, 0]
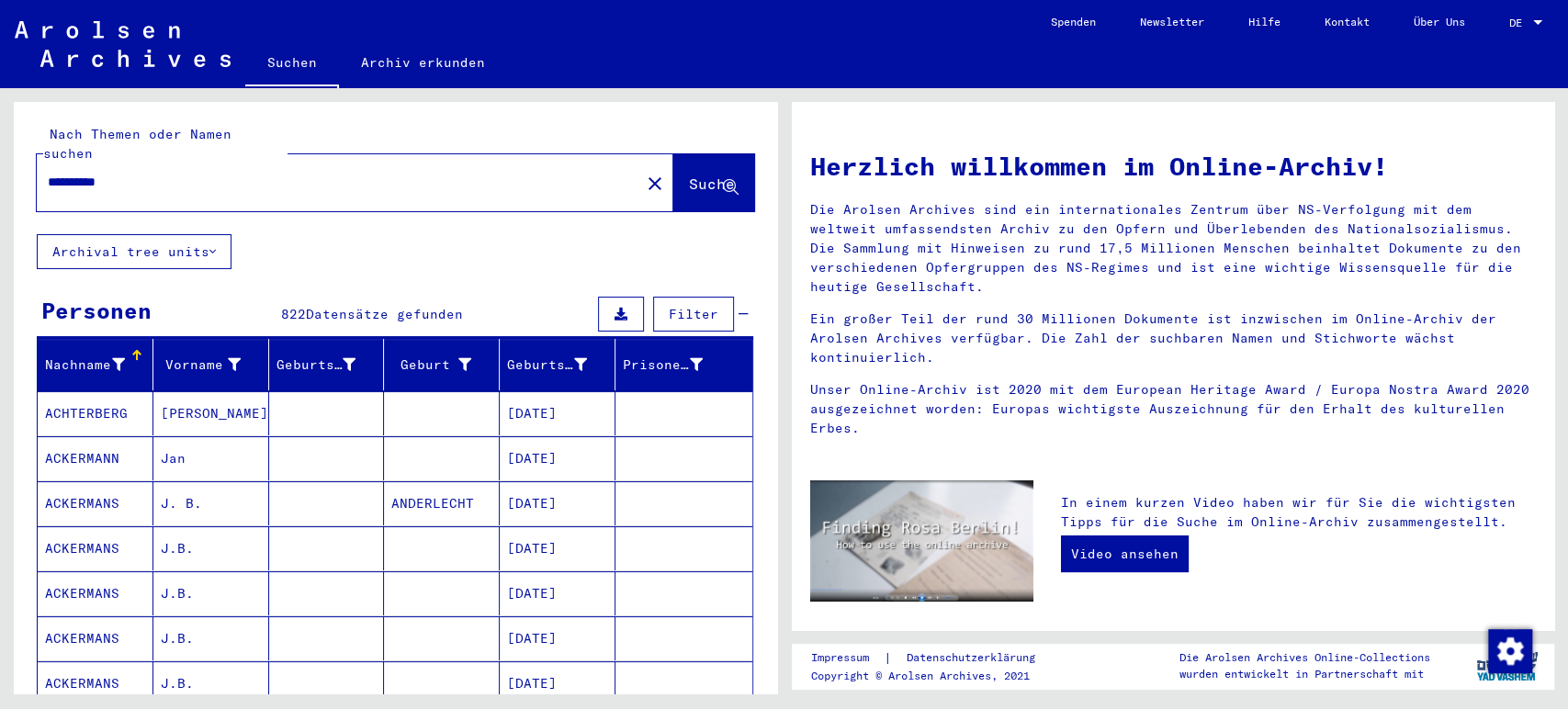
drag, startPoint x: 234, startPoint y: 161, endPoint x: 0, endPoint y: 138, distance: 235.1
click at [0, 138] on div "**********" at bounding box center [392, 391] width 784 height 605
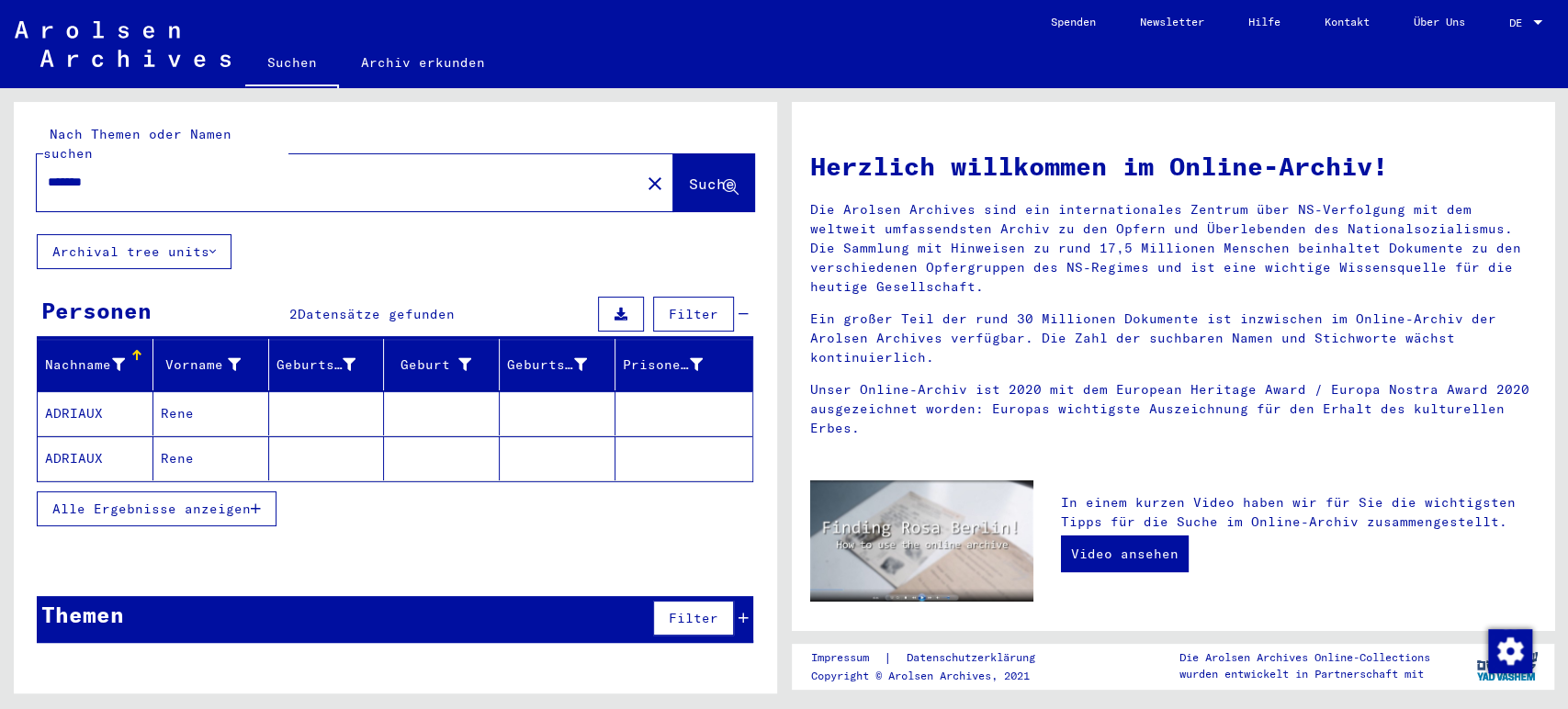
click at [185, 391] on mat-cell "Rene" at bounding box center [211, 412] width 116 height 44
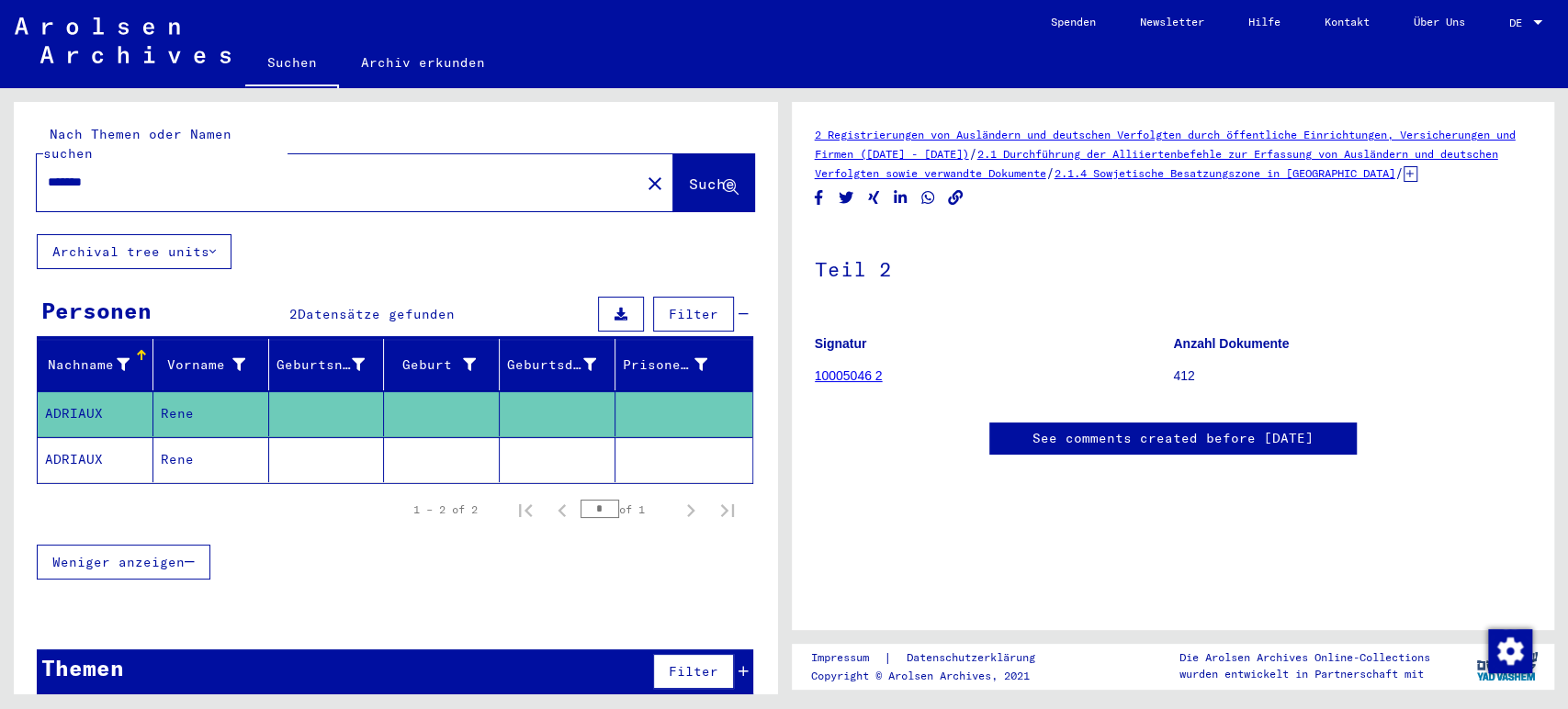
click at [537, 437] on mat-cell at bounding box center [558, 459] width 116 height 45
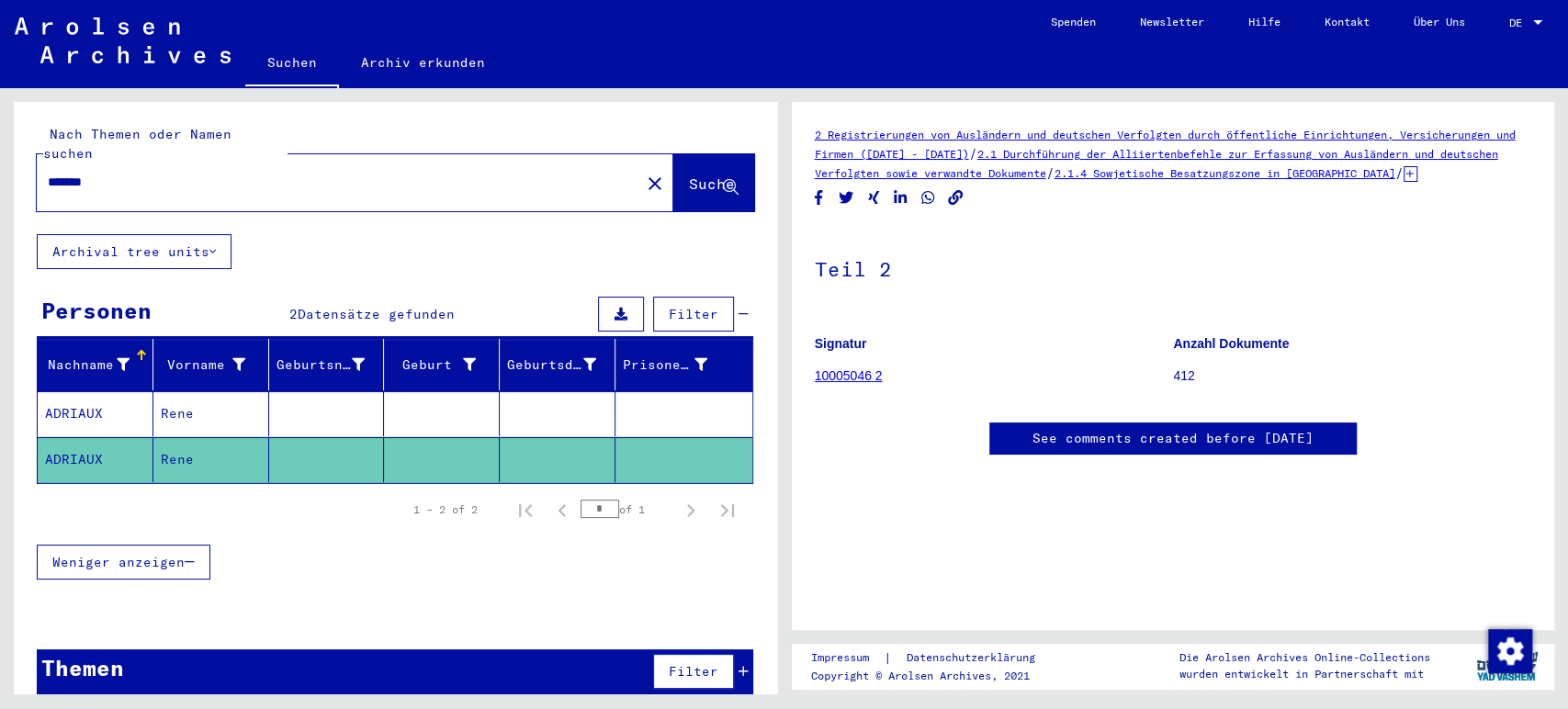
click at [302, 391] on mat-cell at bounding box center [327, 413] width 116 height 45
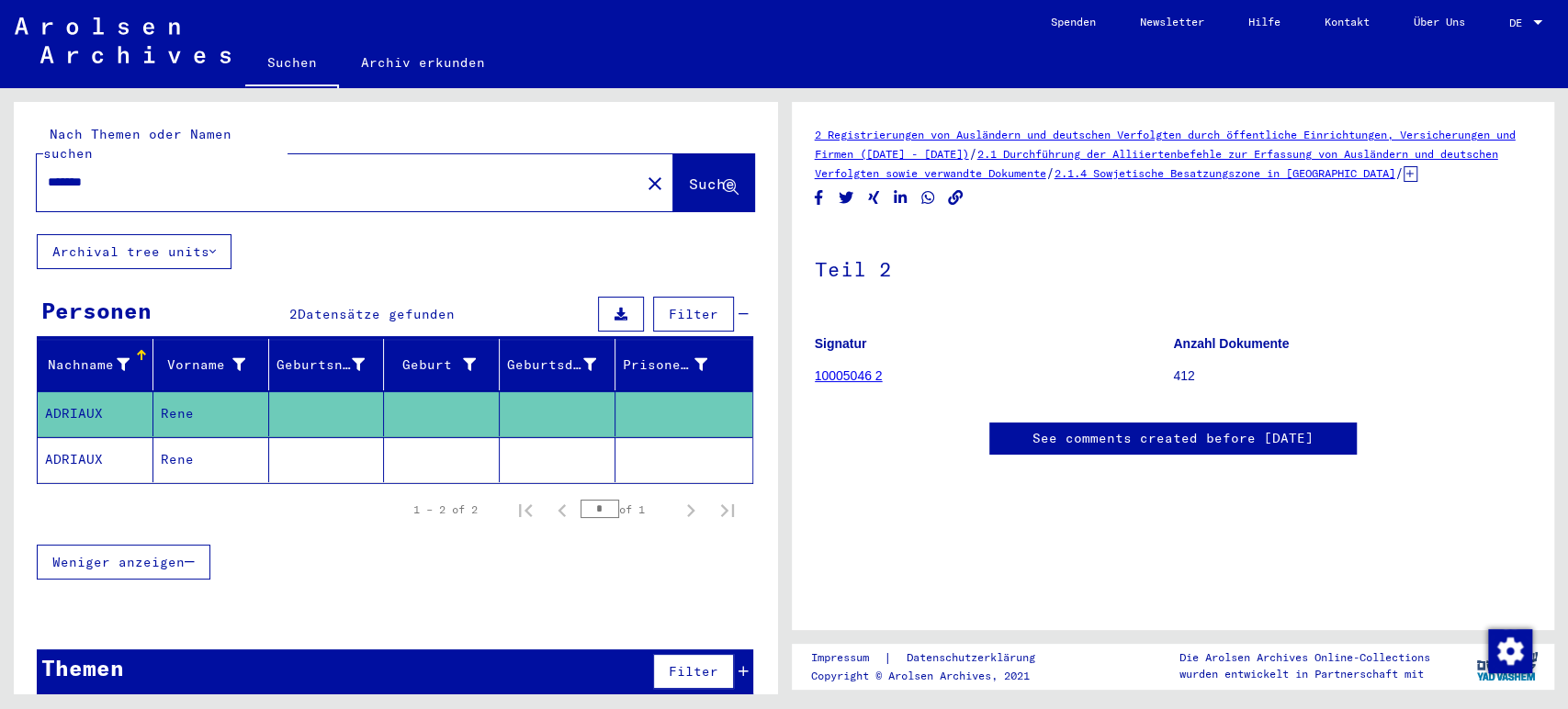
drag, startPoint x: 125, startPoint y: 160, endPoint x: 0, endPoint y: 156, distance: 125.1
click at [0, 156] on div "Nach Themen oder Namen suchen ******* close Suche Archival tree units Personen …" at bounding box center [392, 391] width 784 height 605
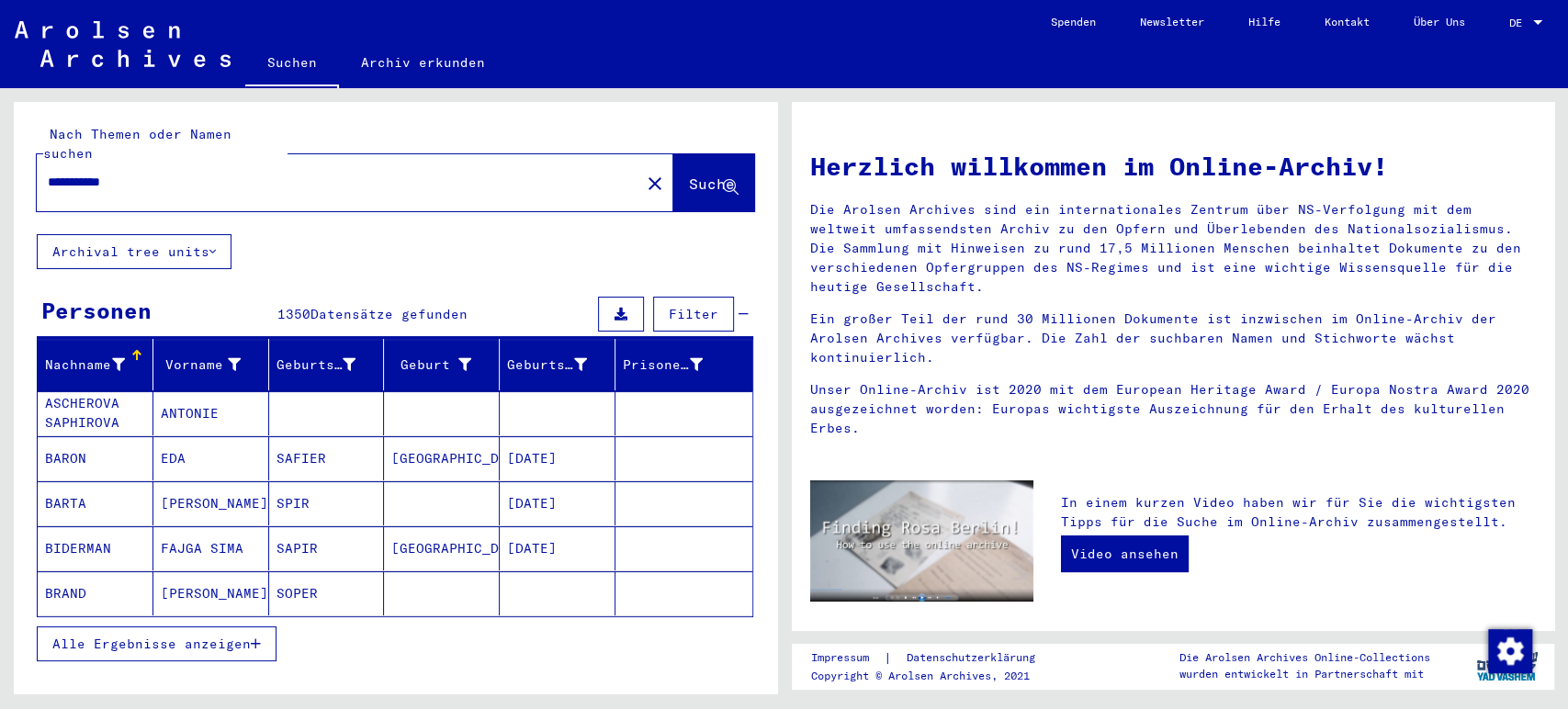
type input "**********"
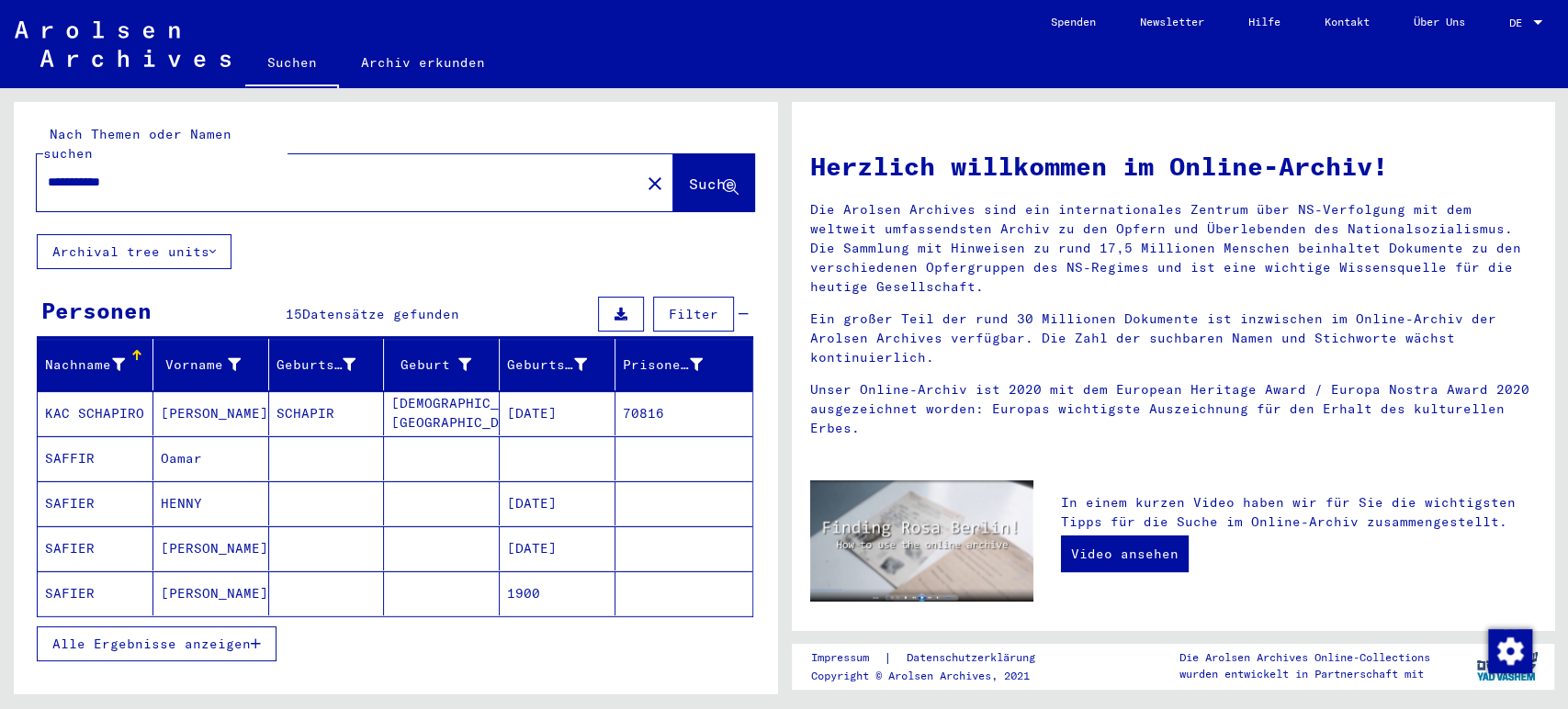
click at [251, 637] on icon "button" at bounding box center [255, 644] width 10 height 13
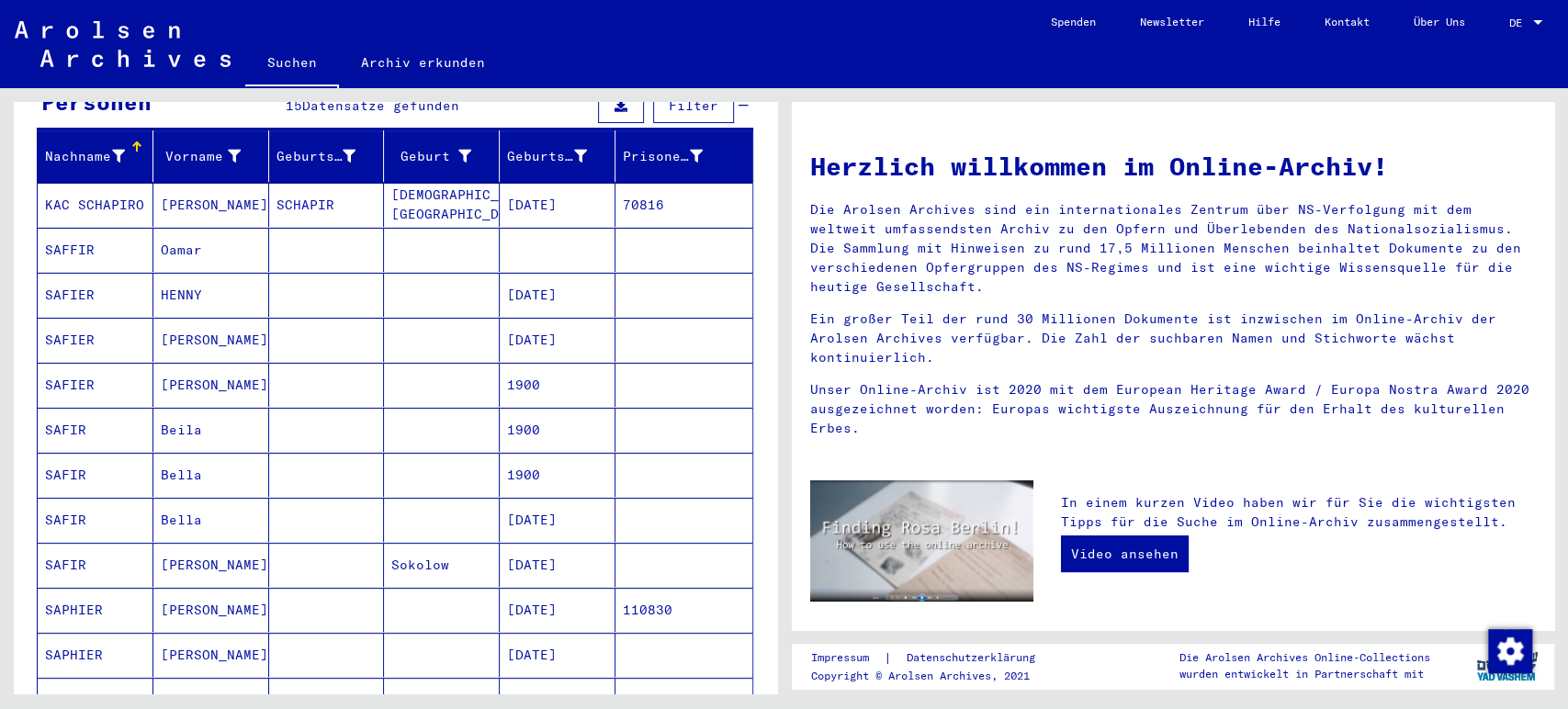
scroll to position [204, 0]
